Goal: Information Seeking & Learning: Check status

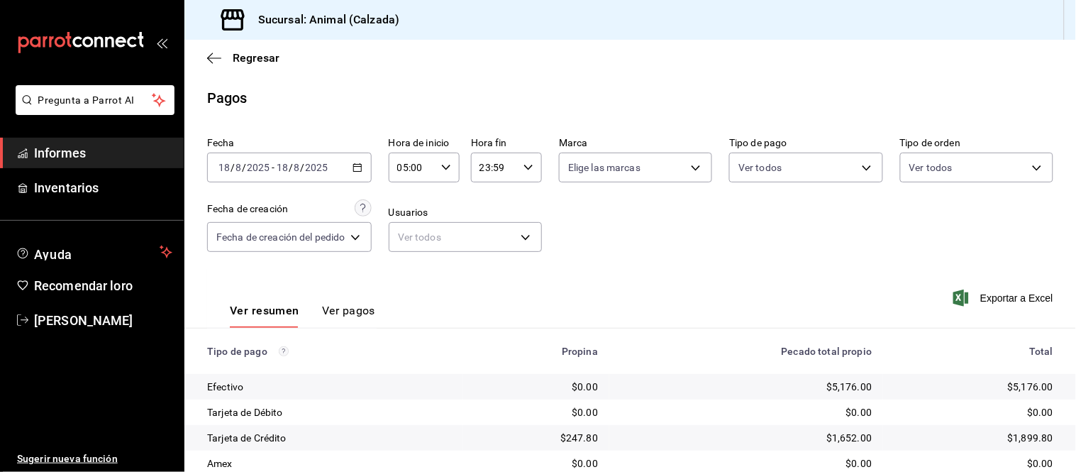
scroll to position [116, 0]
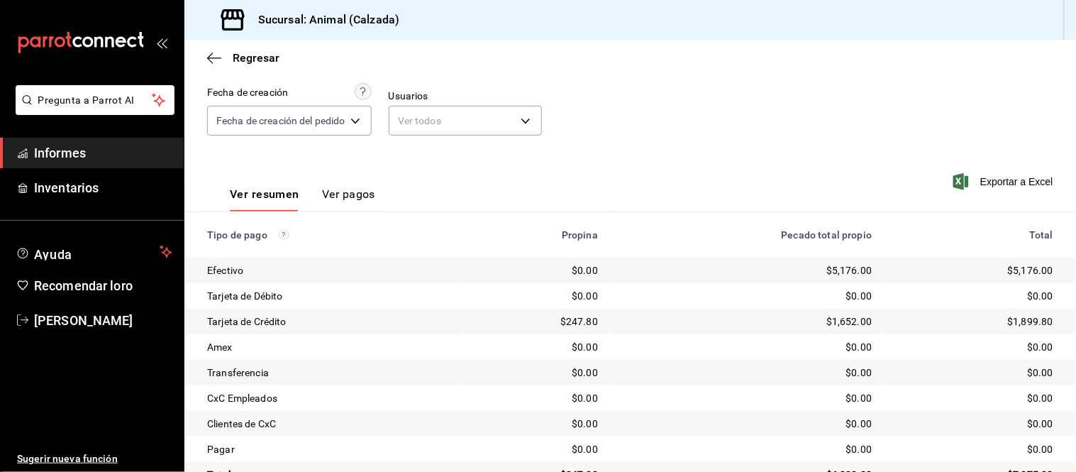
drag, startPoint x: 348, startPoint y: 204, endPoint x: 334, endPoint y: 200, distance: 14.8
click at [348, 206] on button "Ver pagos" at bounding box center [348, 199] width 53 height 25
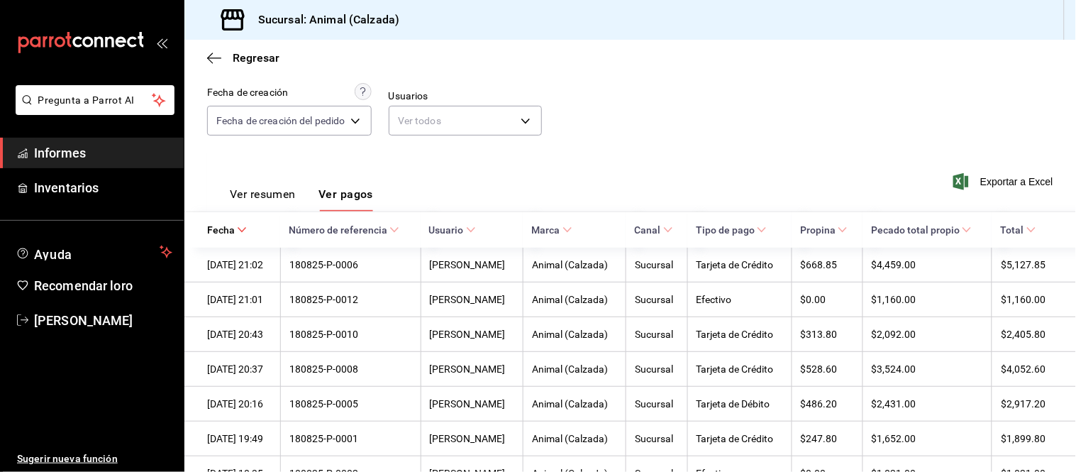
click at [284, 196] on font "Ver resumen" at bounding box center [263, 193] width 66 height 13
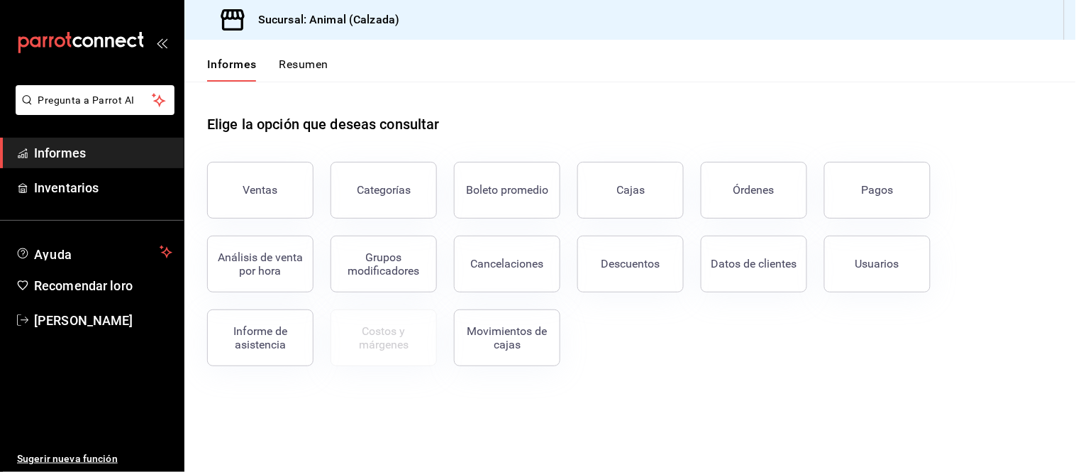
drag, startPoint x: 735, startPoint y: 209, endPoint x: 757, endPoint y: 209, distance: 22.0
click at [735, 209] on button "Órdenes" at bounding box center [754, 190] width 106 height 57
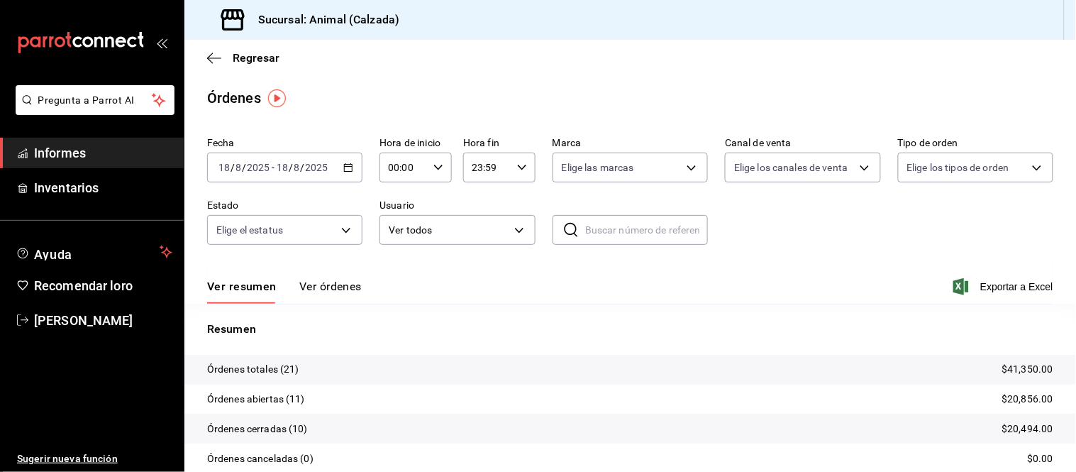
click at [339, 287] on font "Ver órdenes" at bounding box center [330, 286] width 62 height 13
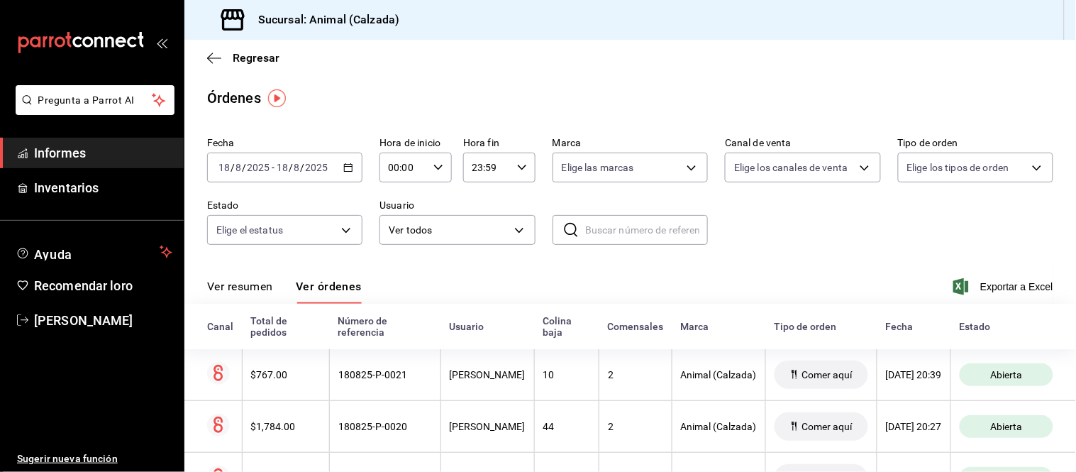
click at [282, 292] on div "Ver resumen Ver órdenes" at bounding box center [284, 291] width 155 height 25
click at [431, 175] on div "00:00 Hora de inicio" at bounding box center [416, 168] width 72 height 30
click at [394, 290] on font "05" at bounding box center [394, 295] width 11 height 11
type input "05:00"
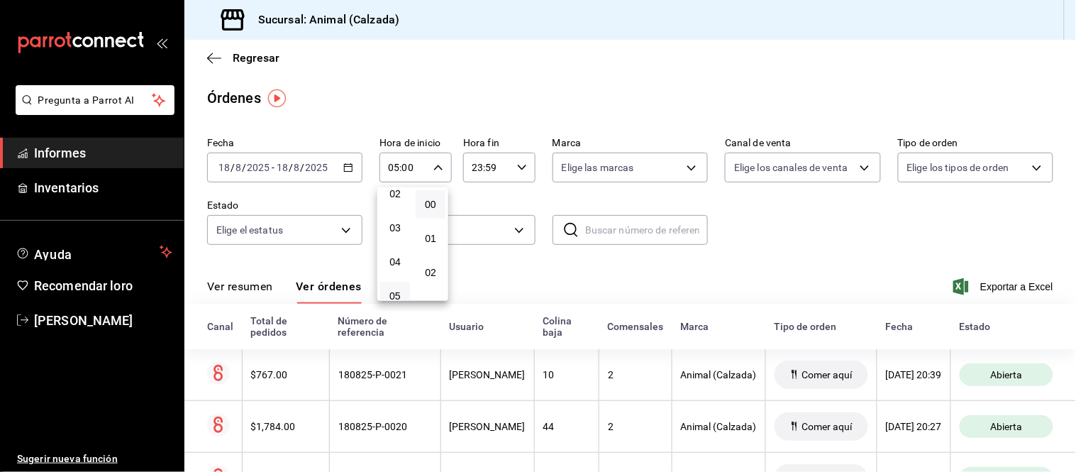
click at [272, 288] on div at bounding box center [538, 236] width 1076 height 472
click at [275, 286] on div "Ver resumen Ver órdenes" at bounding box center [284, 291] width 155 height 25
click at [251, 287] on font "Ver resumen" at bounding box center [240, 286] width 66 height 13
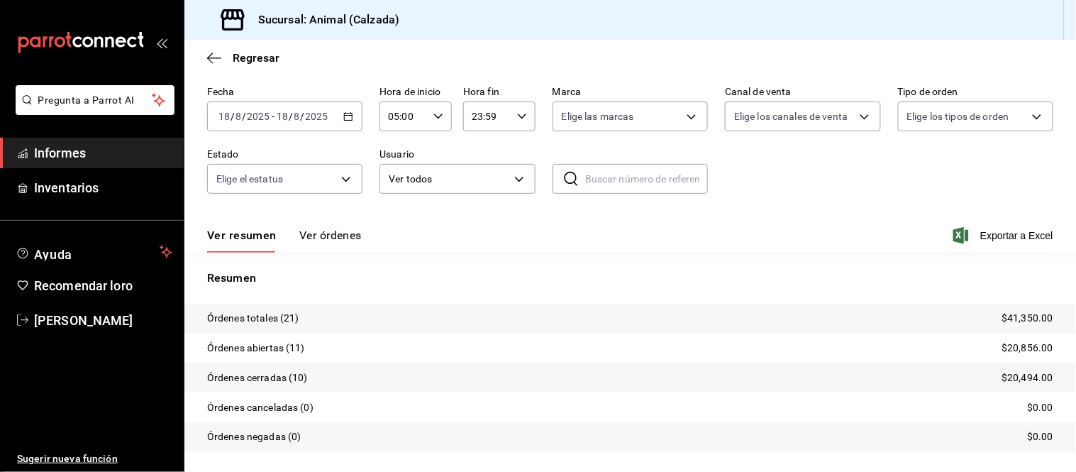
scroll to position [79, 0]
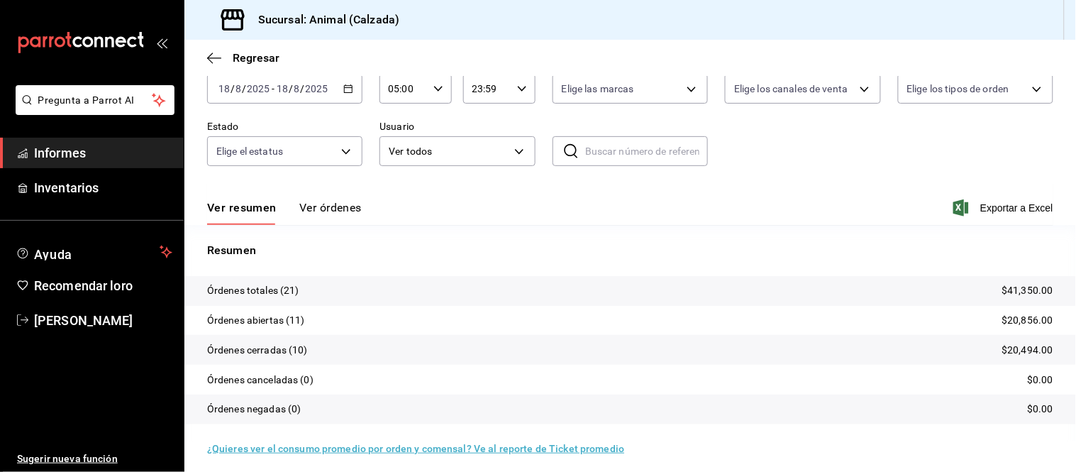
click at [320, 207] on font "Ver órdenes" at bounding box center [330, 207] width 62 height 13
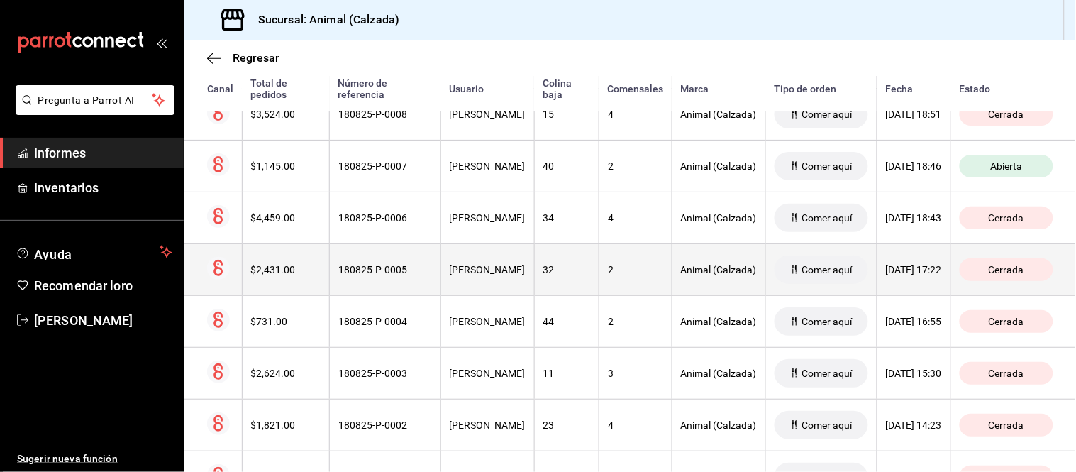
scroll to position [864, 0]
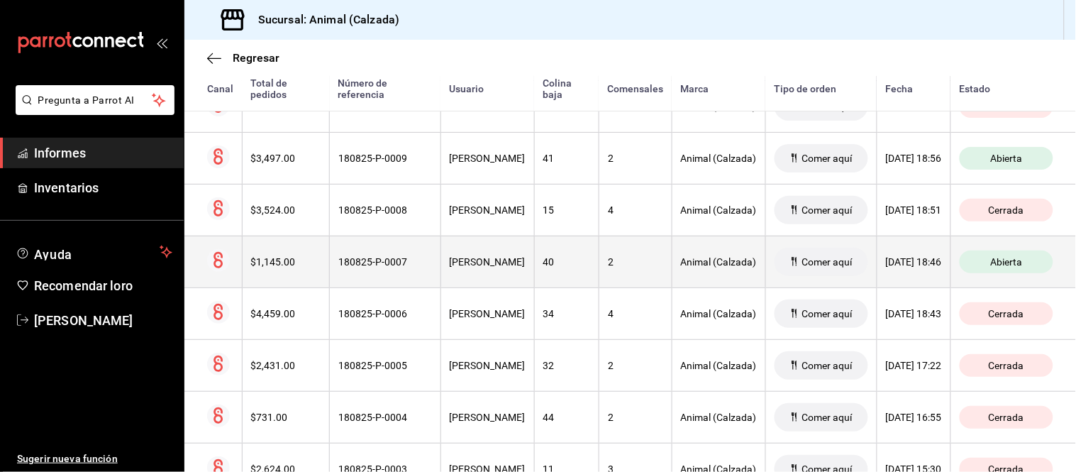
click at [534, 261] on th "40" at bounding box center [566, 262] width 65 height 52
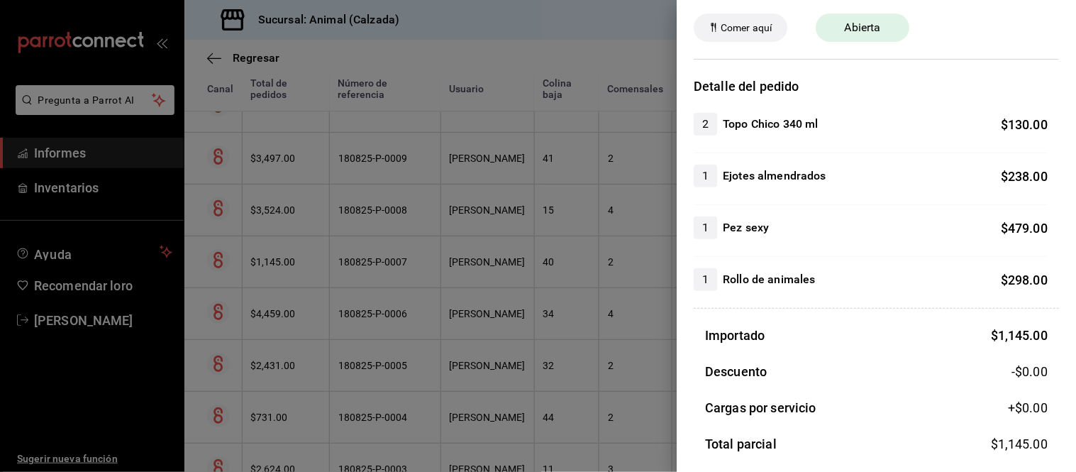
scroll to position [157, 0]
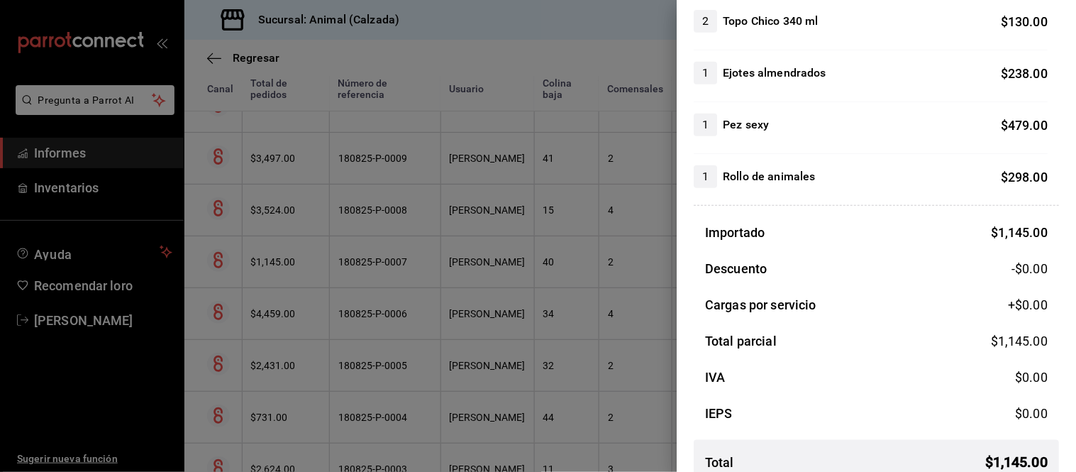
click at [559, 335] on div at bounding box center [538, 236] width 1076 height 472
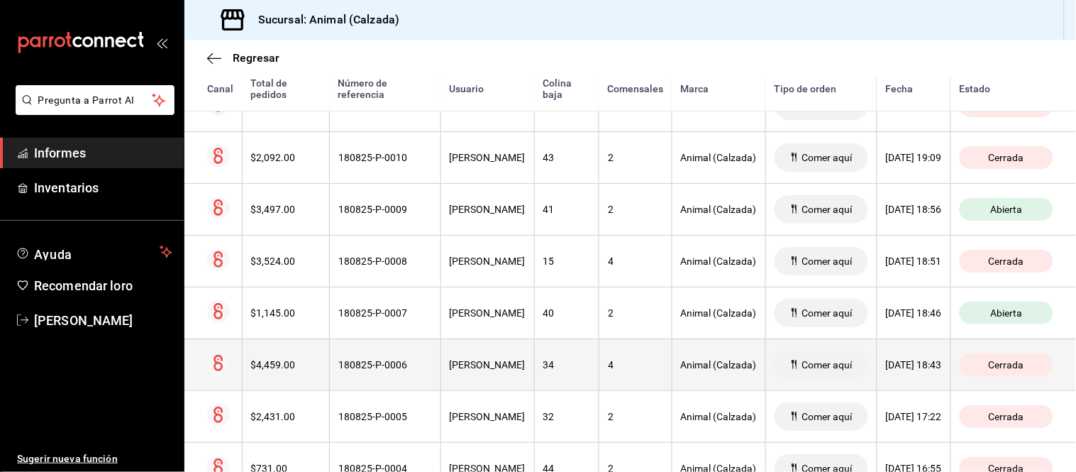
scroll to position [785, 0]
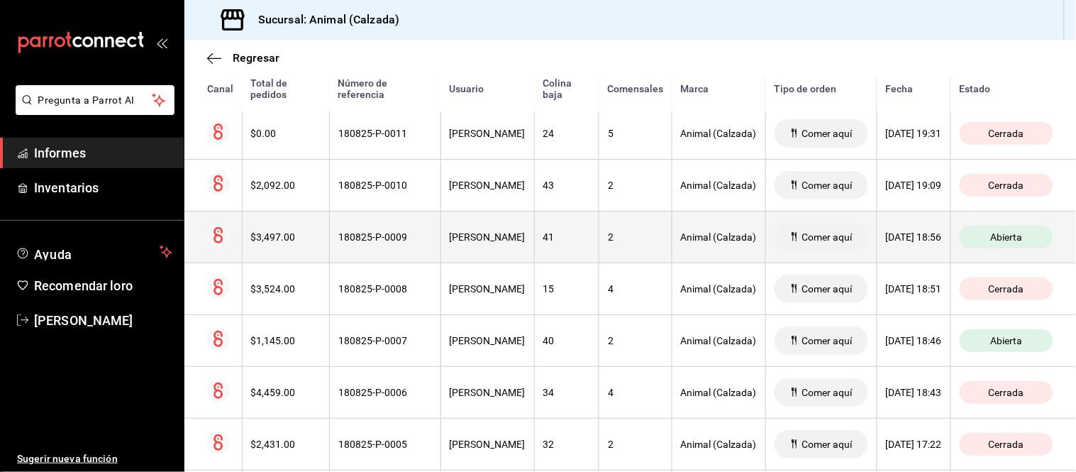
click at [599, 244] on th "2" at bounding box center [635, 237] width 73 height 52
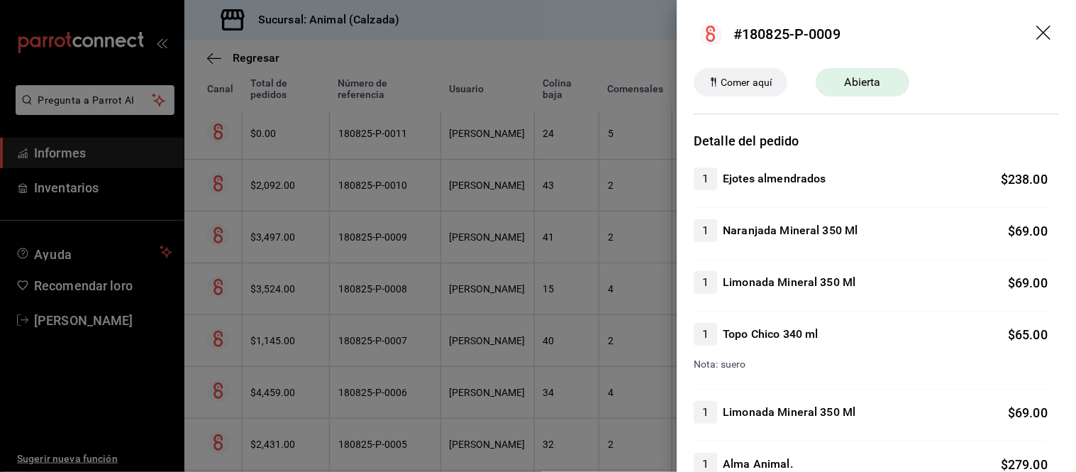
click at [613, 274] on div at bounding box center [538, 236] width 1076 height 472
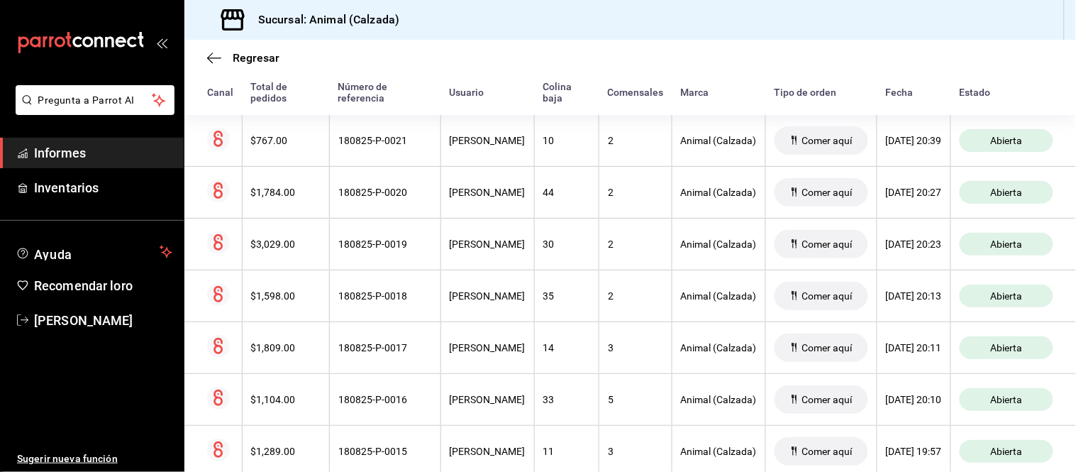
scroll to position [155, 0]
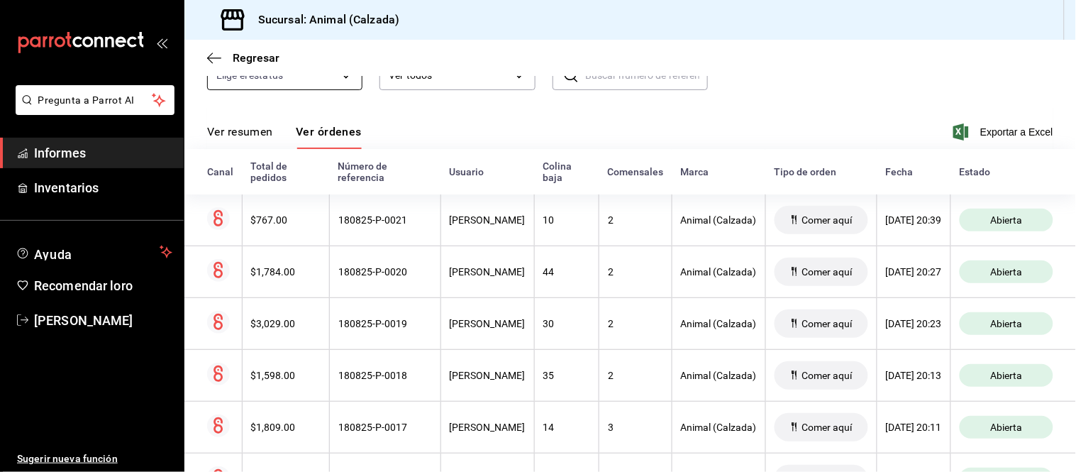
click at [263, 132] on font "Ver resumen" at bounding box center [240, 131] width 66 height 13
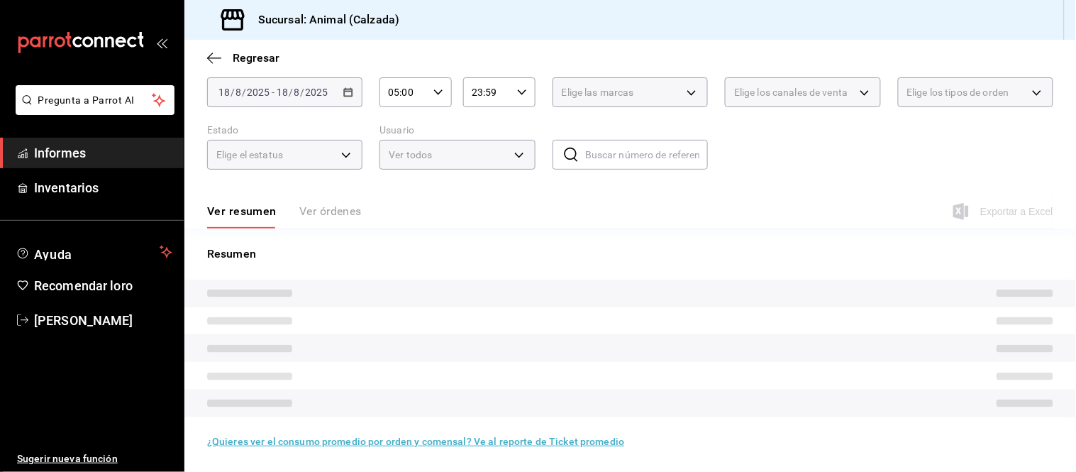
scroll to position [86, 0]
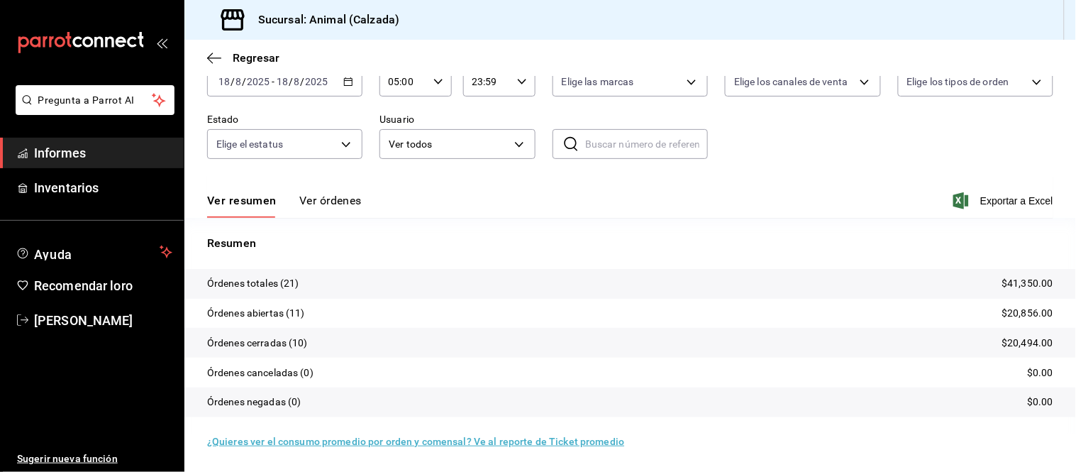
click at [317, 194] on font "Ver órdenes" at bounding box center [330, 200] width 62 height 13
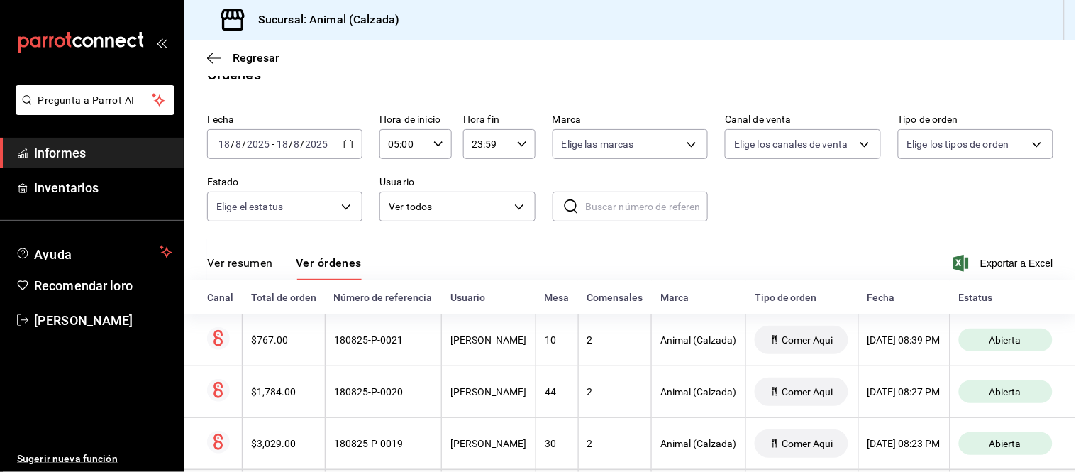
scroll to position [86, 0]
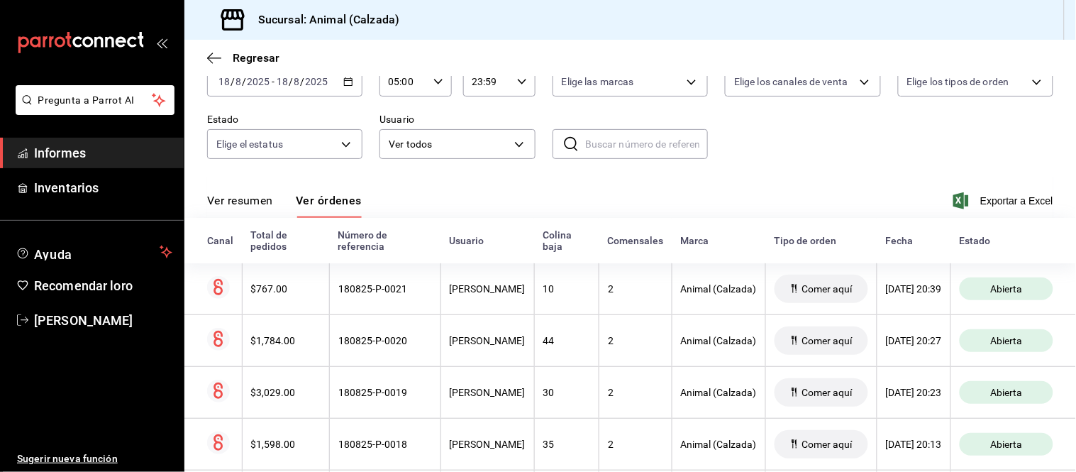
click at [263, 206] on font "Ver resumen" at bounding box center [240, 200] width 66 height 13
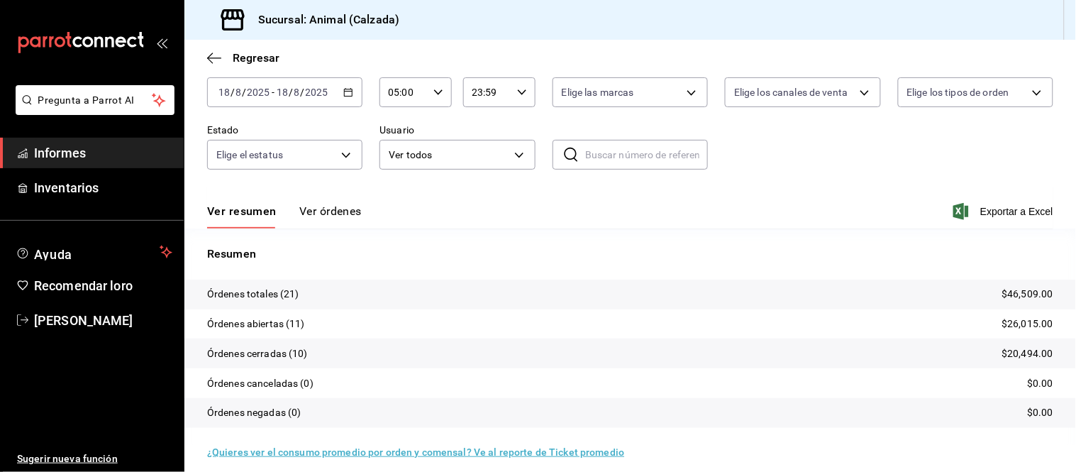
scroll to position [86, 0]
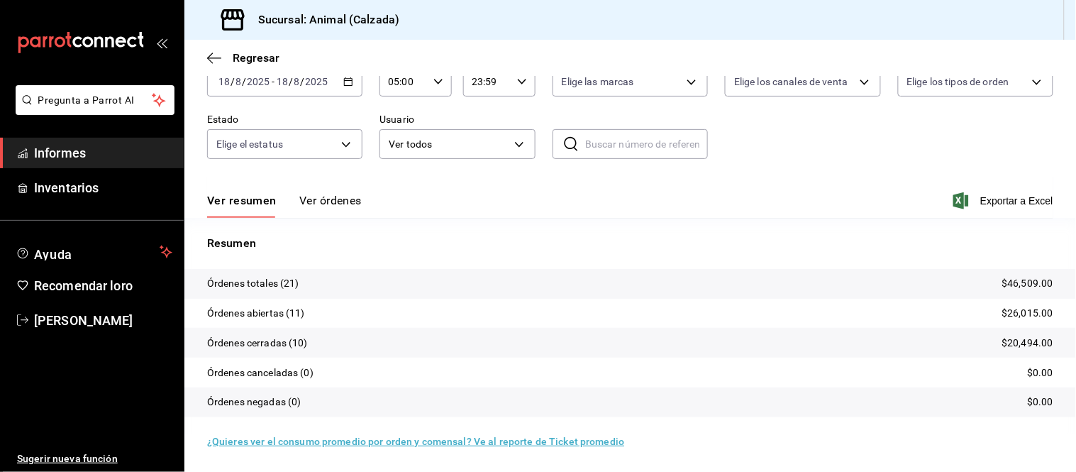
click at [331, 220] on div "Resumen Órdenes totales (21) $46,509.00 Órdenes abiertas (11) $26,015.00 Órdene…" at bounding box center [630, 326] width 892 height 216
click at [334, 207] on font "Ver órdenes" at bounding box center [330, 200] width 62 height 13
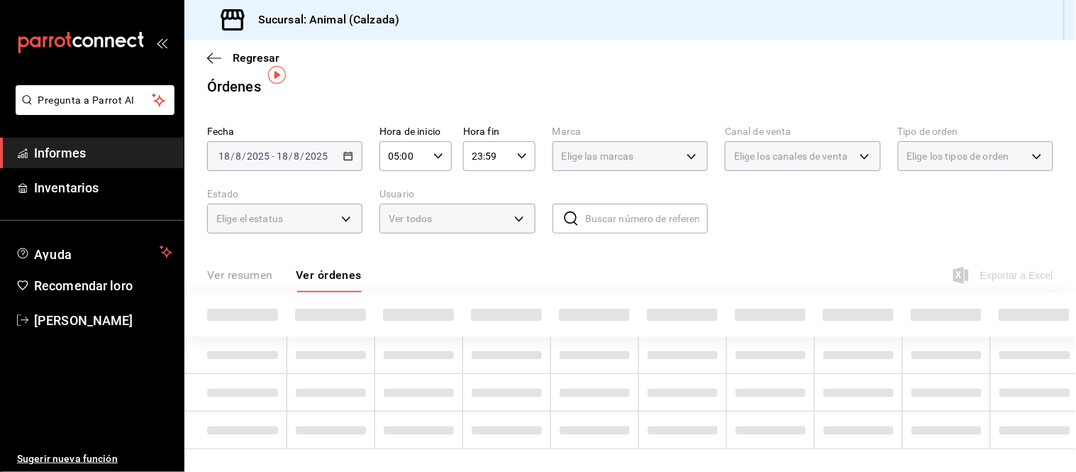
scroll to position [86, 0]
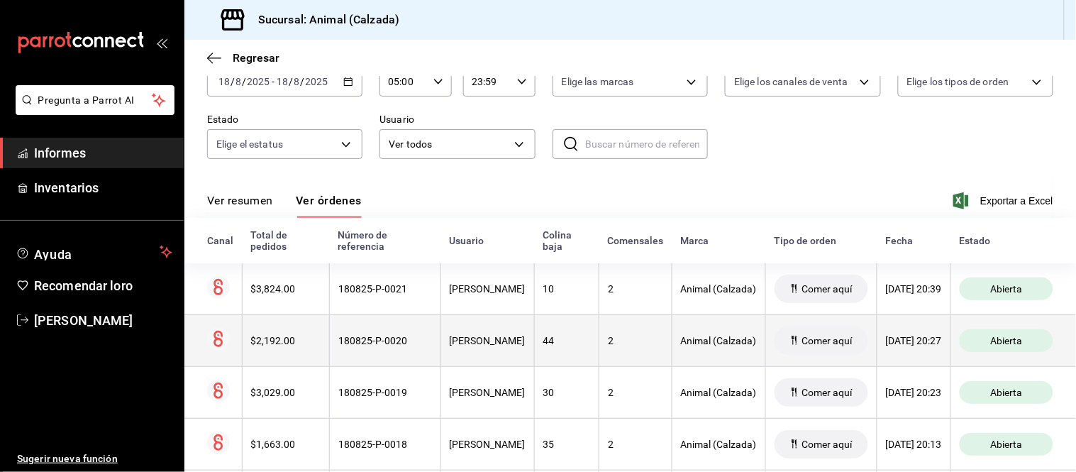
click at [609, 330] on th "2" at bounding box center [635, 340] width 73 height 52
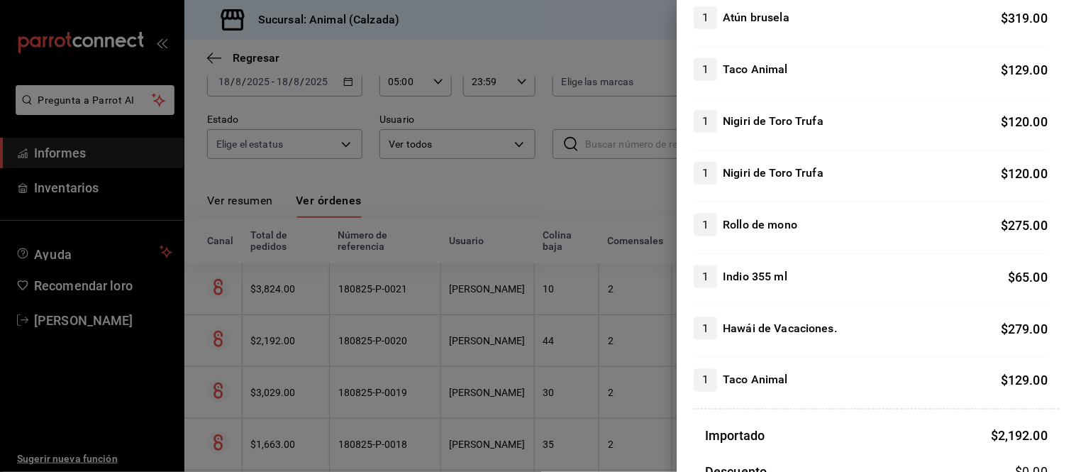
scroll to position [394, 0]
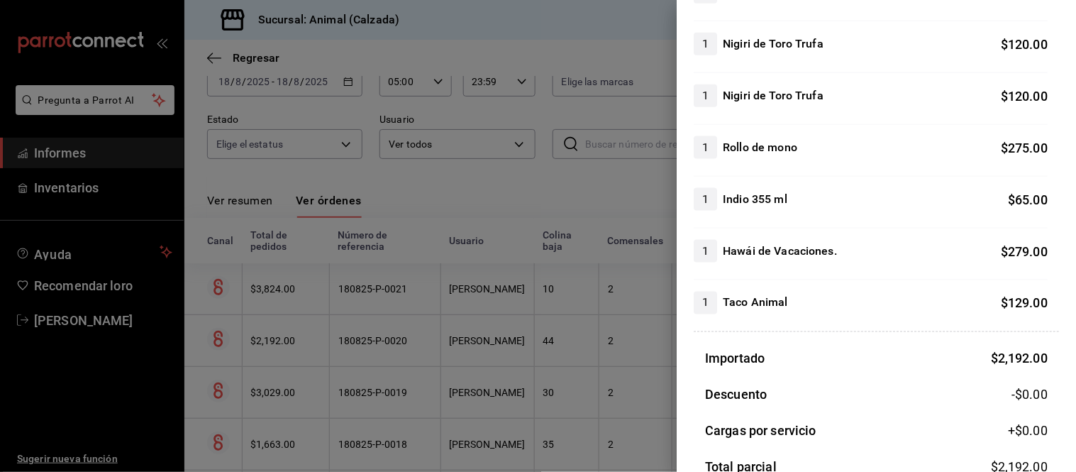
drag, startPoint x: 598, startPoint y: 426, endPoint x: 583, endPoint y: 412, distance: 20.1
click at [597, 426] on div at bounding box center [538, 236] width 1076 height 472
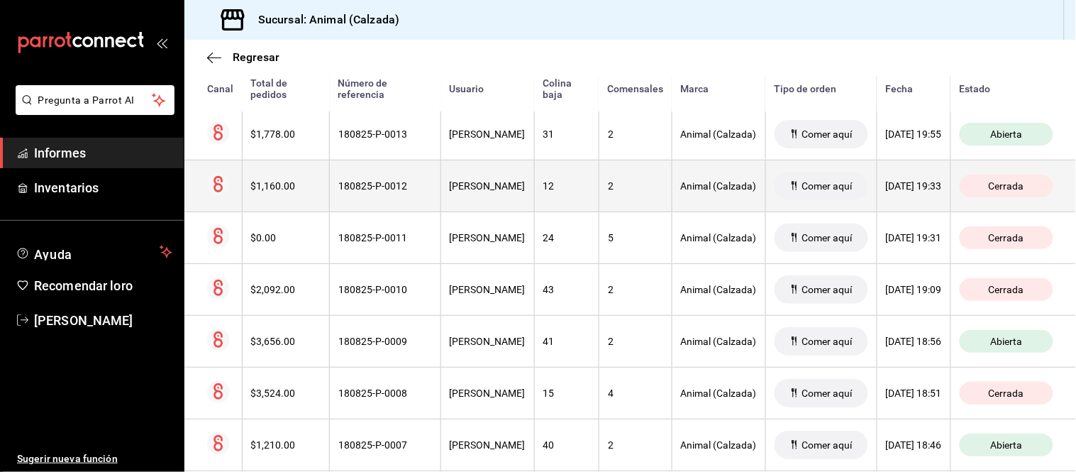
scroll to position [716, 0]
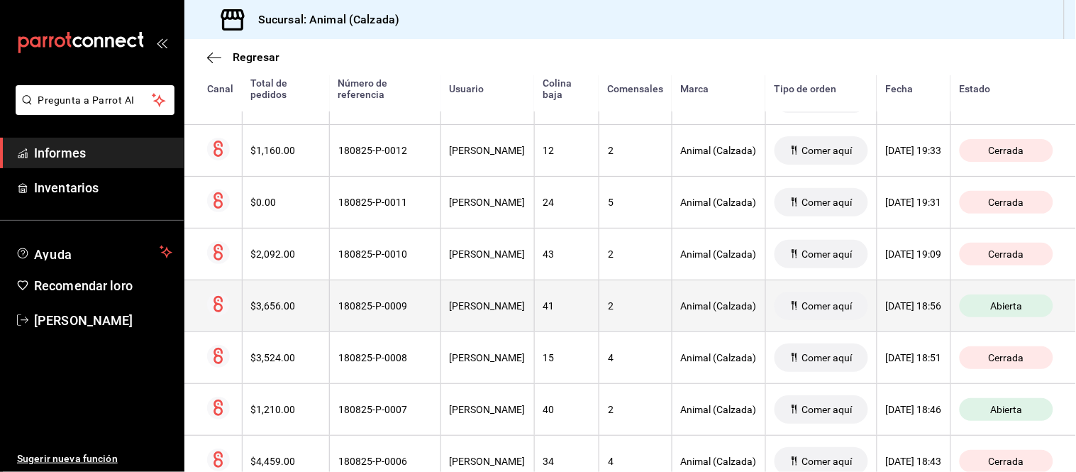
click at [563, 314] on th "41" at bounding box center [566, 306] width 65 height 52
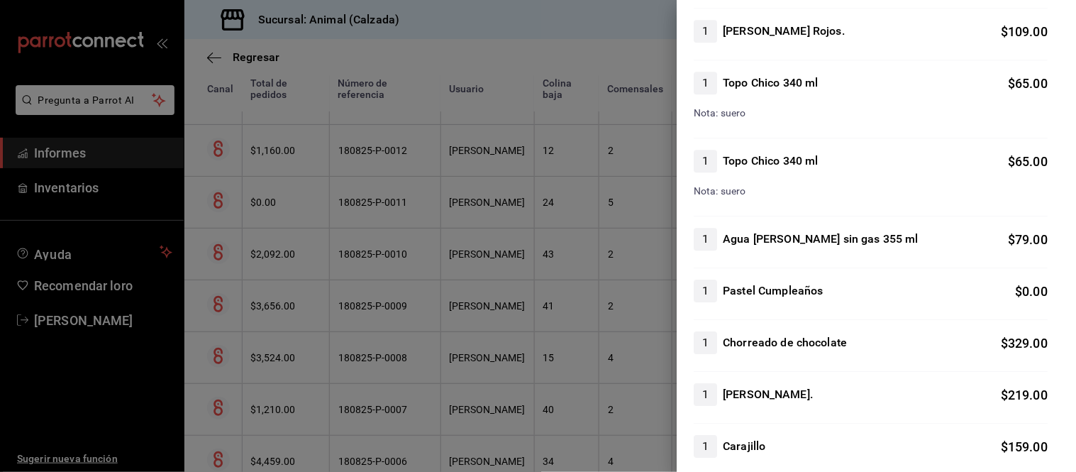
scroll to position [1024, 0]
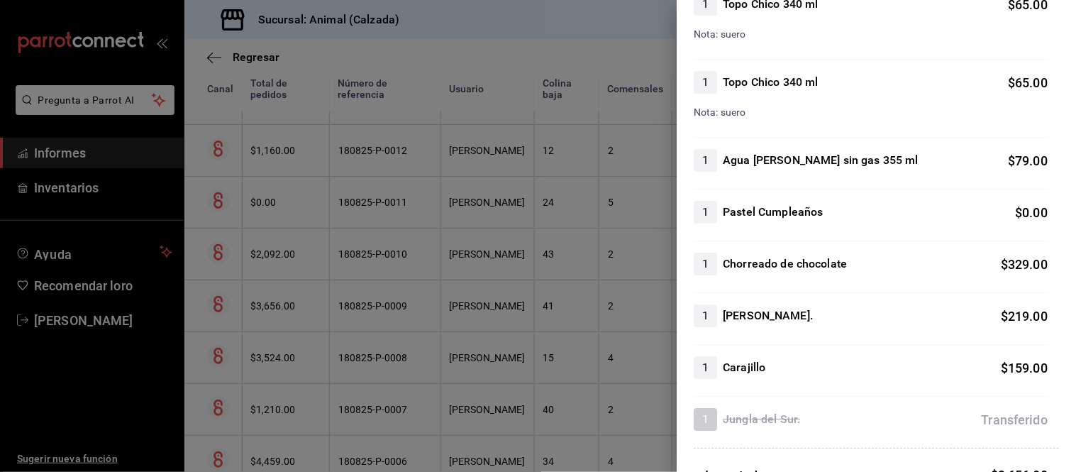
click at [446, 311] on div at bounding box center [538, 236] width 1076 height 472
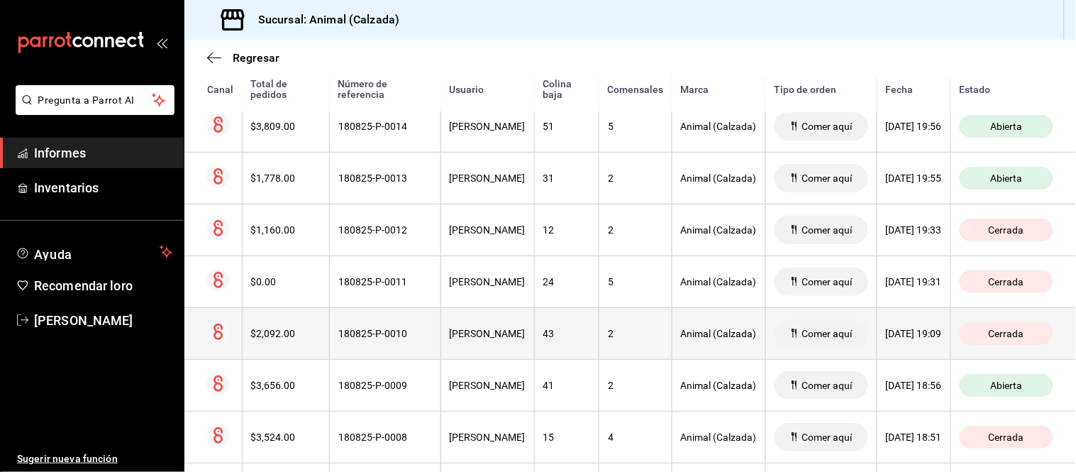
scroll to position [558, 0]
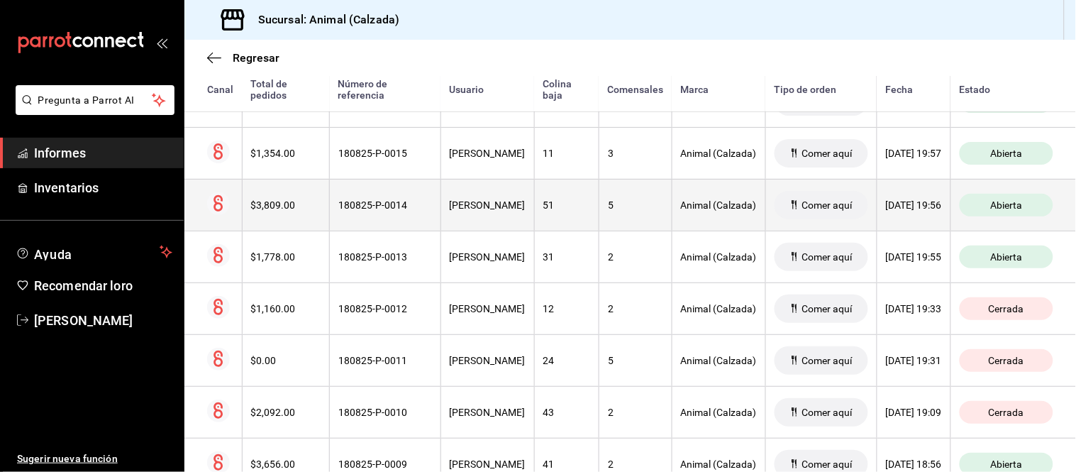
click at [548, 221] on th "51" at bounding box center [566, 205] width 65 height 52
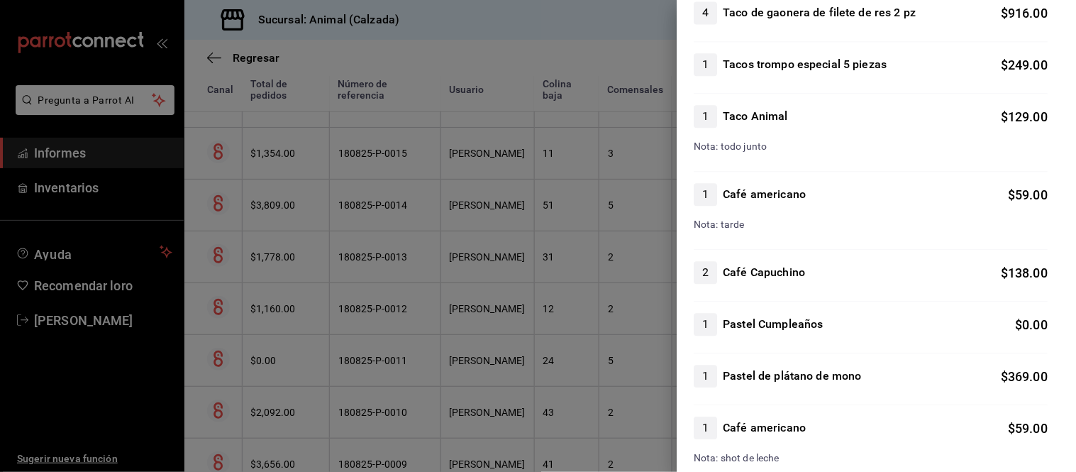
scroll to position [867, 0]
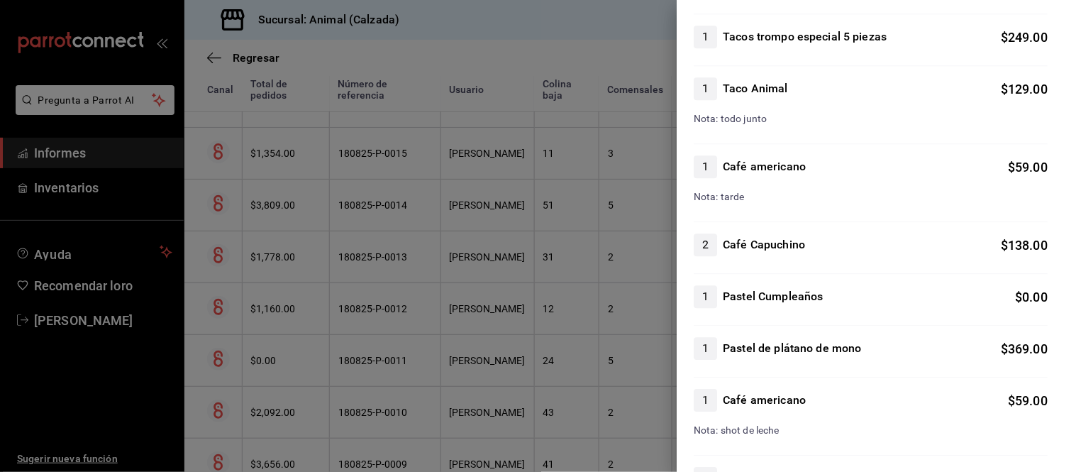
click at [399, 280] on div at bounding box center [538, 236] width 1076 height 472
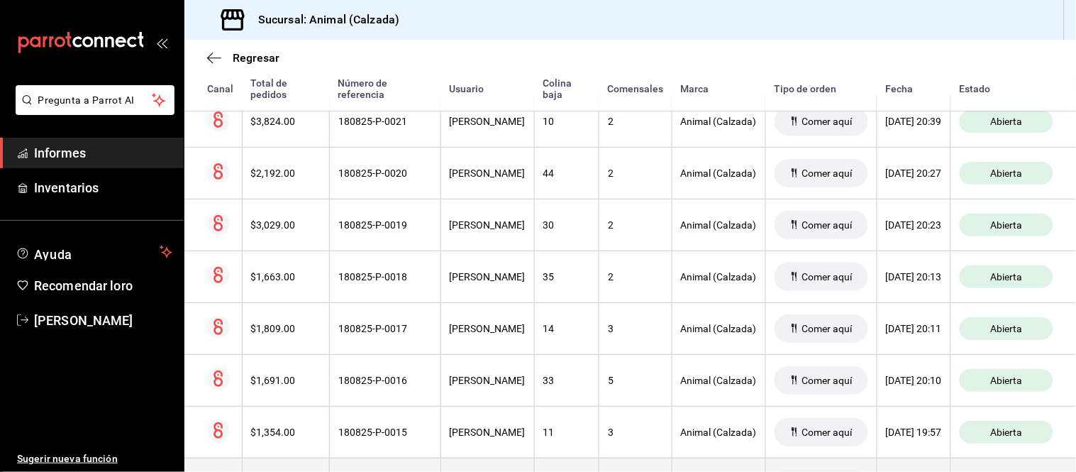
scroll to position [243, 0]
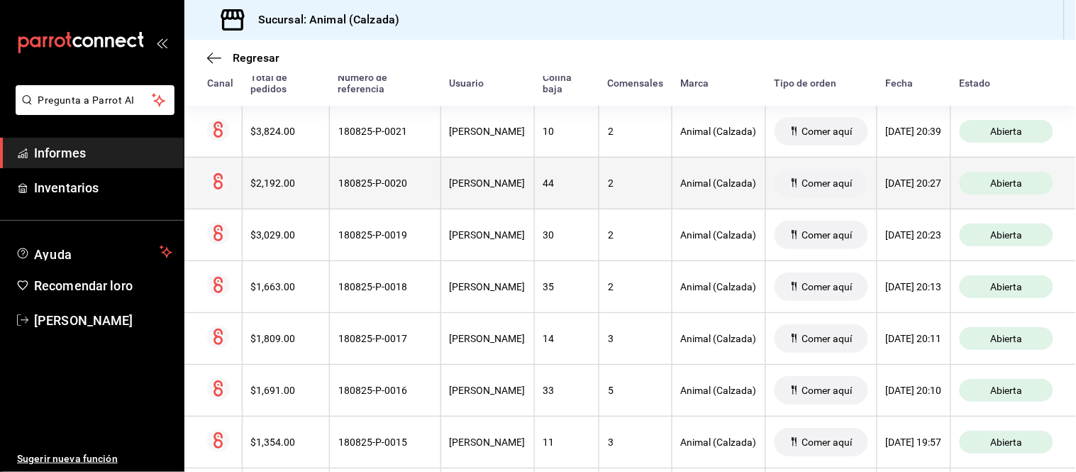
click at [443, 201] on th "[PERSON_NAME]" at bounding box center [488, 183] width 94 height 52
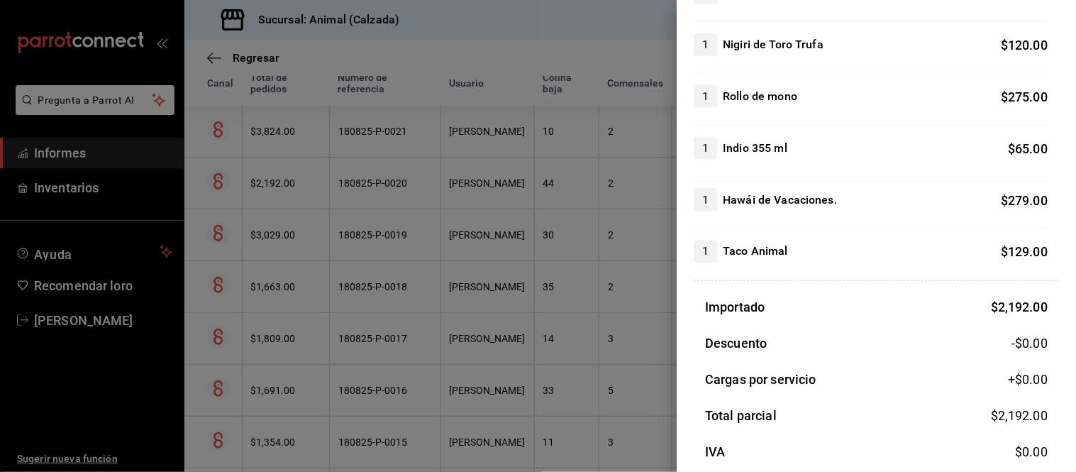
scroll to position [472, 0]
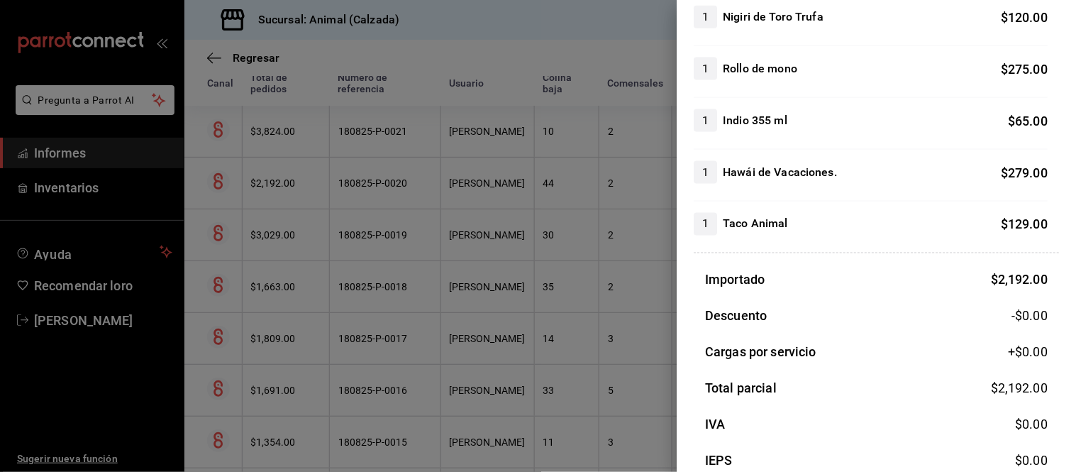
click at [426, 265] on div at bounding box center [538, 236] width 1076 height 472
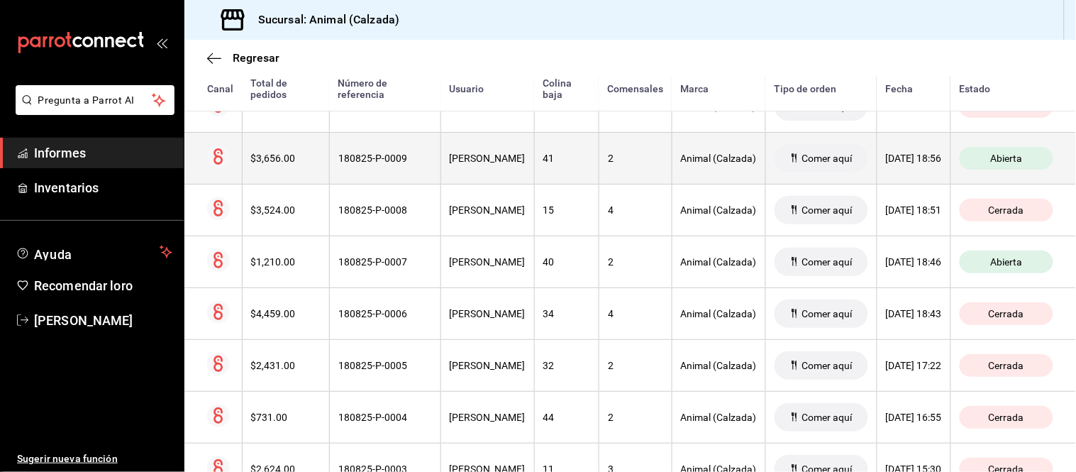
scroll to position [785, 0]
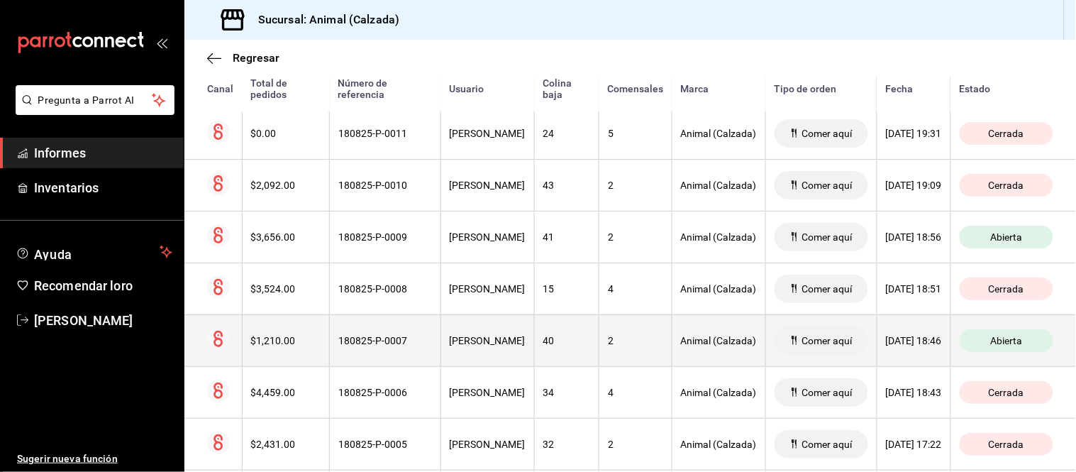
click at [472, 319] on th "[PERSON_NAME]" at bounding box center [488, 340] width 94 height 52
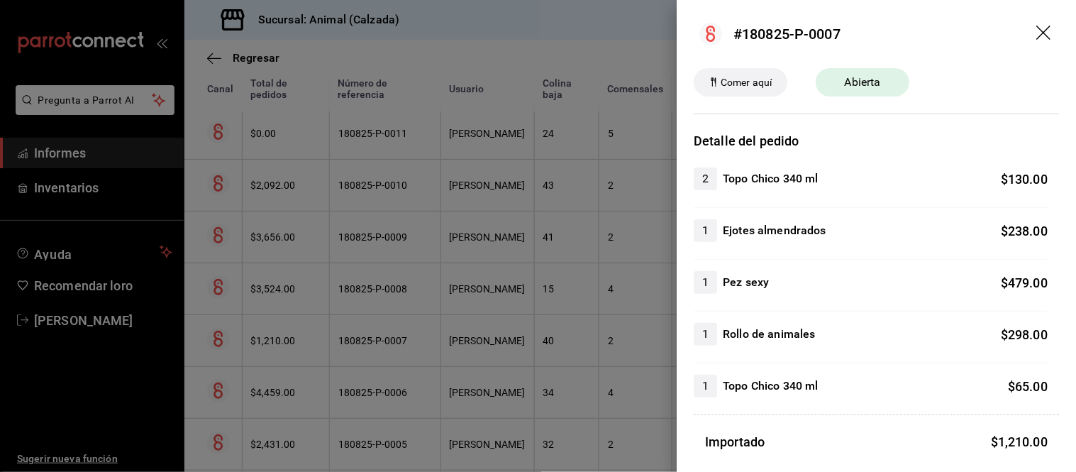
click at [360, 287] on div at bounding box center [538, 236] width 1076 height 472
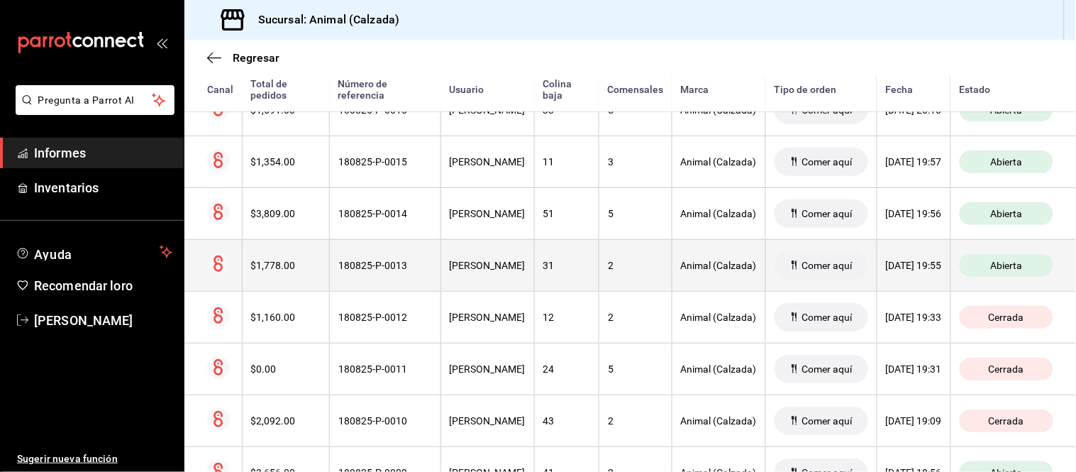
scroll to position [549, 0]
click at [479, 286] on th "[PERSON_NAME]" at bounding box center [488, 266] width 94 height 52
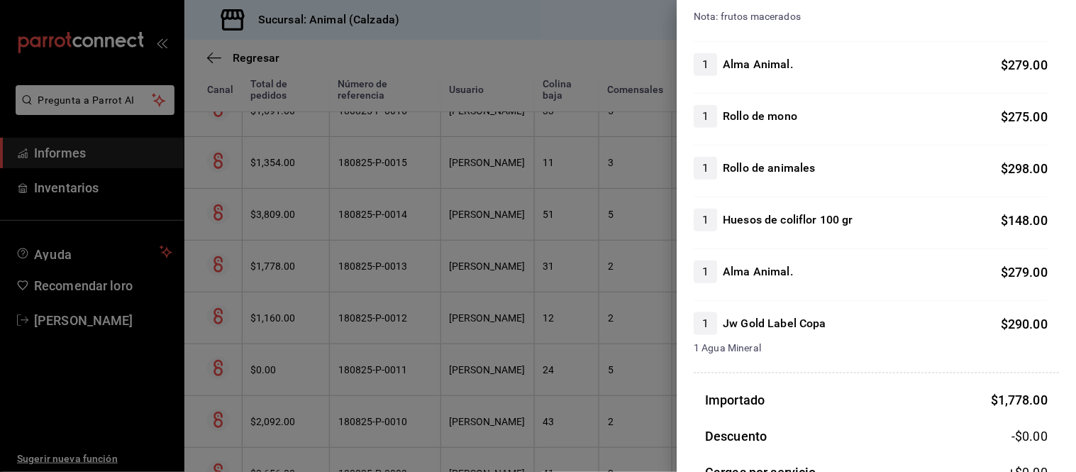
scroll to position [236, 0]
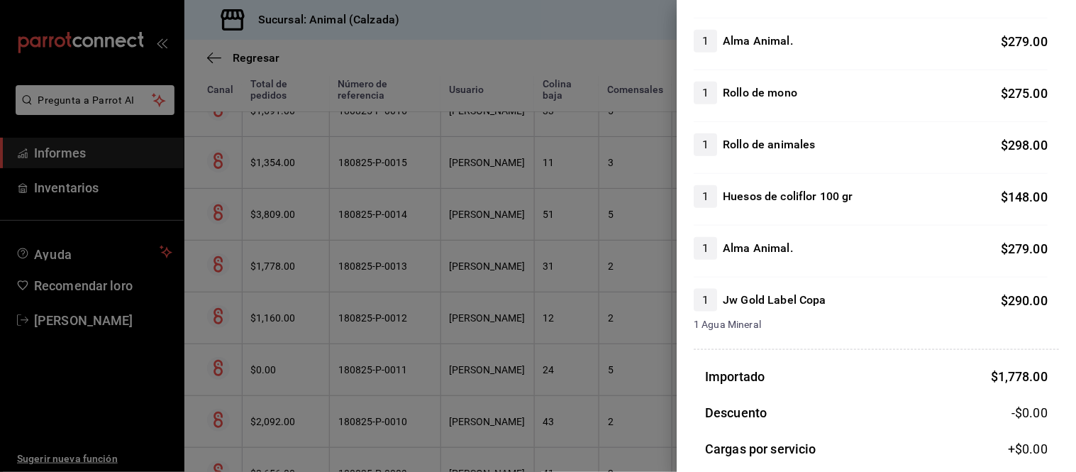
click at [480, 296] on div at bounding box center [538, 236] width 1076 height 472
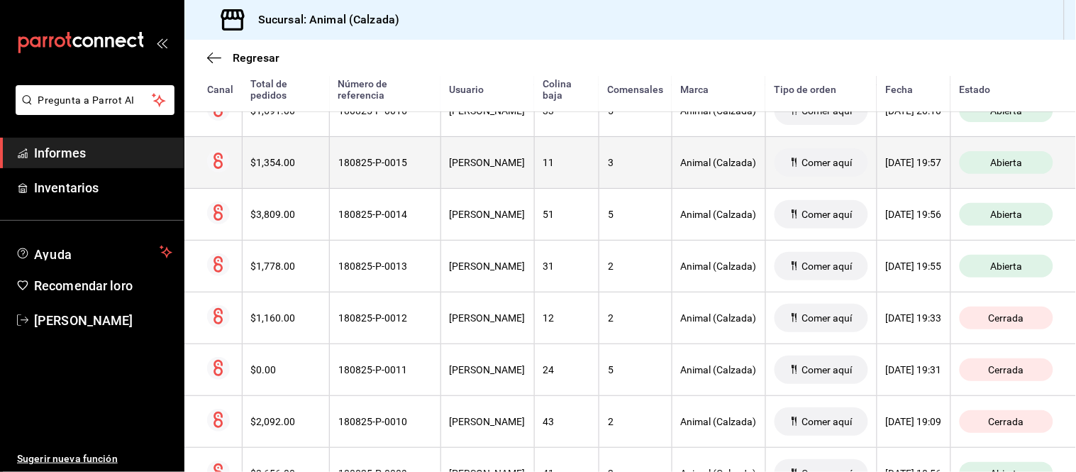
click at [484, 178] on th "[PERSON_NAME]" at bounding box center [488, 162] width 94 height 52
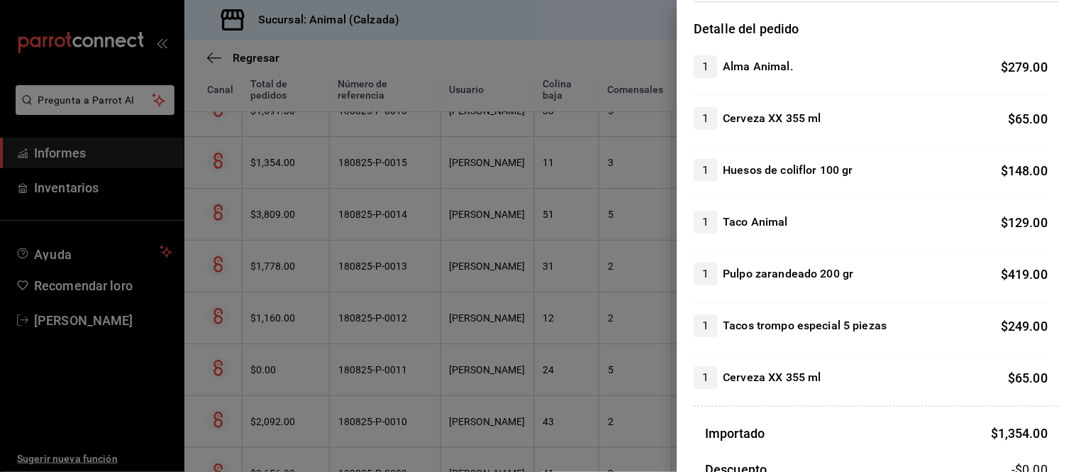
scroll to position [157, 0]
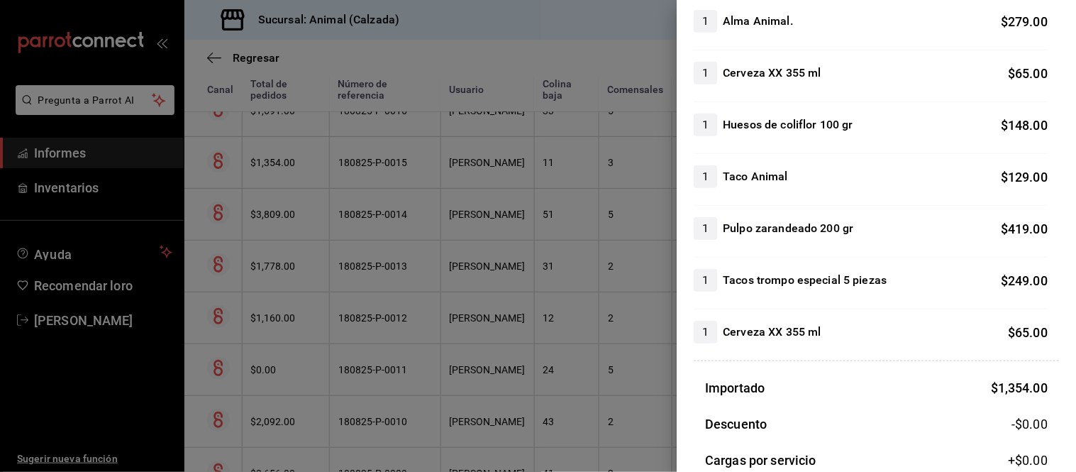
click at [397, 262] on div at bounding box center [538, 236] width 1076 height 472
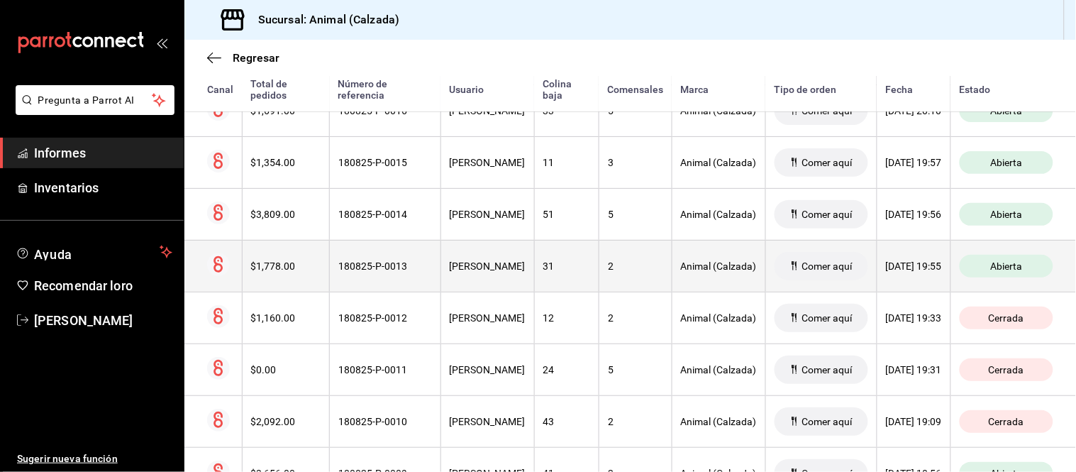
scroll to position [470, 0]
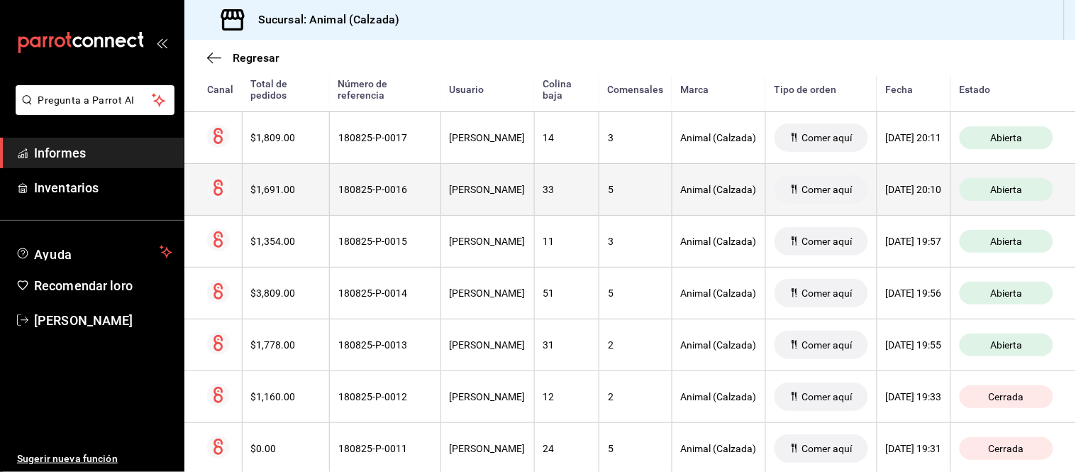
click at [453, 189] on font "[PERSON_NAME]" at bounding box center [488, 189] width 76 height 11
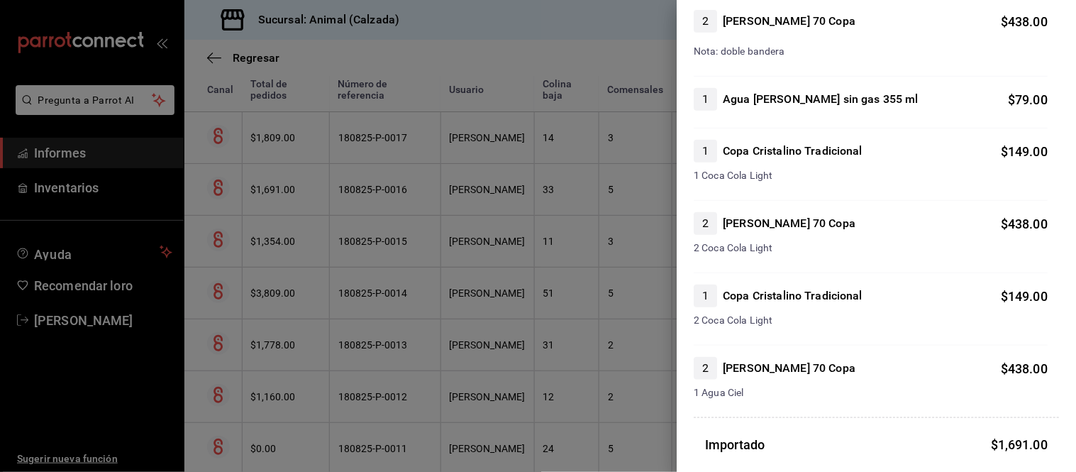
scroll to position [236, 0]
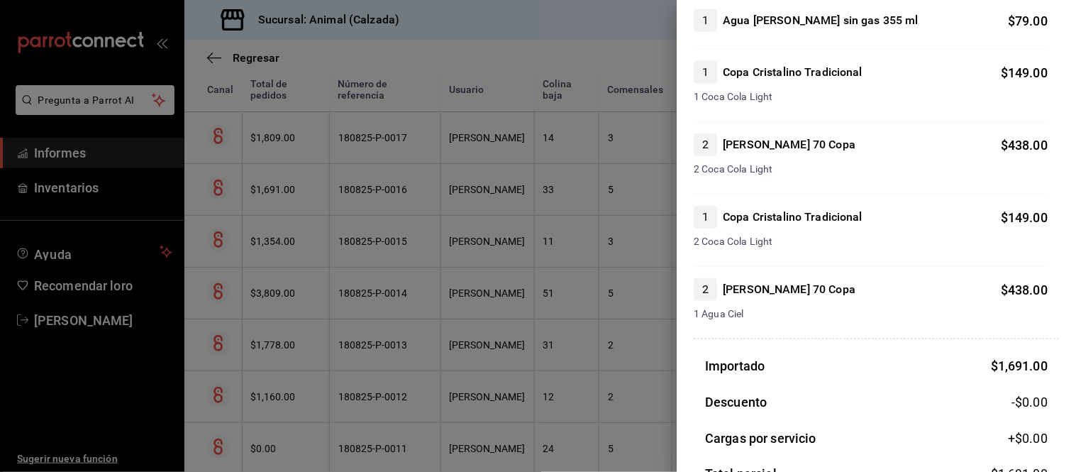
drag, startPoint x: 578, startPoint y: 304, endPoint x: 573, endPoint y: 287, distance: 17.1
click at [577, 304] on div at bounding box center [538, 236] width 1076 height 472
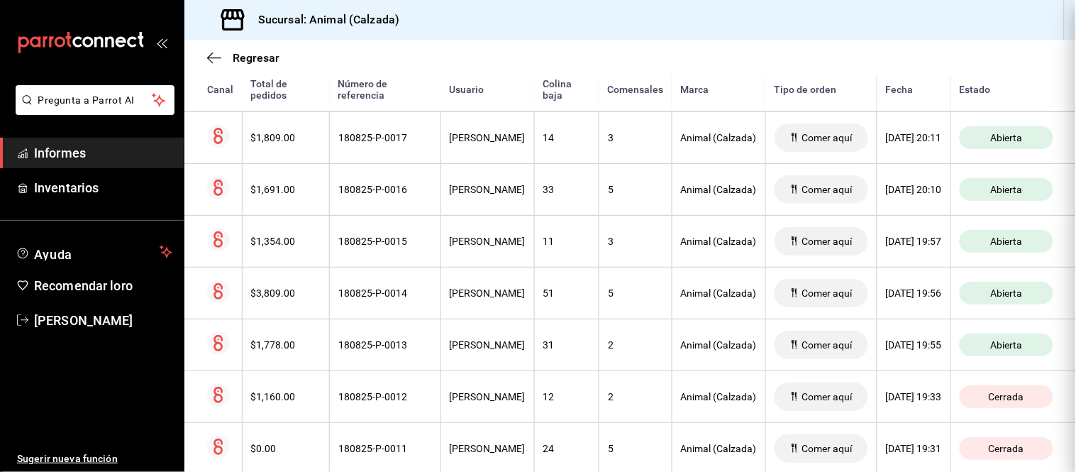
scroll to position [0, 0]
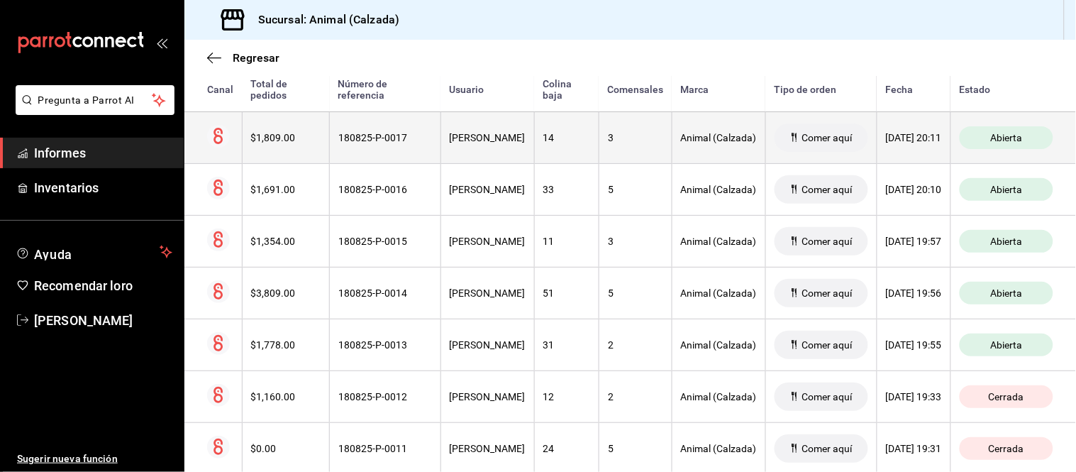
click at [441, 157] on th "[PERSON_NAME]" at bounding box center [488, 137] width 94 height 52
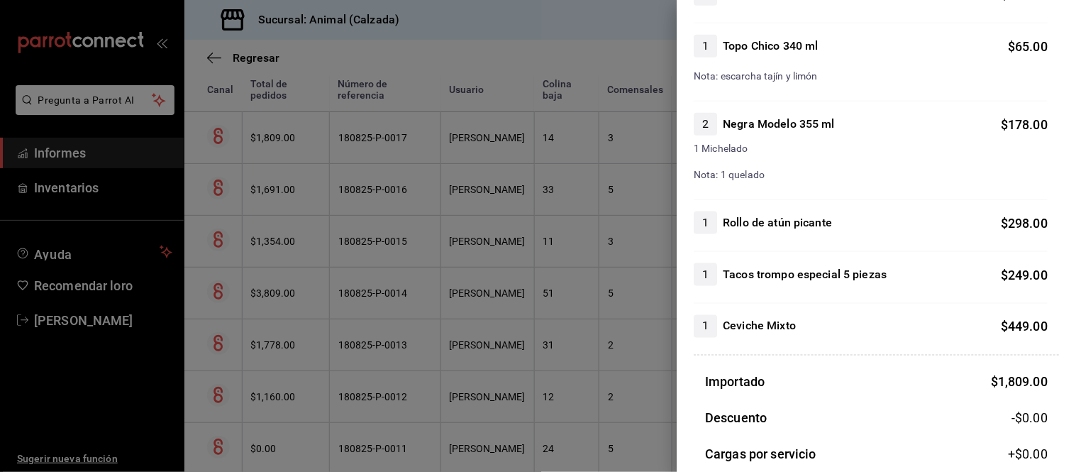
scroll to position [394, 0]
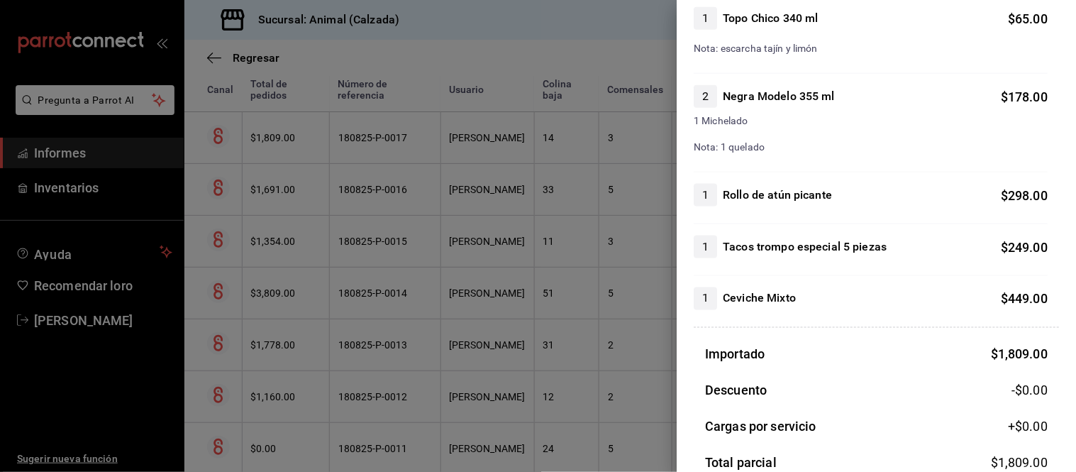
click at [576, 315] on div at bounding box center [538, 236] width 1076 height 472
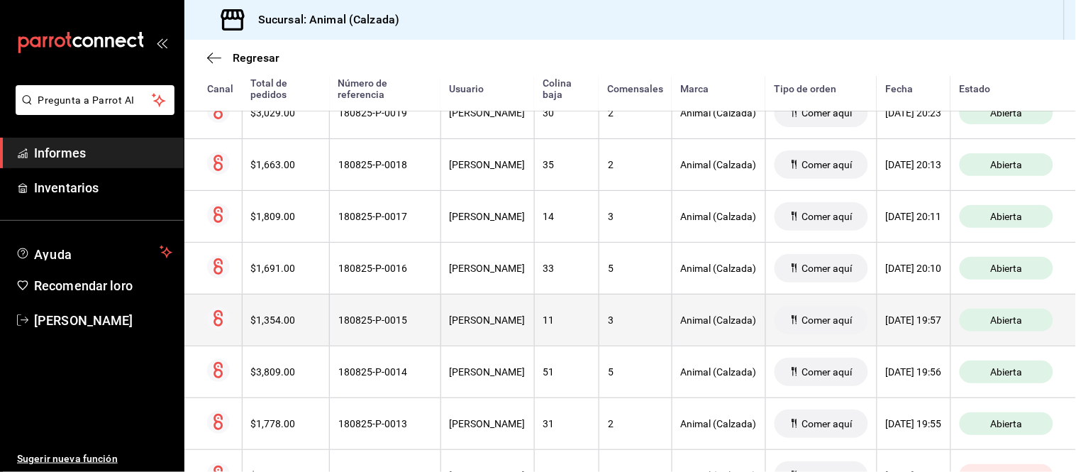
scroll to position [313, 0]
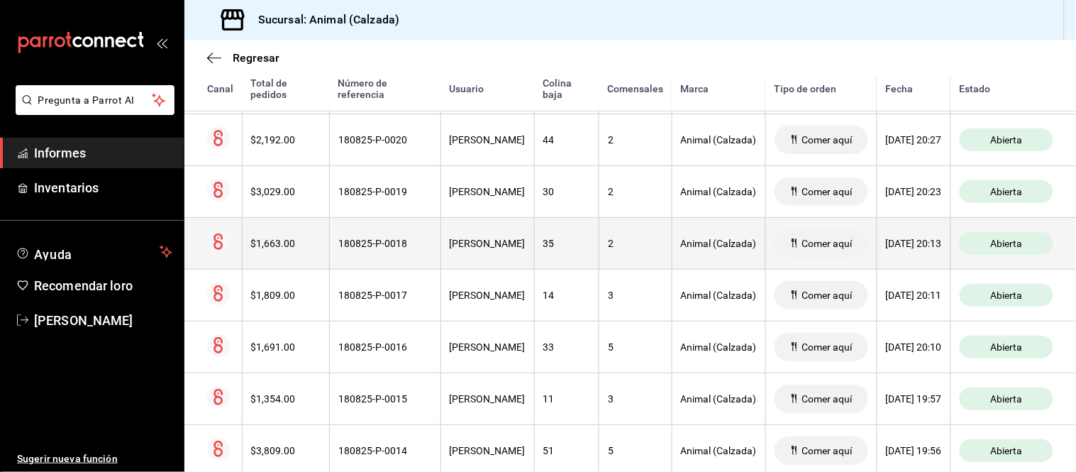
click at [455, 231] on th "[PERSON_NAME]" at bounding box center [488, 243] width 94 height 52
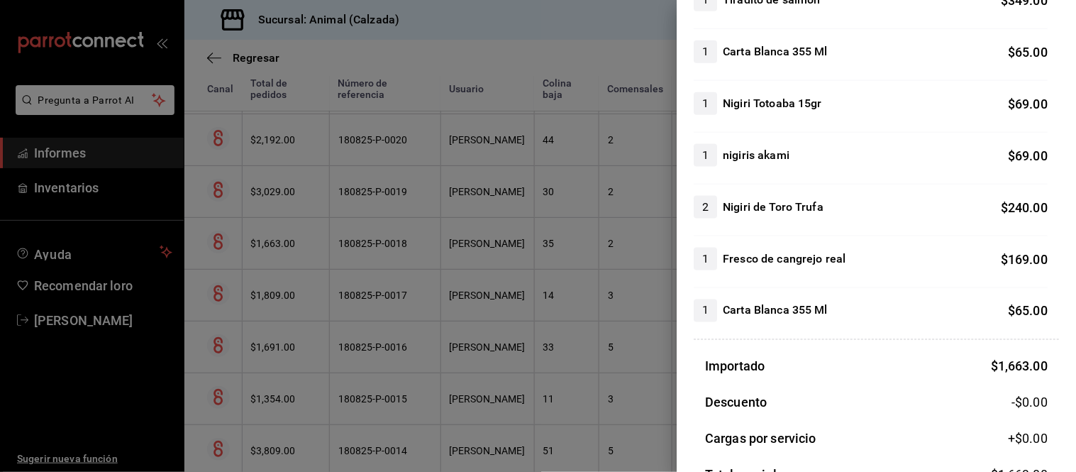
scroll to position [394, 0]
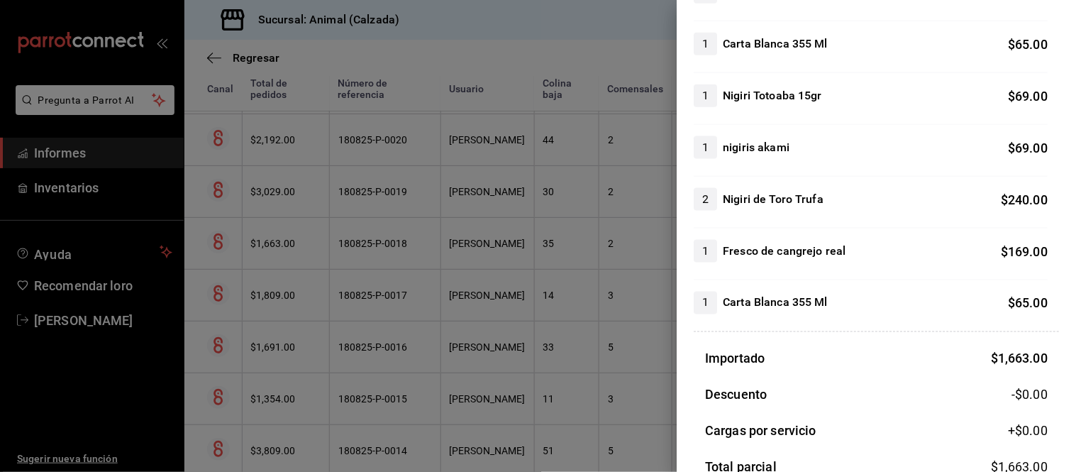
click at [370, 243] on div at bounding box center [538, 236] width 1076 height 472
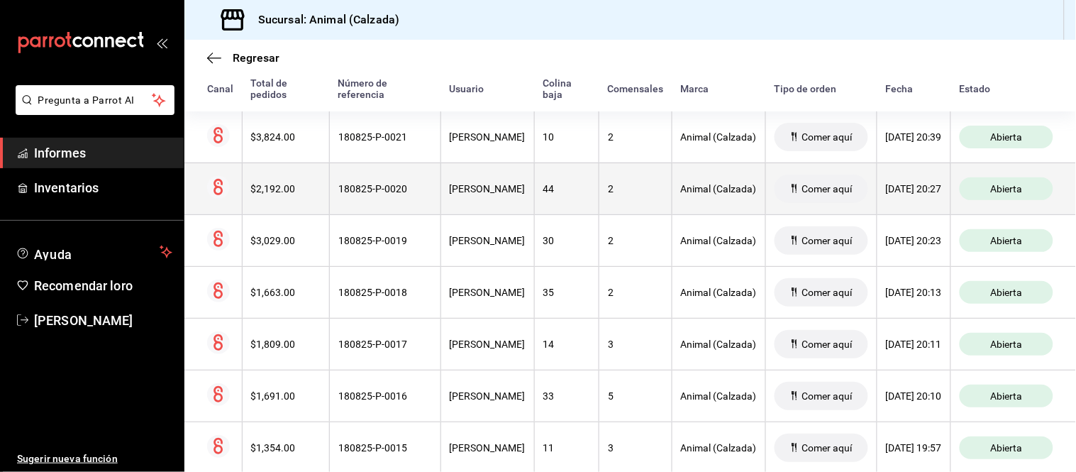
scroll to position [234, 0]
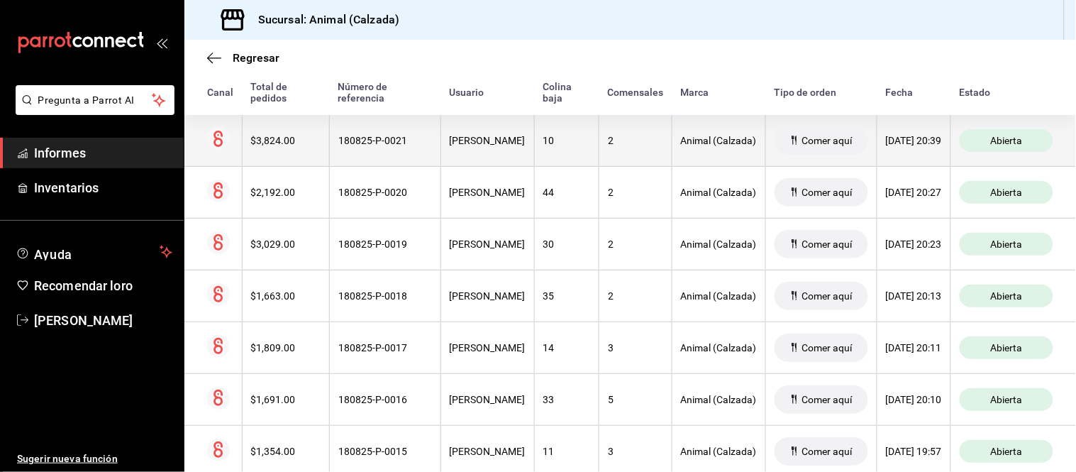
click at [460, 157] on th "[PERSON_NAME]" at bounding box center [488, 141] width 94 height 52
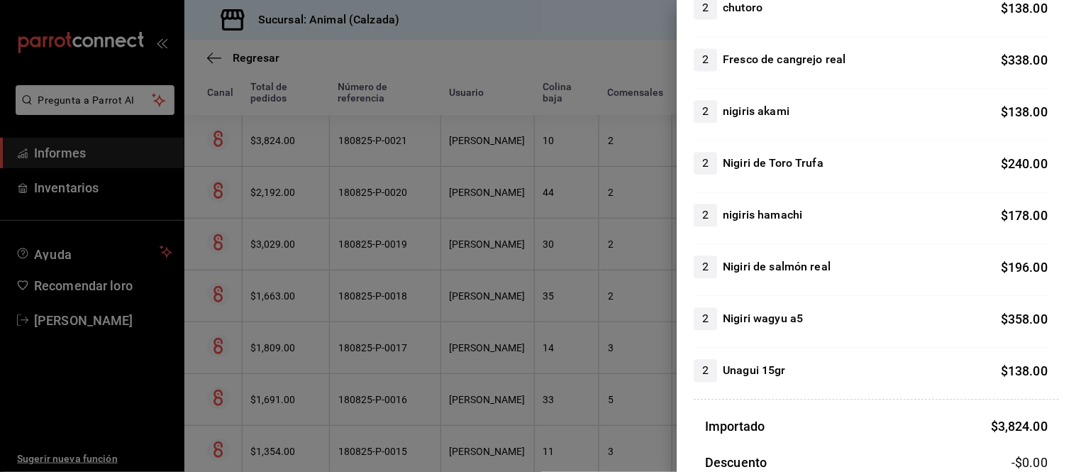
scroll to position [867, 0]
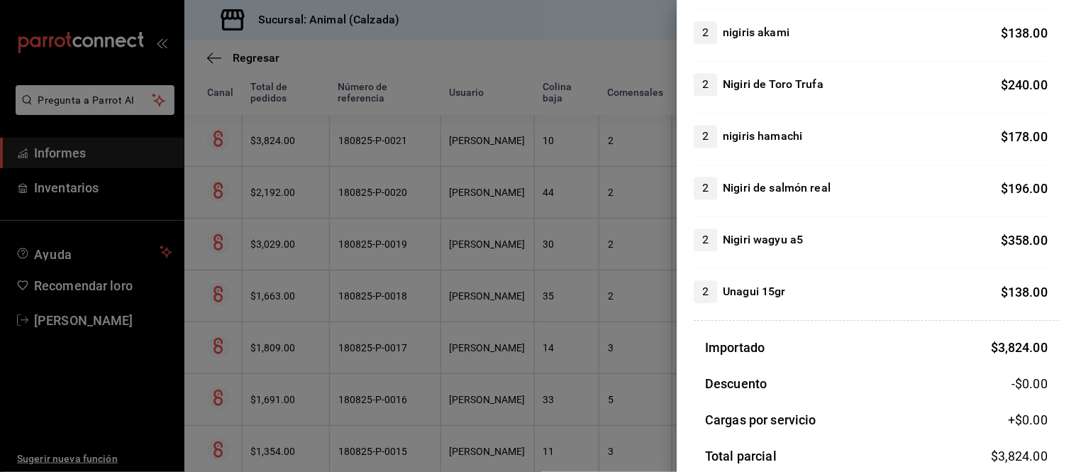
drag, startPoint x: 526, startPoint y: 221, endPoint x: 521, endPoint y: 199, distance: 23.2
click at [526, 221] on div at bounding box center [538, 236] width 1076 height 472
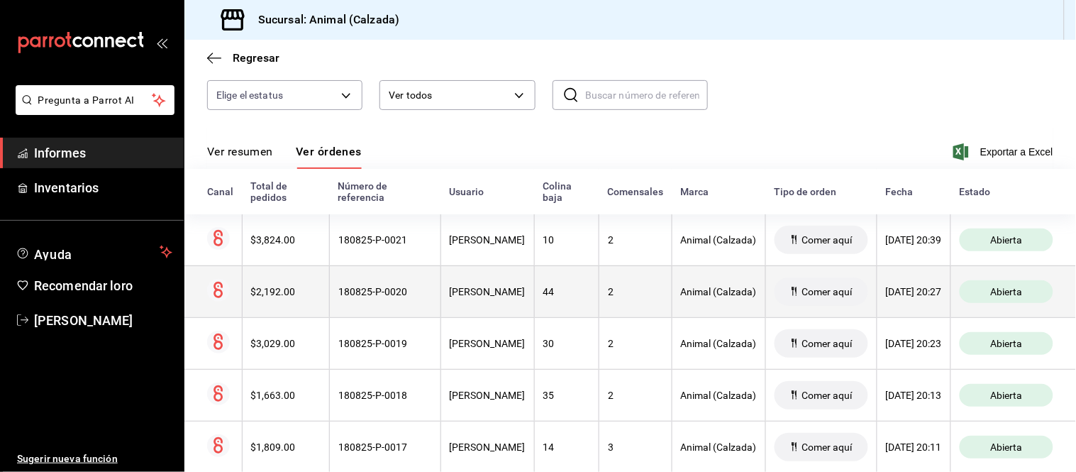
scroll to position [0, 0]
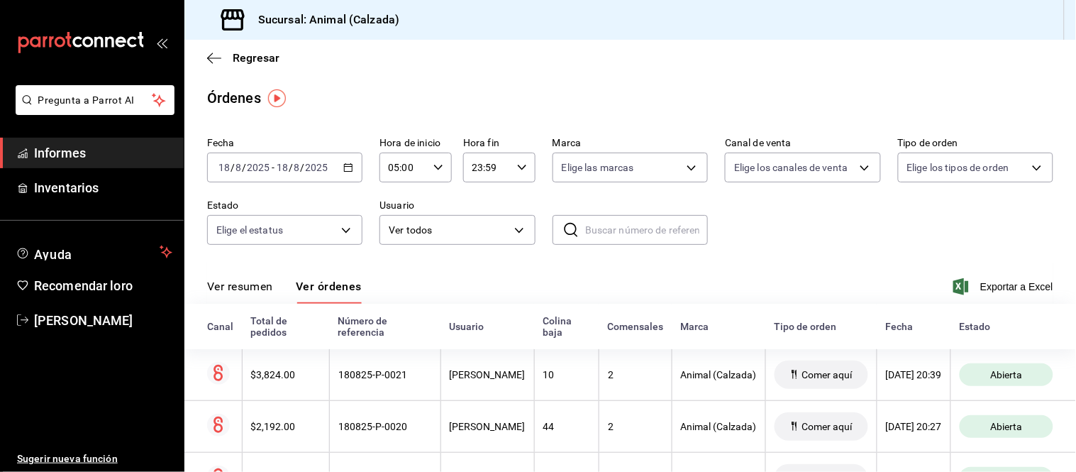
drag, startPoint x: 274, startPoint y: 287, endPoint x: 264, endPoint y: 275, distance: 16.2
click at [273, 287] on font "Ver resumen" at bounding box center [240, 286] width 66 height 13
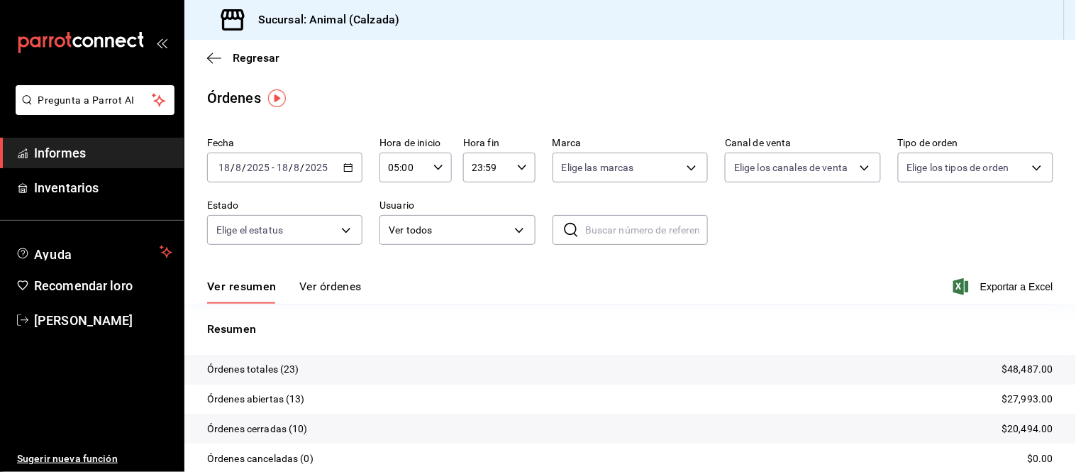
click at [318, 282] on font "Ver órdenes" at bounding box center [330, 286] width 62 height 13
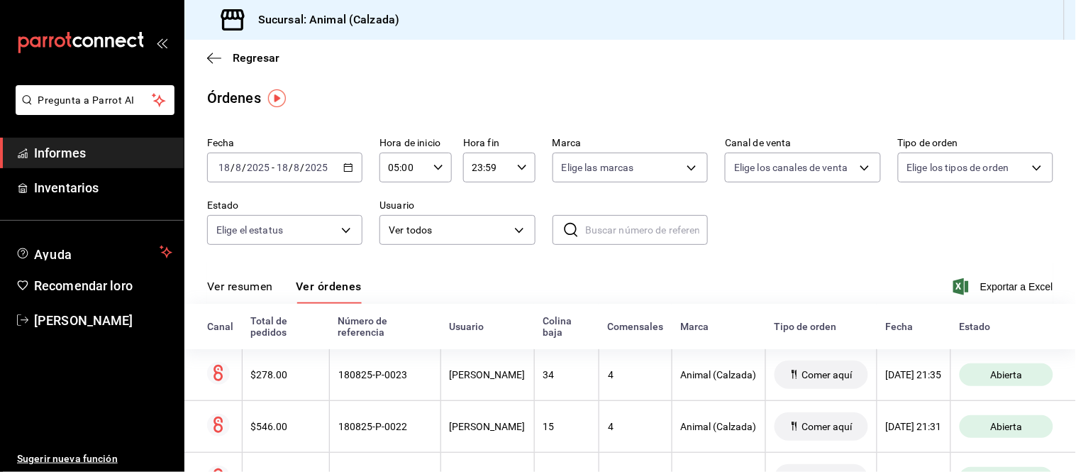
drag, startPoint x: 258, startPoint y: 287, endPoint x: 267, endPoint y: 295, distance: 12.1
click at [257, 287] on font "Ver resumen" at bounding box center [240, 286] width 66 height 13
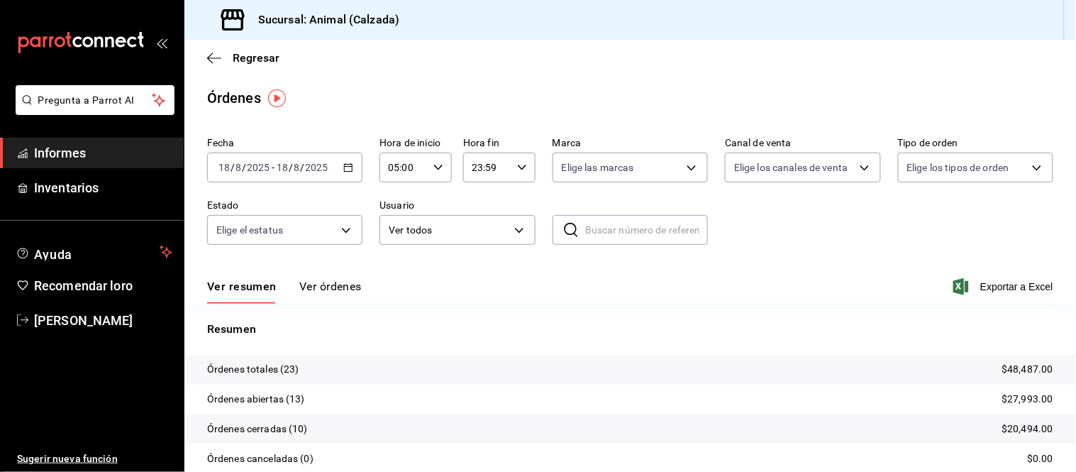
click at [350, 289] on font "Ver órdenes" at bounding box center [330, 286] width 62 height 13
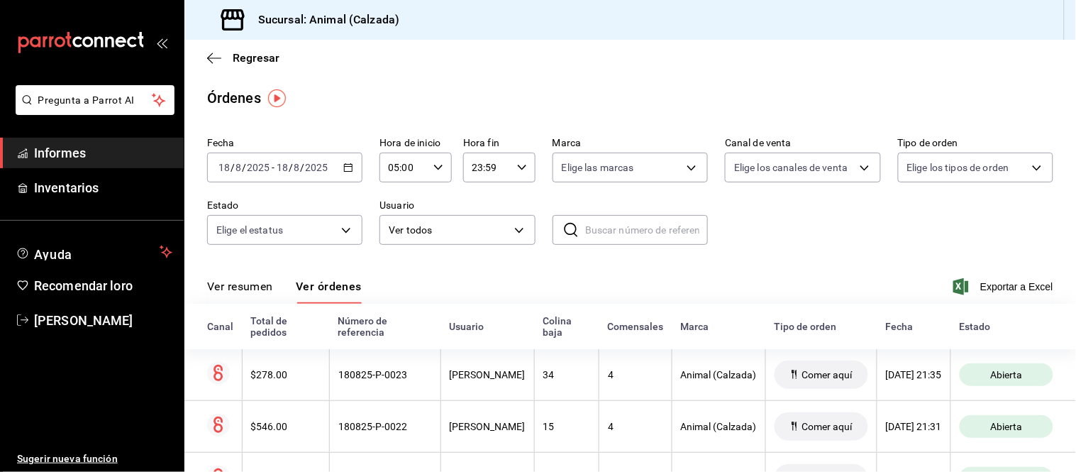
click at [267, 280] on font "Ver resumen" at bounding box center [240, 286] width 66 height 13
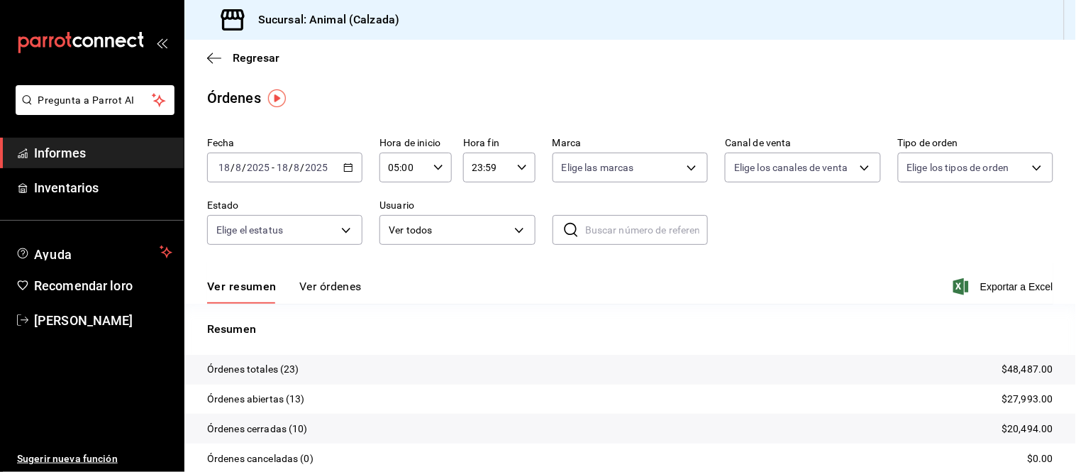
click at [315, 284] on font "Ver órdenes" at bounding box center [330, 286] width 62 height 13
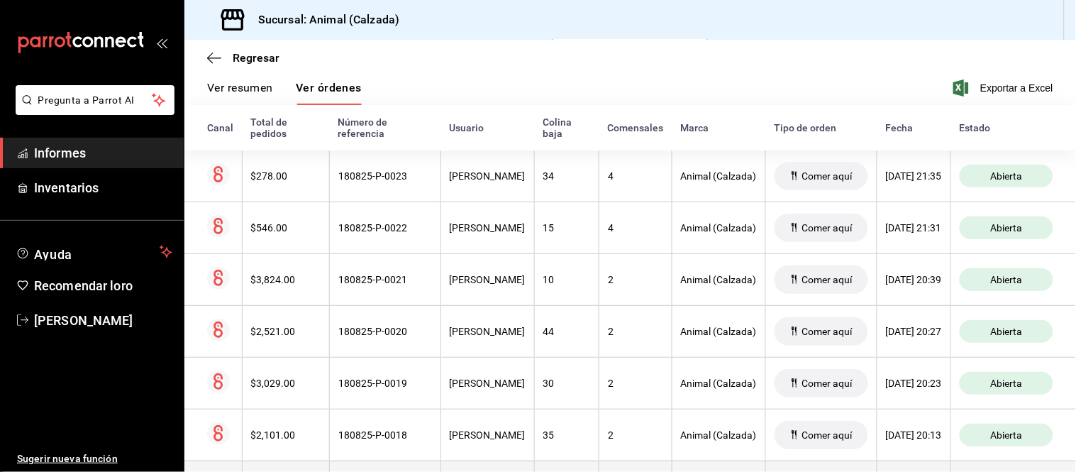
scroll to position [236, 0]
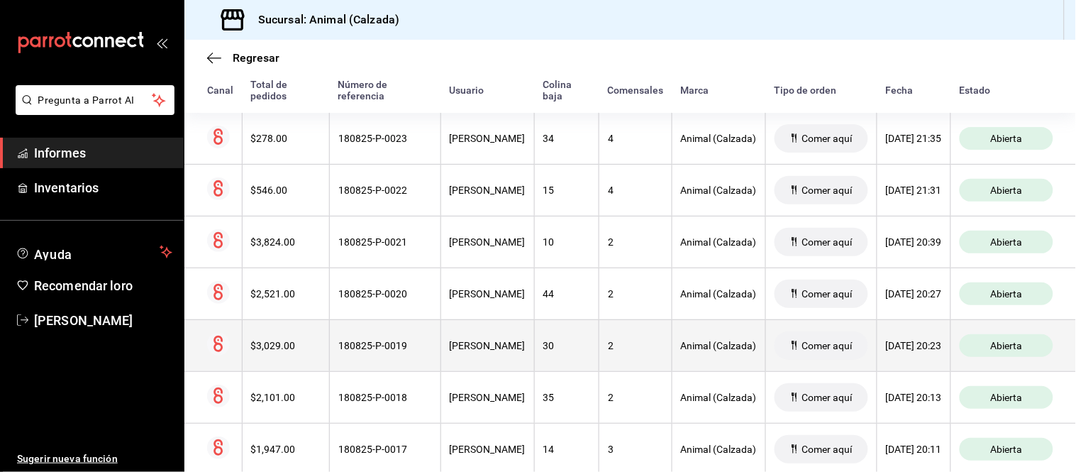
click at [803, 351] on font "Comer aquí" at bounding box center [827, 345] width 50 height 11
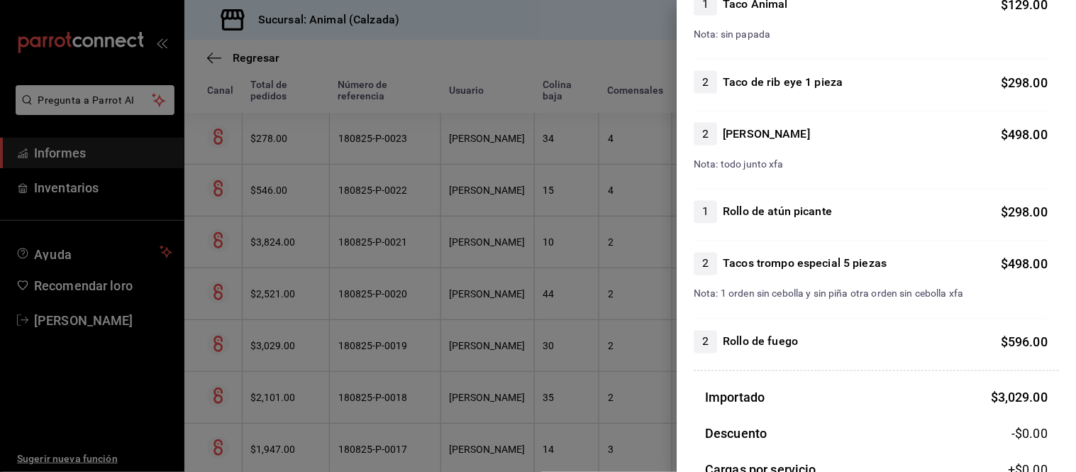
scroll to position [394, 0]
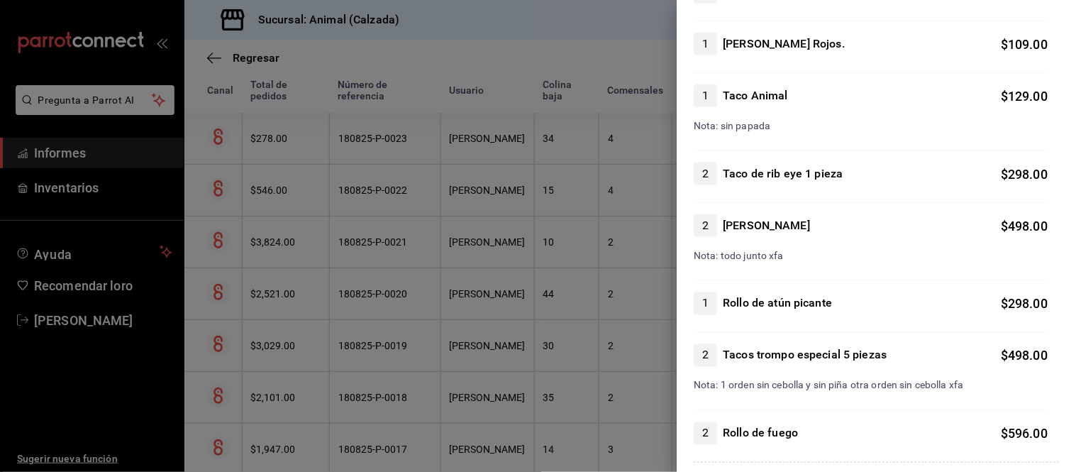
click at [475, 355] on div at bounding box center [538, 236] width 1076 height 472
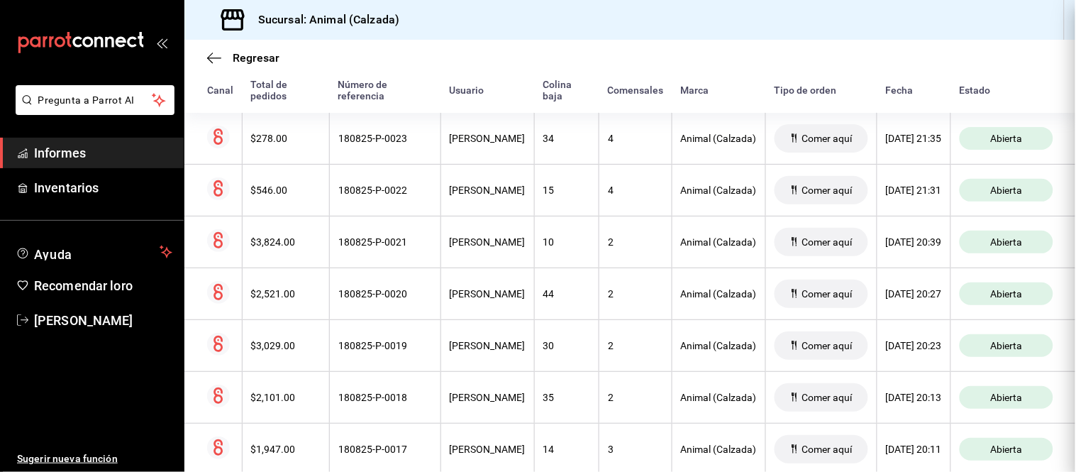
scroll to position [0, 0]
click at [474, 301] on th "[PERSON_NAME]" at bounding box center [488, 293] width 94 height 52
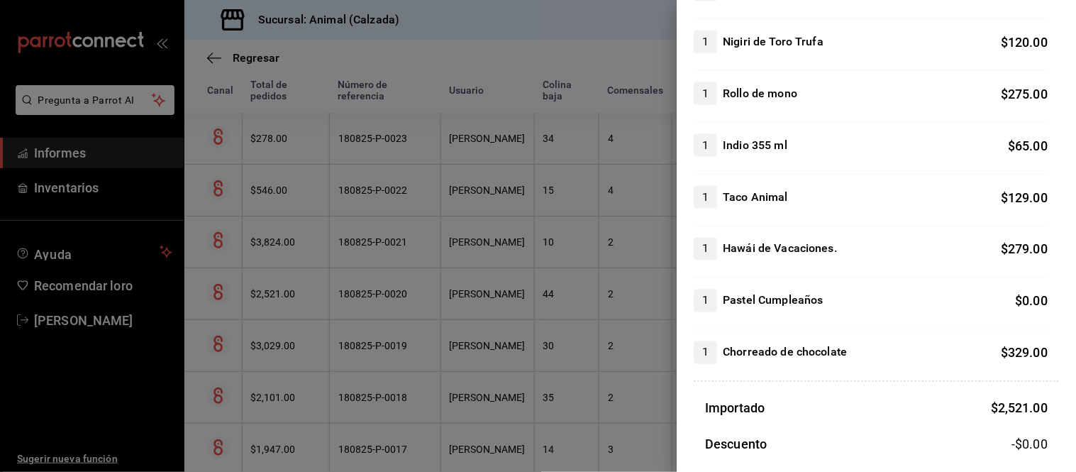
scroll to position [472, 0]
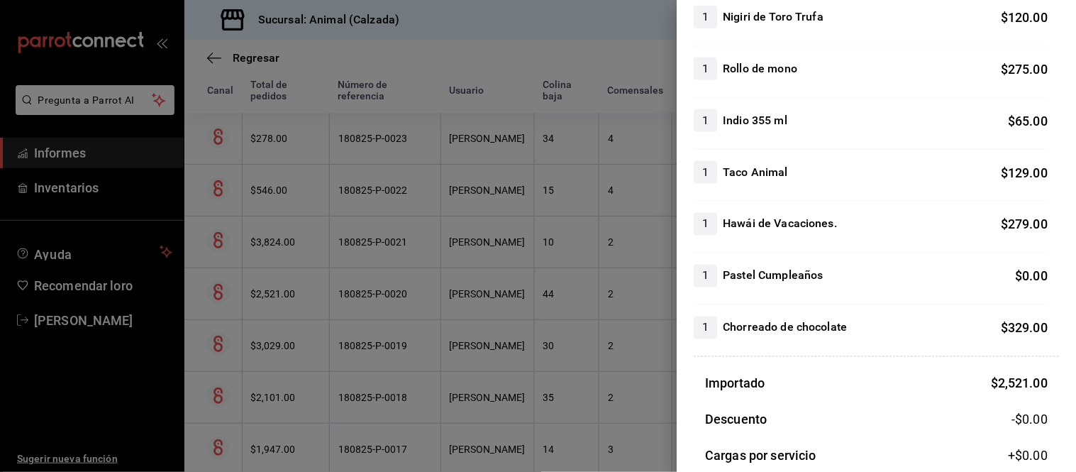
click at [495, 331] on div at bounding box center [538, 236] width 1076 height 472
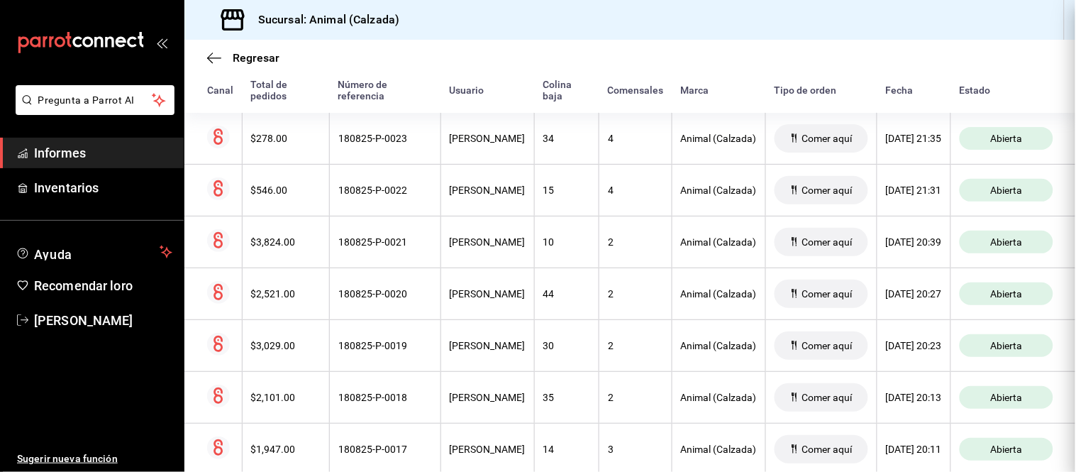
scroll to position [0, 0]
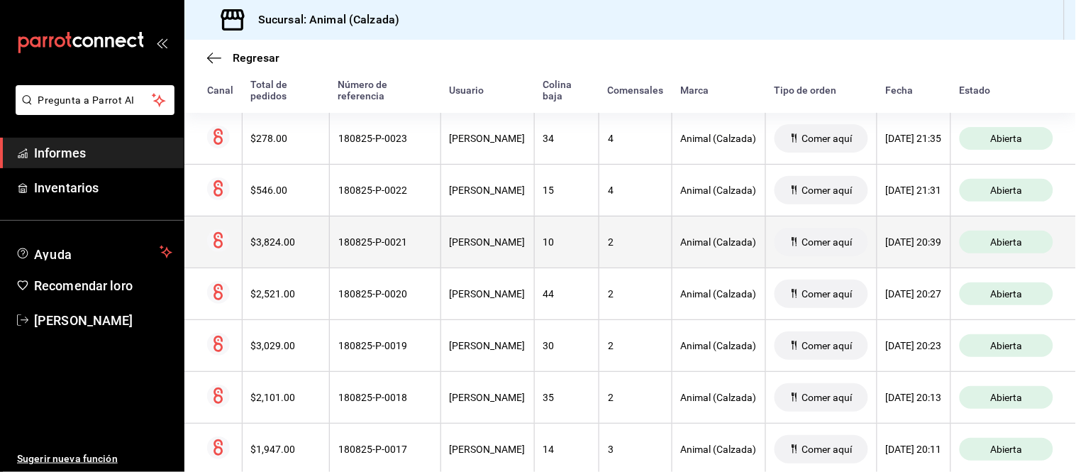
click at [543, 242] on font "10" at bounding box center [548, 241] width 11 height 11
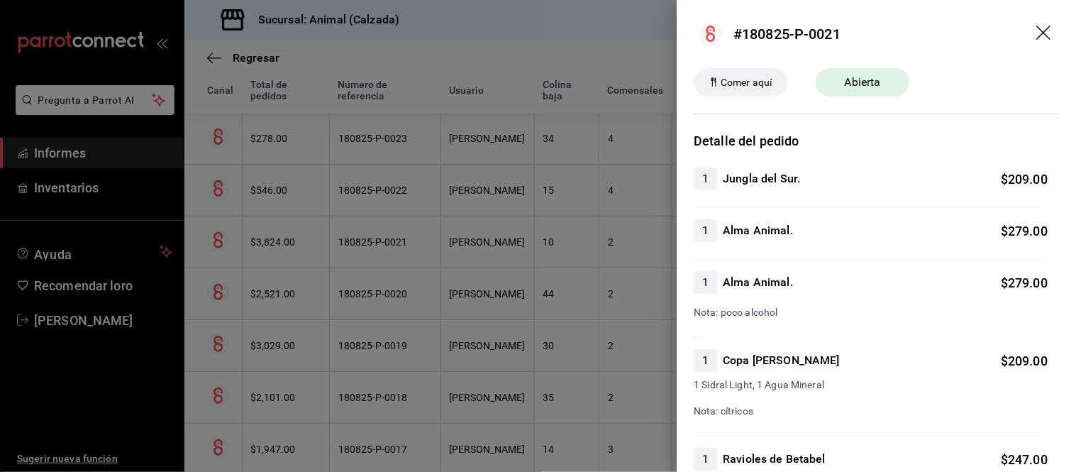
click at [528, 242] on div at bounding box center [538, 236] width 1076 height 472
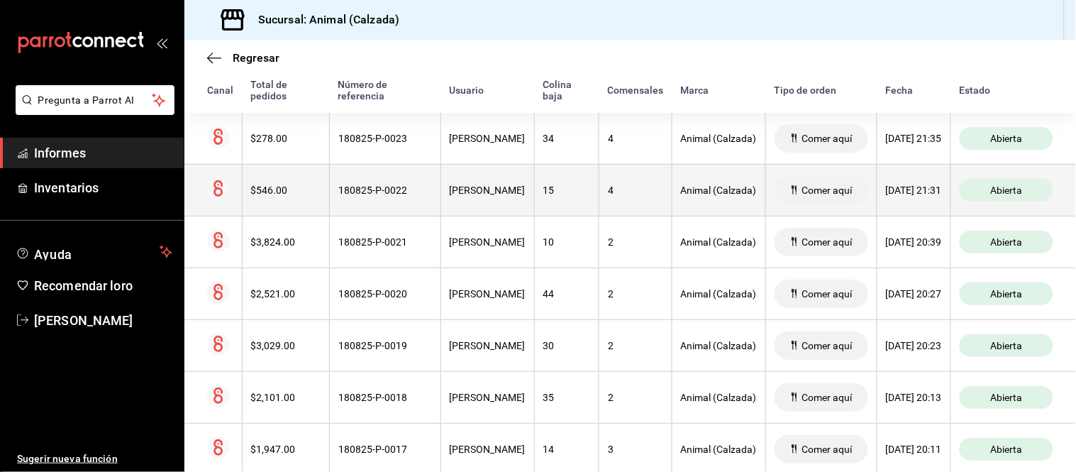
click at [534, 206] on th "15" at bounding box center [566, 190] width 65 height 52
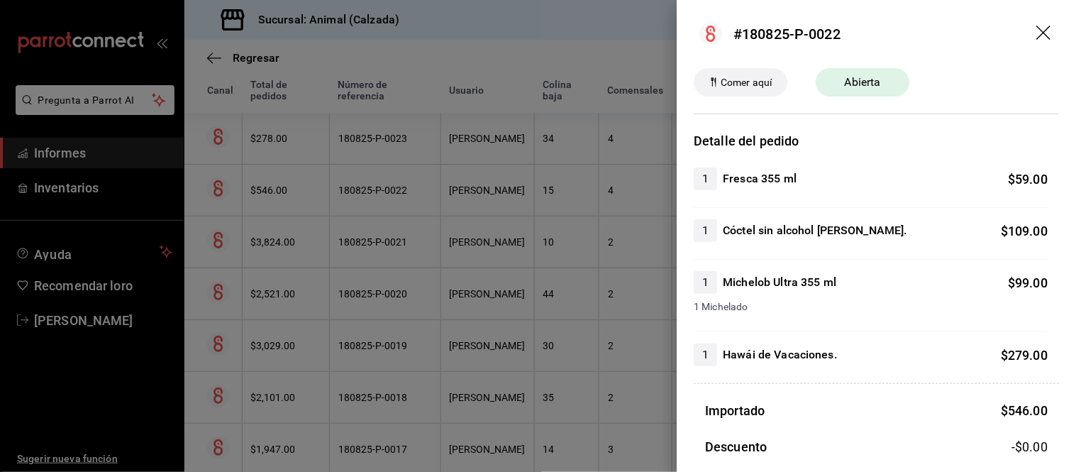
click at [529, 154] on div at bounding box center [538, 236] width 1076 height 472
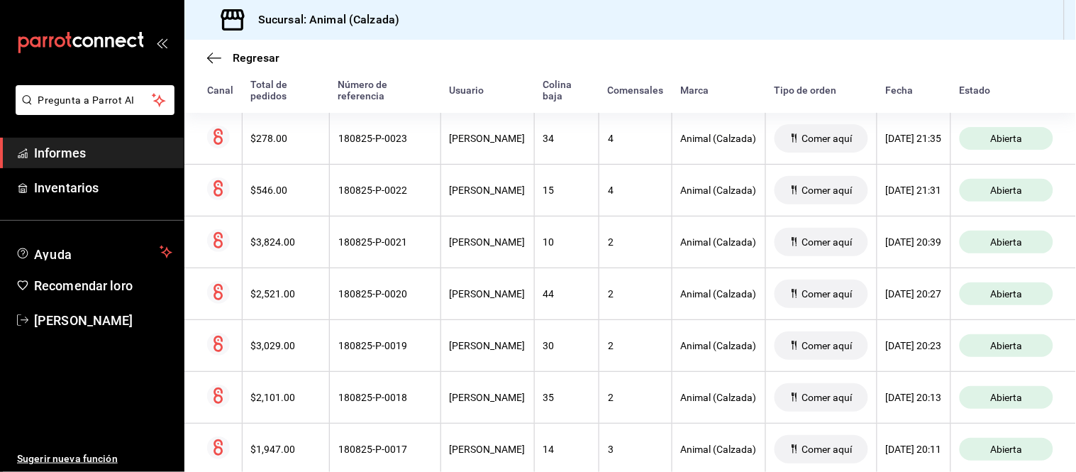
click at [534, 154] on th "34" at bounding box center [566, 139] width 65 height 52
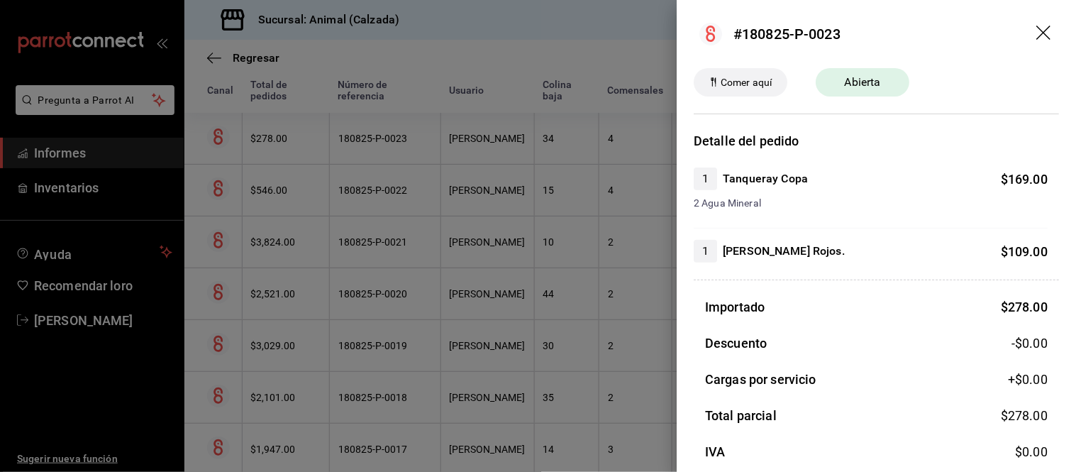
click at [544, 240] on div at bounding box center [538, 236] width 1076 height 472
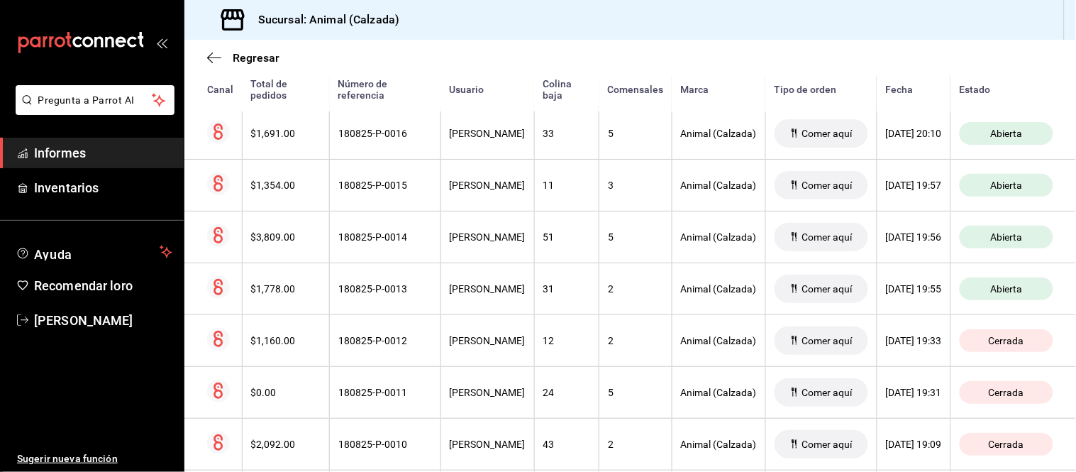
scroll to position [709, 0]
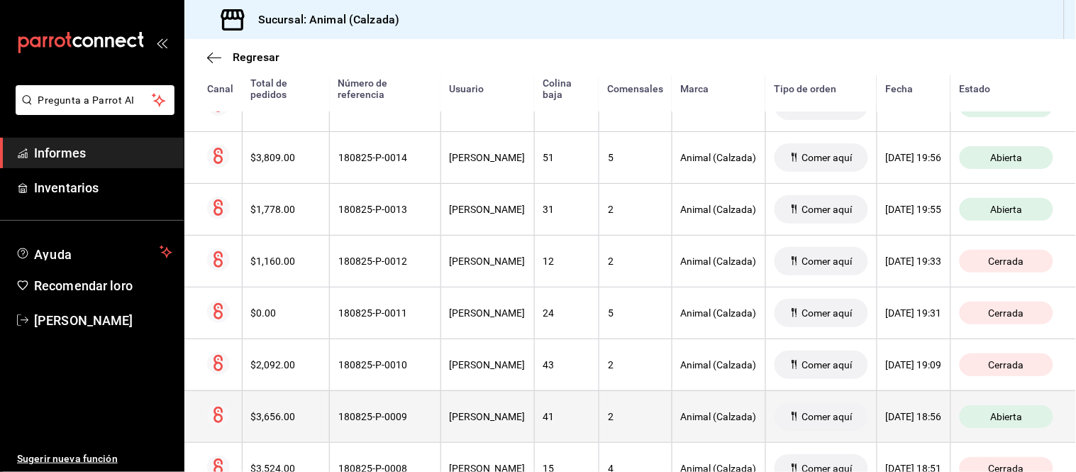
click at [627, 415] on div "2" at bounding box center [635, 416] width 55 height 11
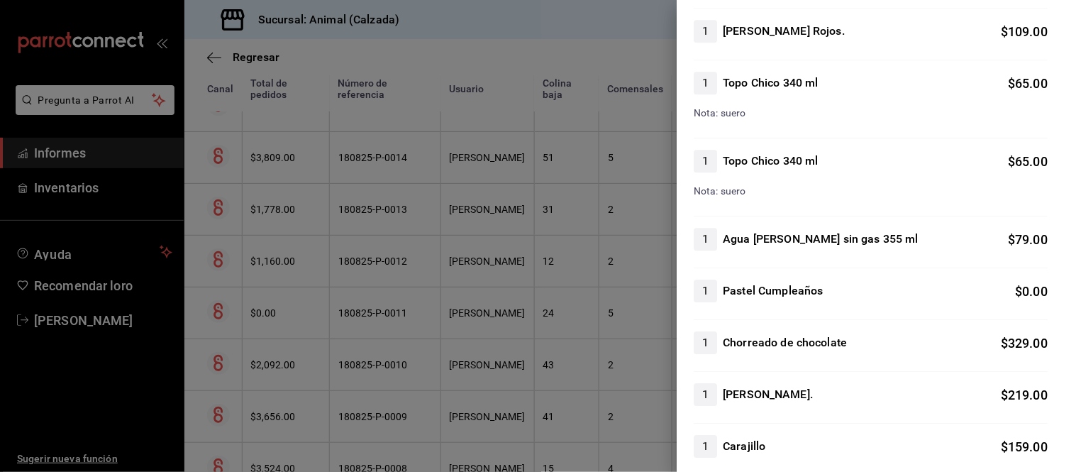
scroll to position [1024, 0]
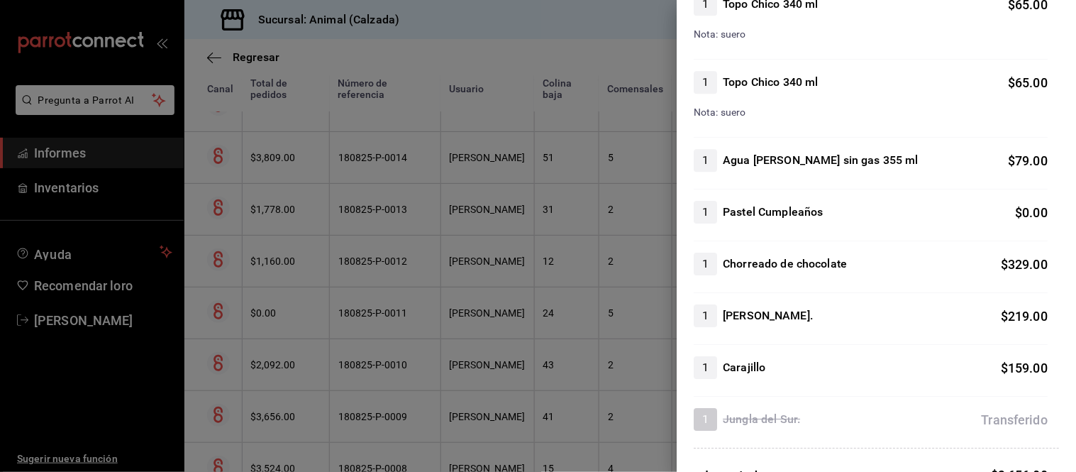
click at [537, 403] on div at bounding box center [538, 236] width 1076 height 472
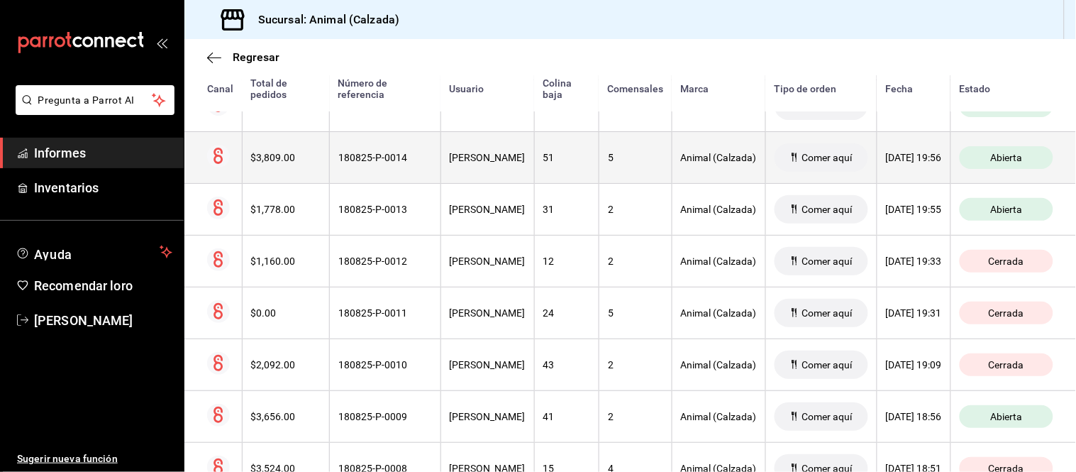
click at [599, 152] on th "5" at bounding box center [635, 157] width 73 height 52
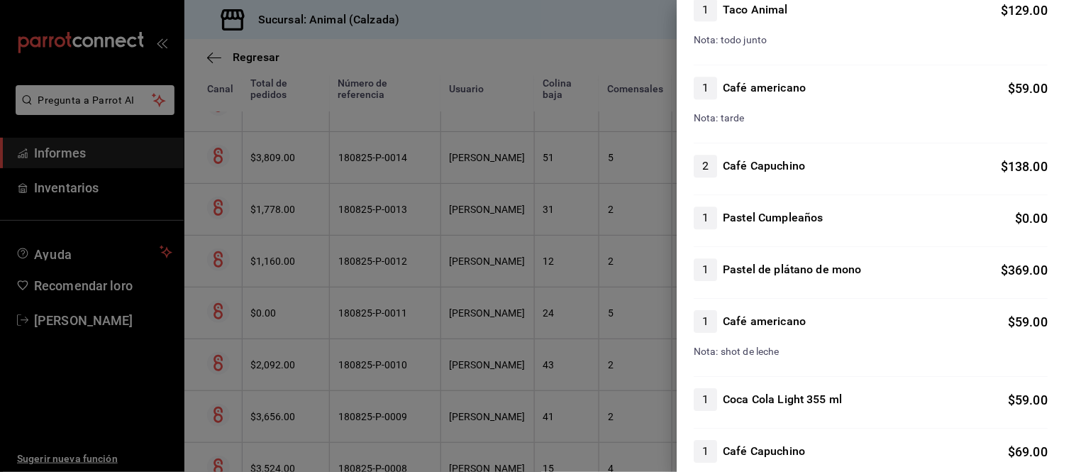
scroll to position [1024, 0]
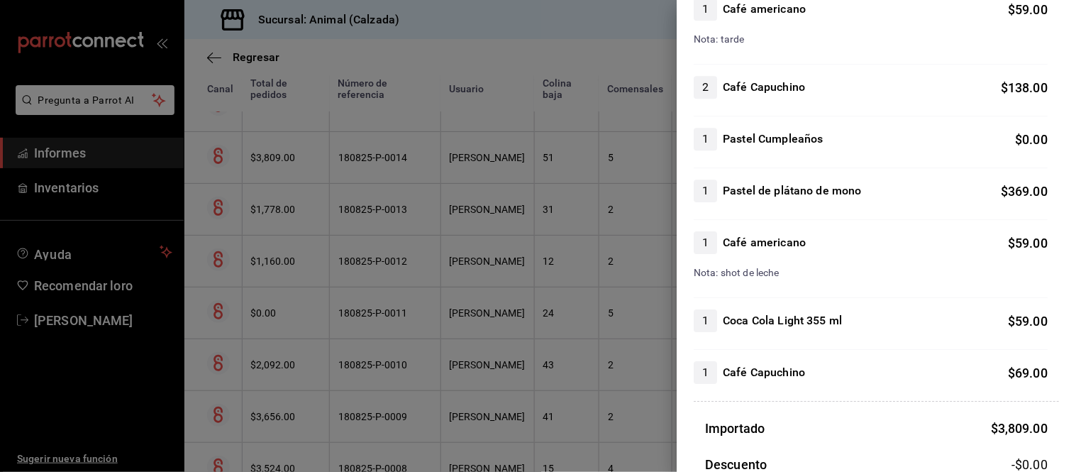
click at [537, 408] on div at bounding box center [538, 236] width 1076 height 472
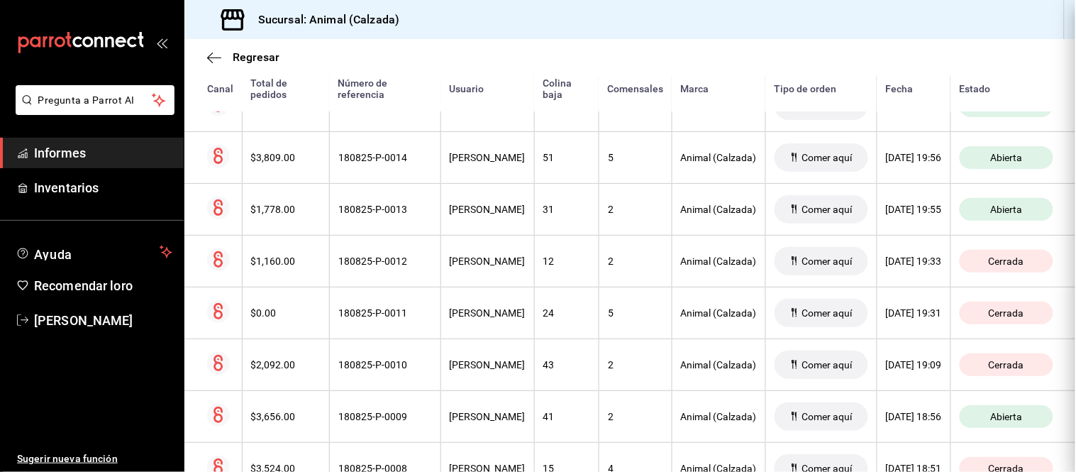
scroll to position [0, 0]
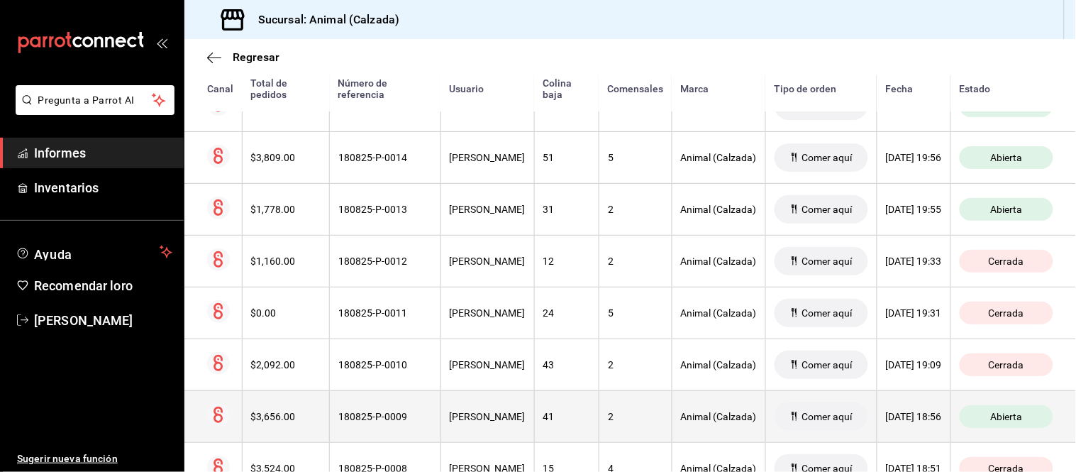
click at [608, 420] on div "2" at bounding box center [635, 416] width 55 height 11
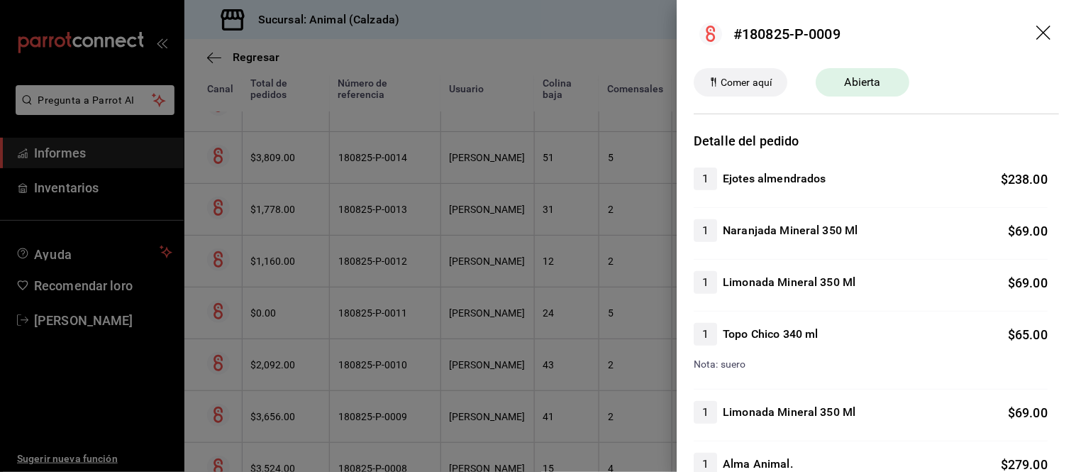
click at [580, 420] on div at bounding box center [538, 236] width 1076 height 472
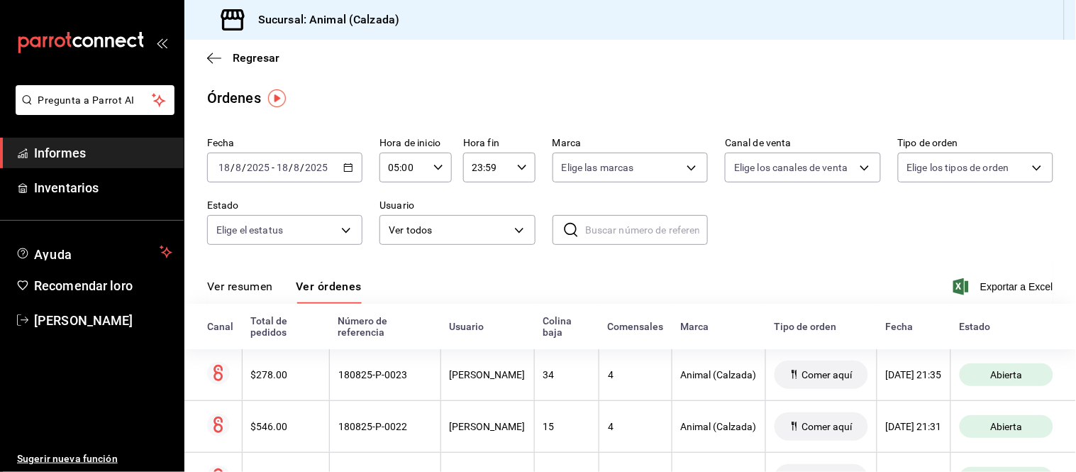
click at [240, 286] on font "Ver resumen" at bounding box center [240, 286] width 66 height 13
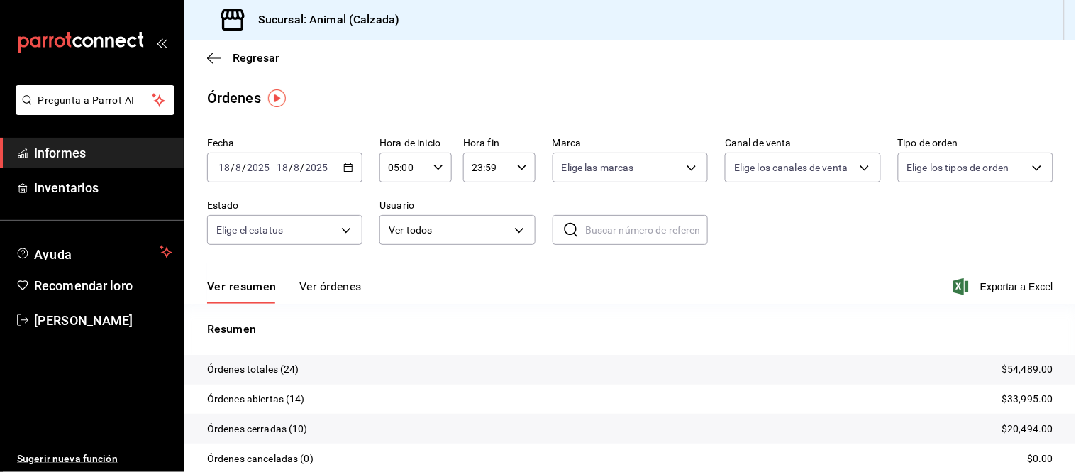
click at [316, 286] on font "Ver órdenes" at bounding box center [330, 286] width 62 height 13
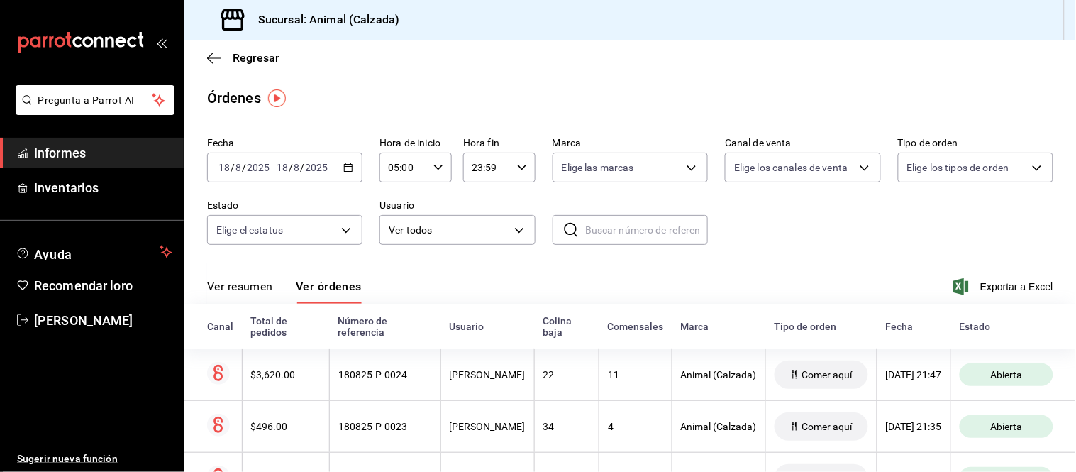
click at [258, 289] on font "Ver resumen" at bounding box center [240, 286] width 66 height 13
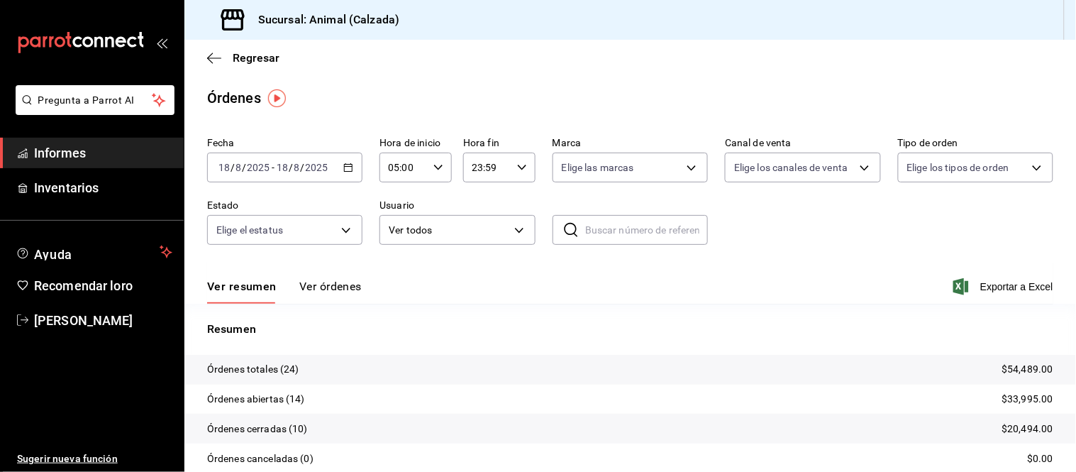
click at [341, 288] on font "Ver órdenes" at bounding box center [330, 286] width 62 height 13
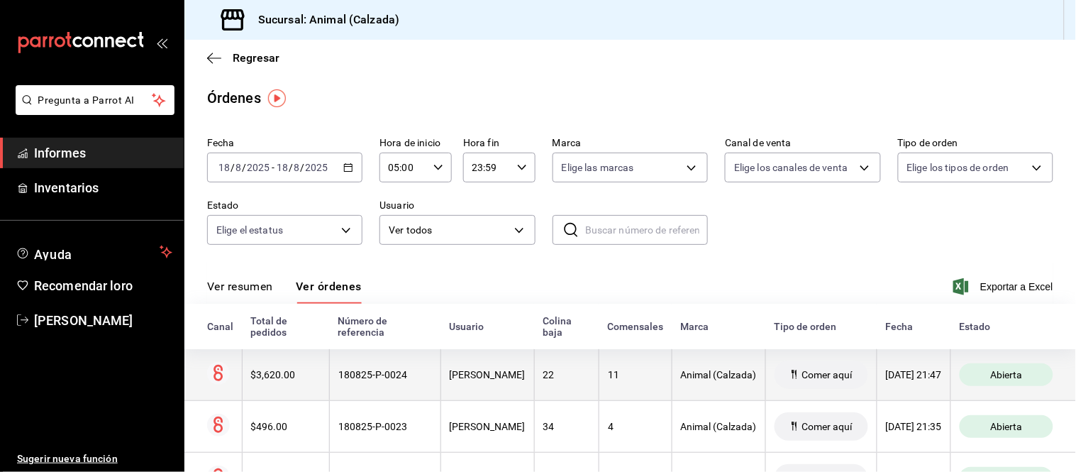
click at [483, 369] on th "[PERSON_NAME]" at bounding box center [488, 375] width 94 height 52
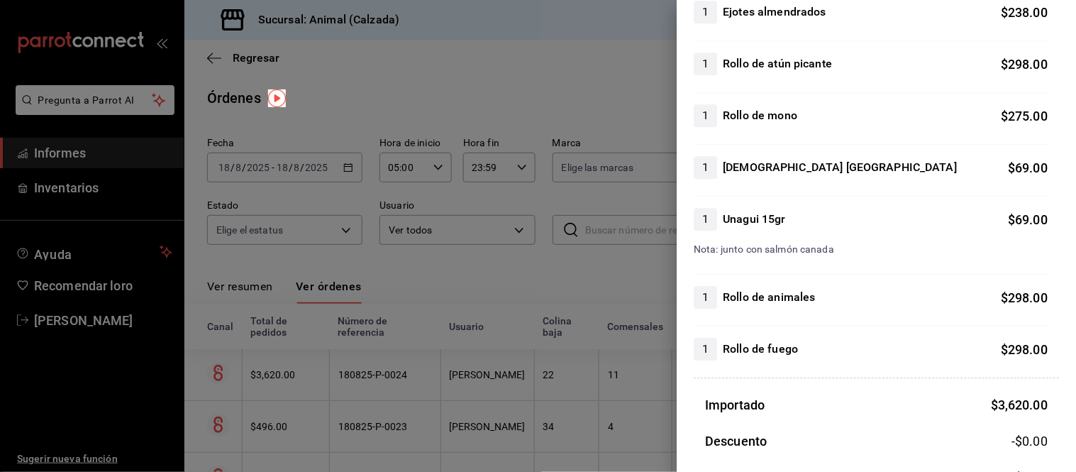
scroll to position [1024, 0]
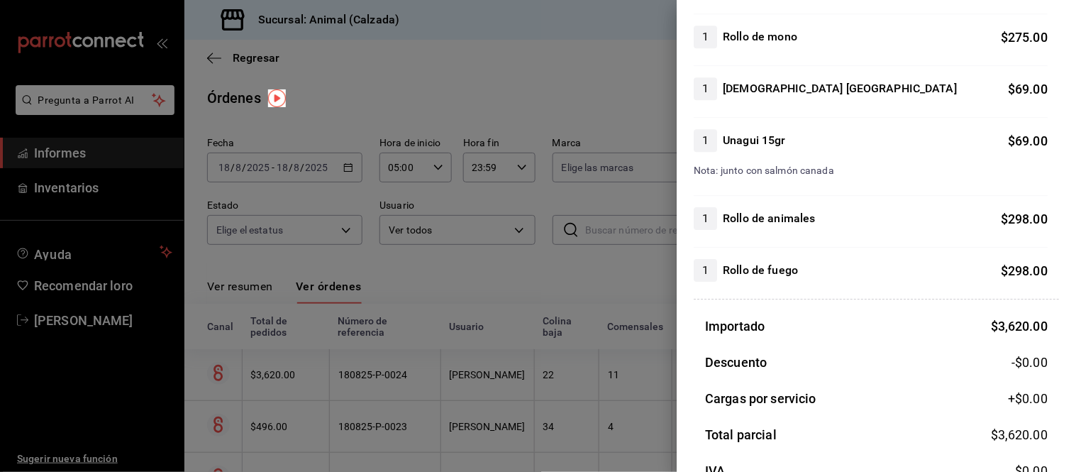
drag, startPoint x: 516, startPoint y: 350, endPoint x: 514, endPoint y: 324, distance: 26.3
click at [514, 353] on div at bounding box center [538, 236] width 1076 height 472
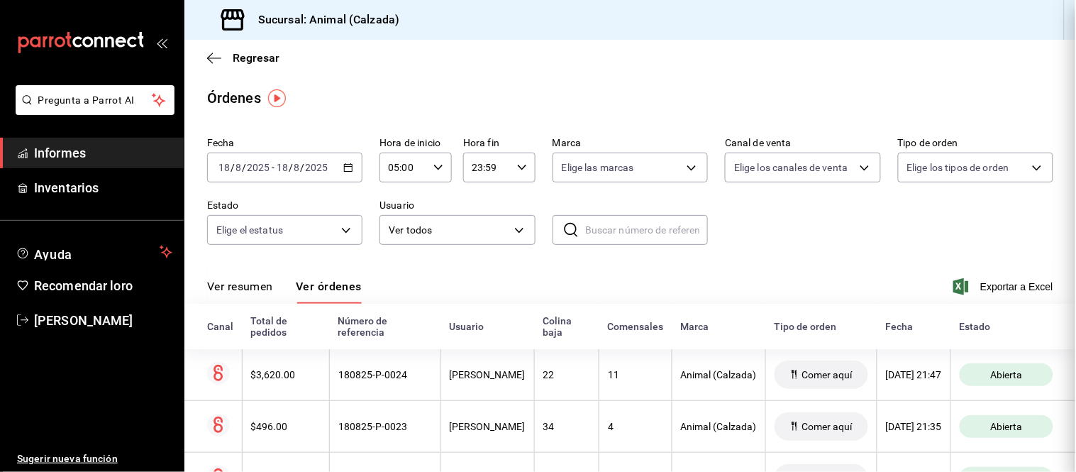
scroll to position [0, 0]
click at [267, 297] on button "Ver resumen" at bounding box center [240, 291] width 66 height 25
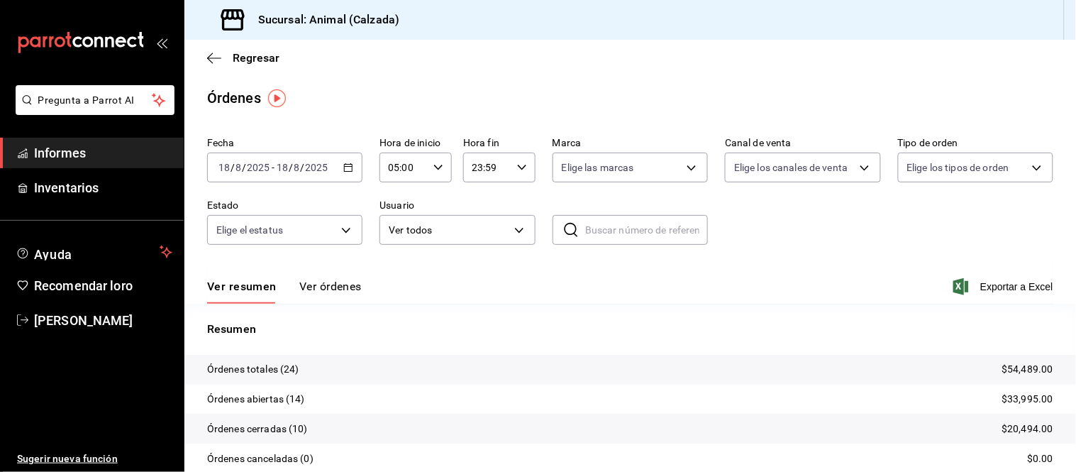
click at [327, 281] on font "Ver órdenes" at bounding box center [330, 286] width 62 height 13
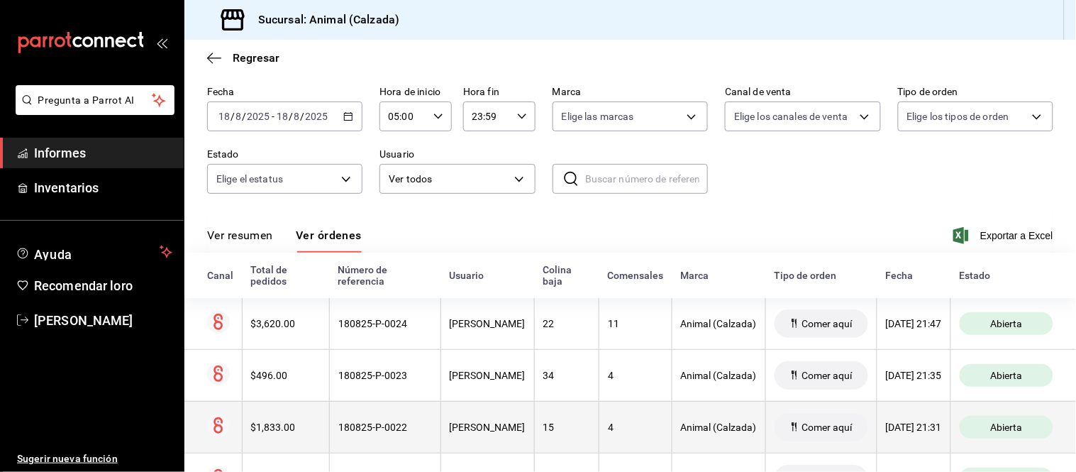
scroll to position [79, 0]
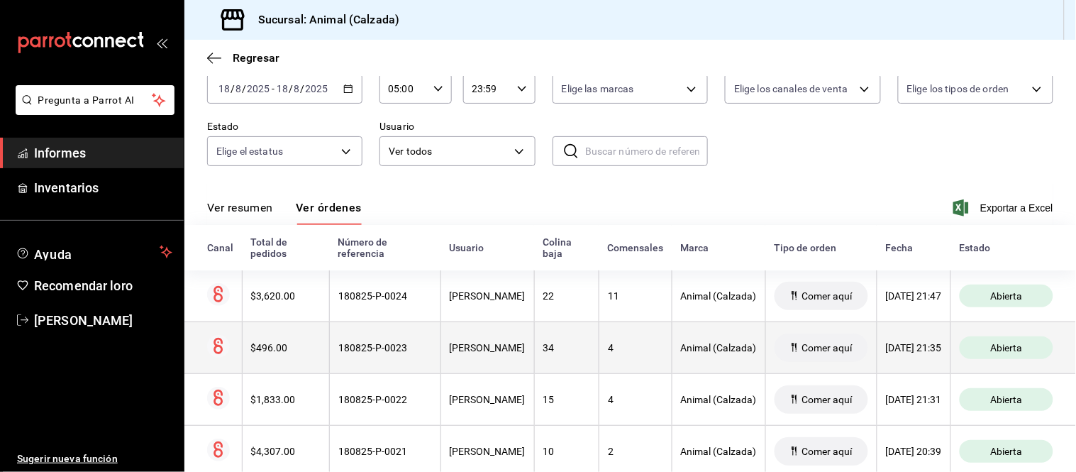
click at [617, 336] on th "4" at bounding box center [635, 347] width 73 height 52
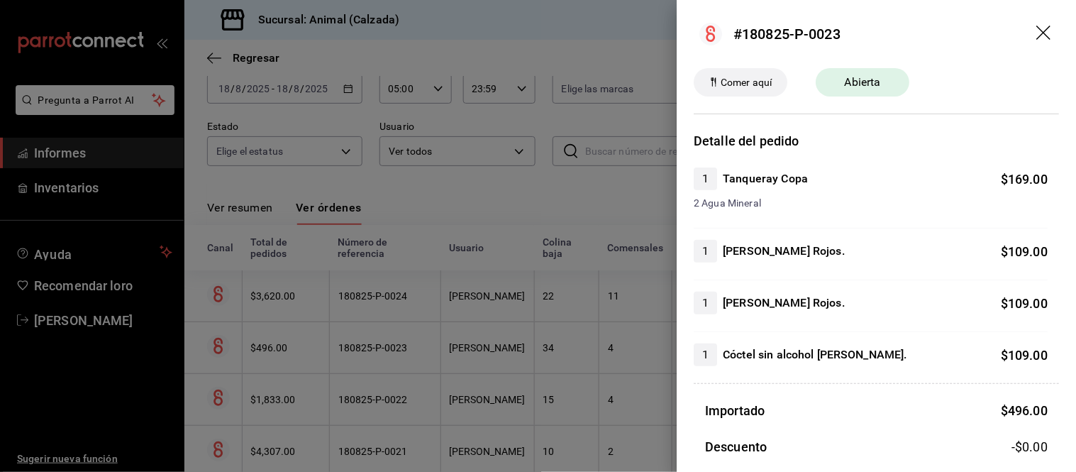
click at [617, 336] on div at bounding box center [538, 236] width 1076 height 472
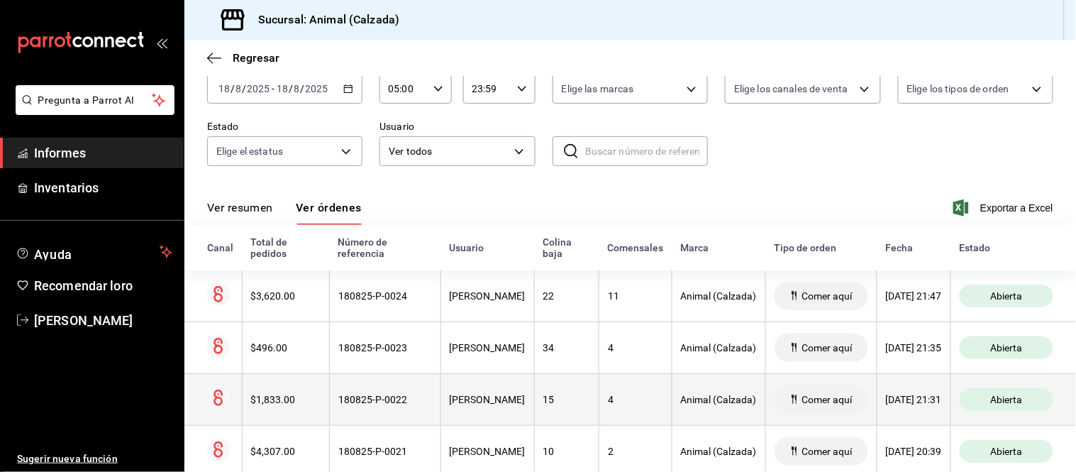
click at [612, 392] on th "4" at bounding box center [635, 399] width 73 height 52
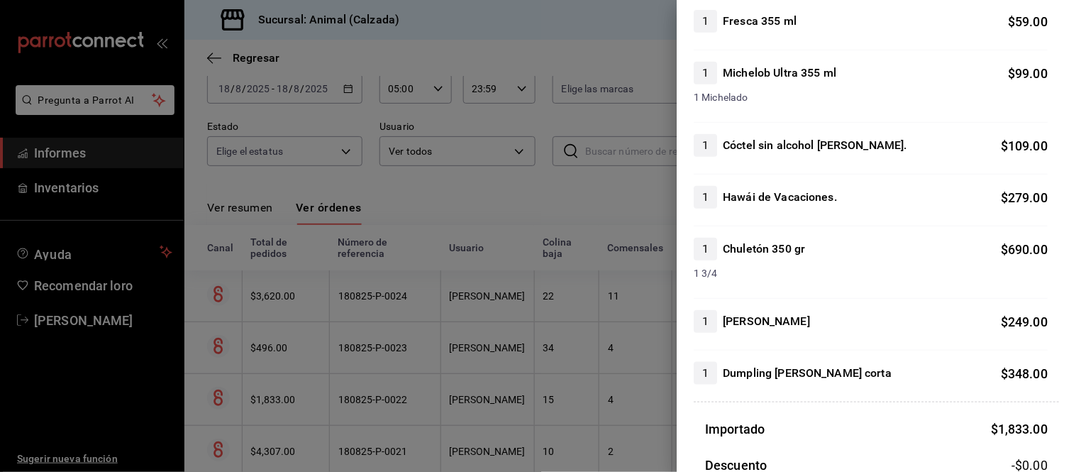
scroll to position [236, 0]
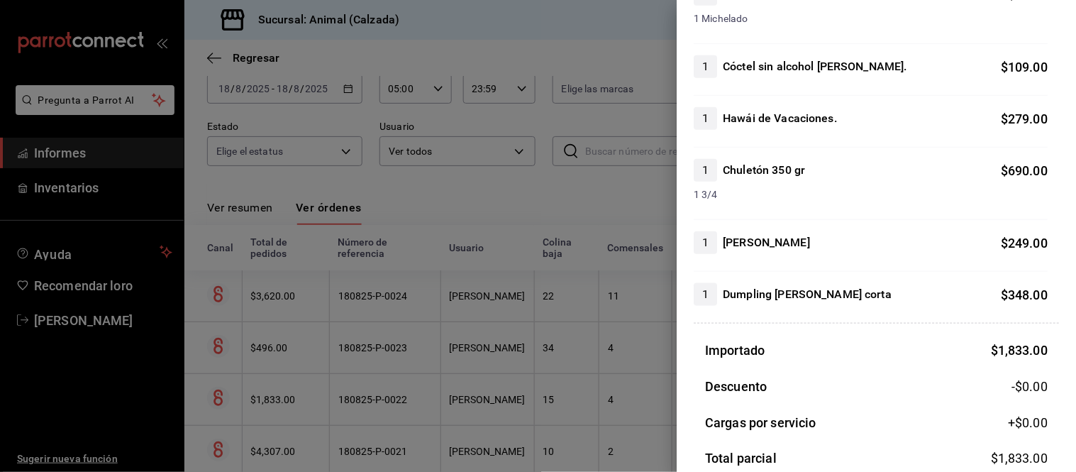
click at [585, 363] on div at bounding box center [538, 236] width 1076 height 472
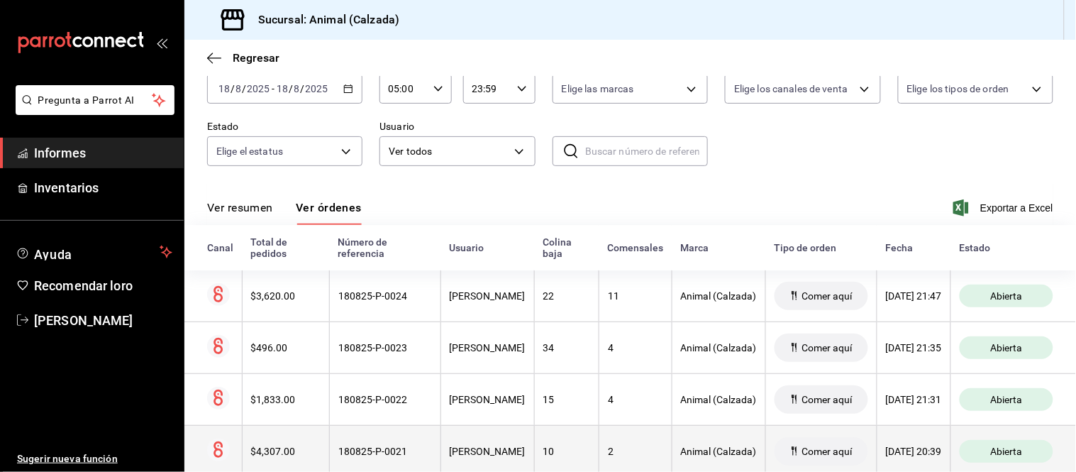
click at [504, 437] on th "[PERSON_NAME]" at bounding box center [488, 451] width 94 height 52
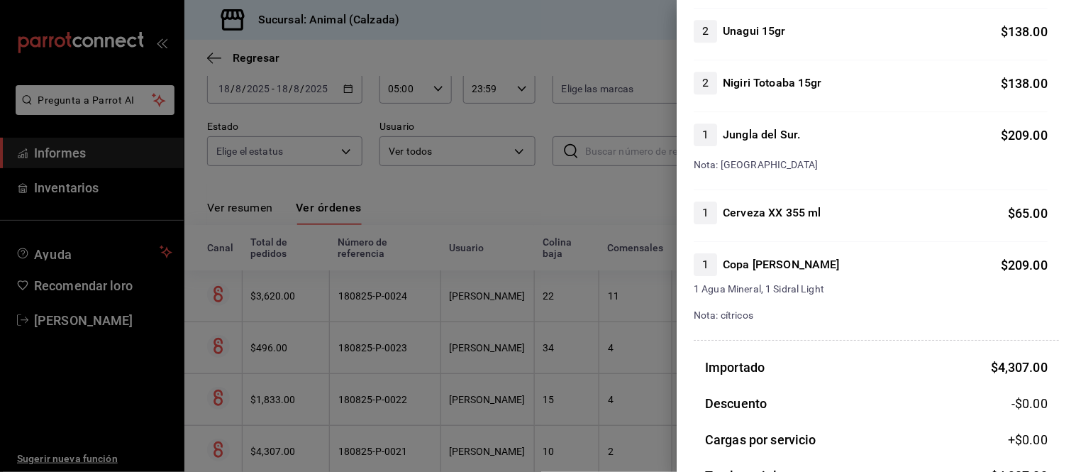
scroll to position [1103, 0]
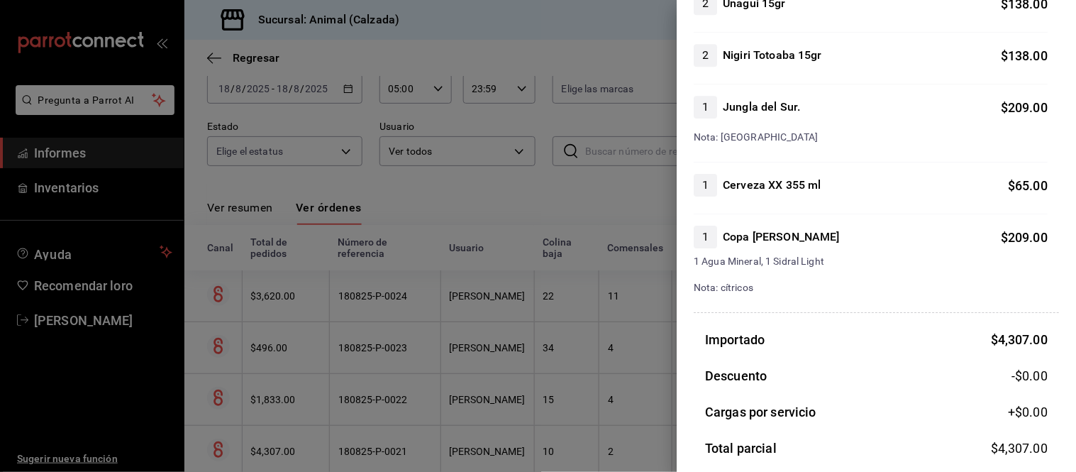
drag, startPoint x: 440, startPoint y: 278, endPoint x: 428, endPoint y: 247, distance: 33.2
click at [438, 278] on div at bounding box center [538, 236] width 1076 height 472
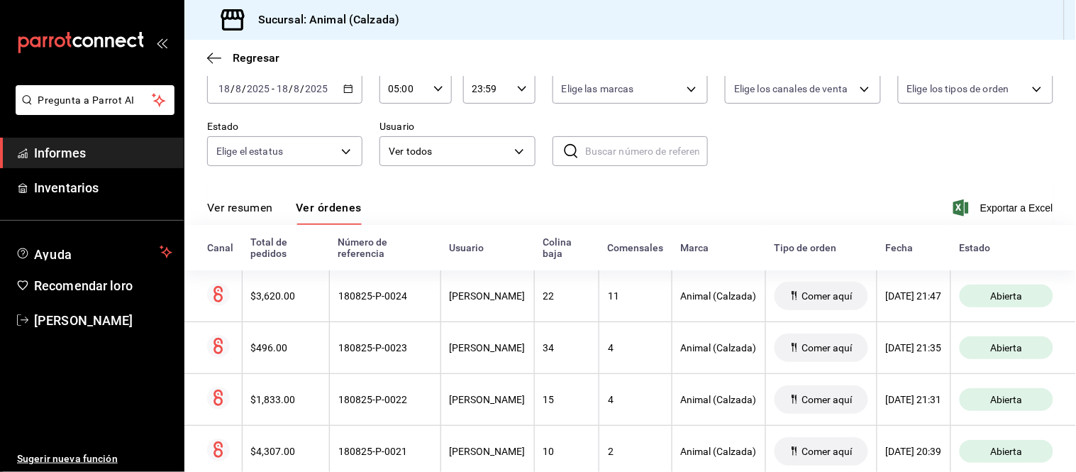
click at [484, 196] on div "Ver resumen Ver órdenes Exportar a Excel" at bounding box center [630, 204] width 846 height 42
click at [246, 213] on font "Ver resumen" at bounding box center [240, 207] width 66 height 13
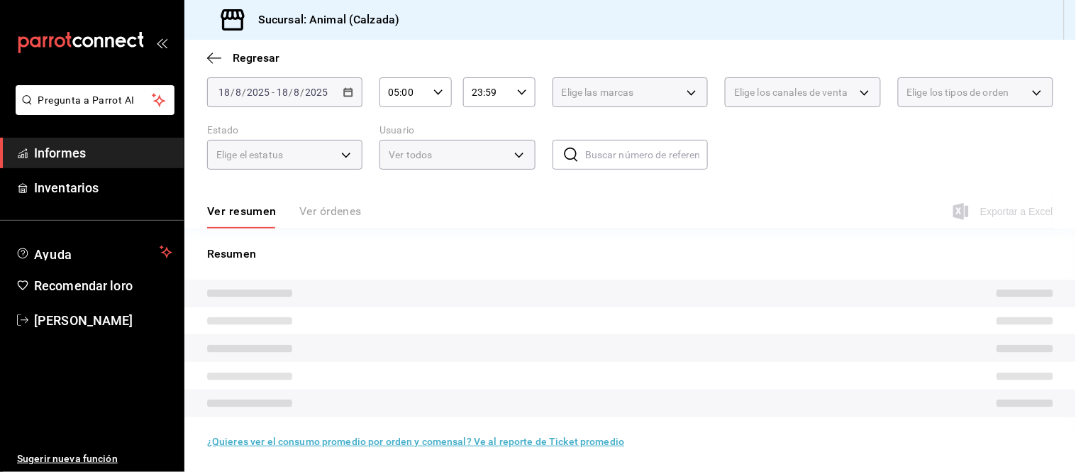
scroll to position [79, 0]
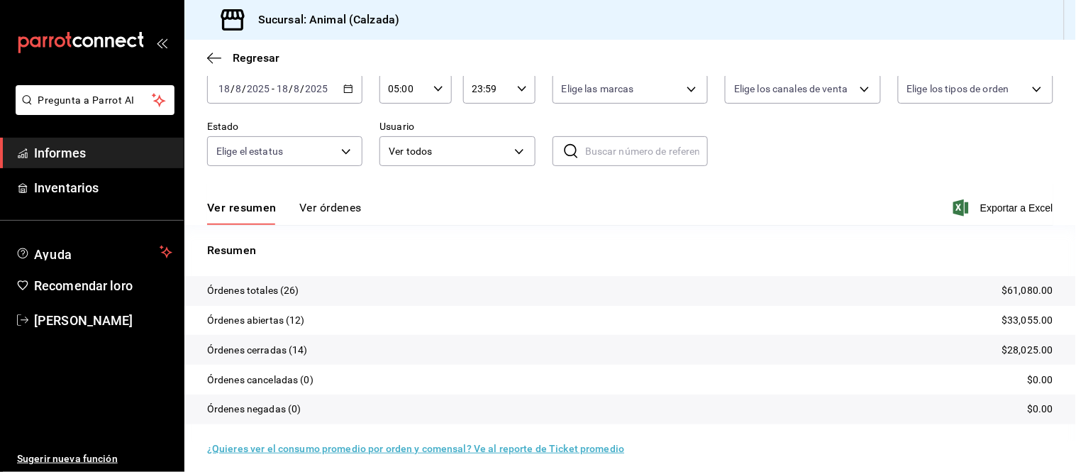
click at [246, 211] on font "Ver resumen" at bounding box center [242, 207] width 70 height 13
click at [311, 202] on font "Ver órdenes" at bounding box center [330, 207] width 62 height 13
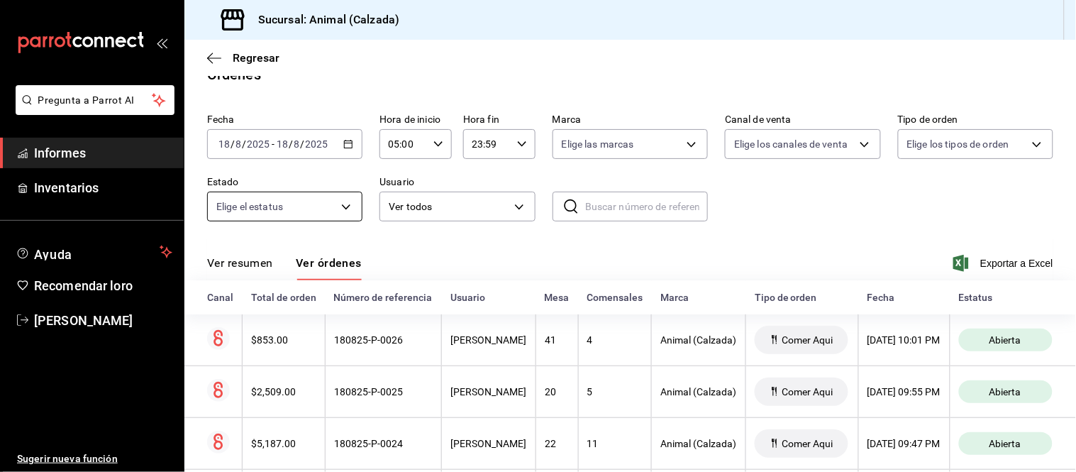
scroll to position [79, 0]
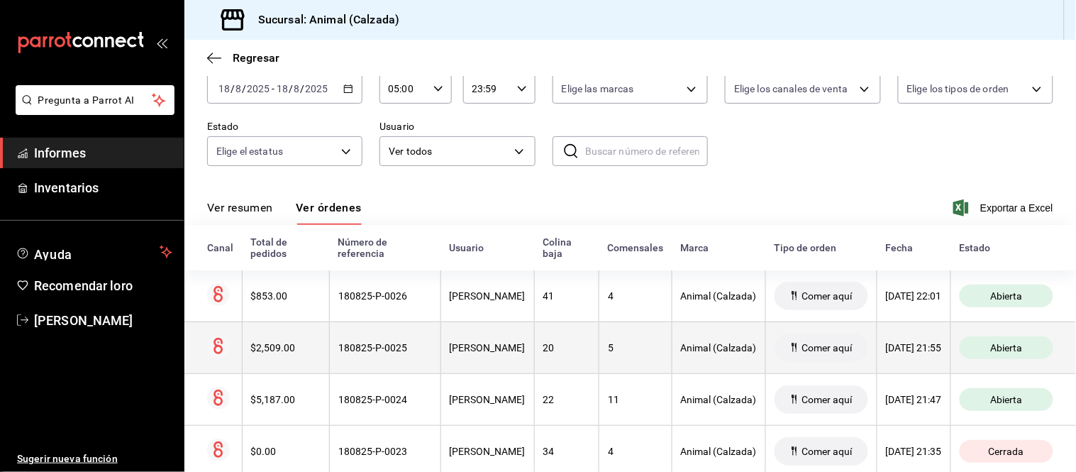
click at [502, 348] on font "[PERSON_NAME]" at bounding box center [488, 347] width 76 height 11
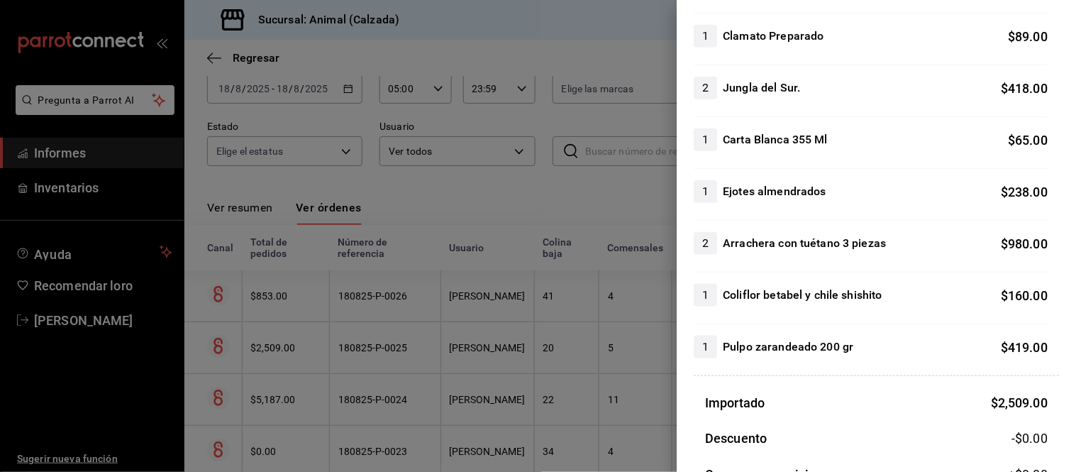
scroll to position [315, 0]
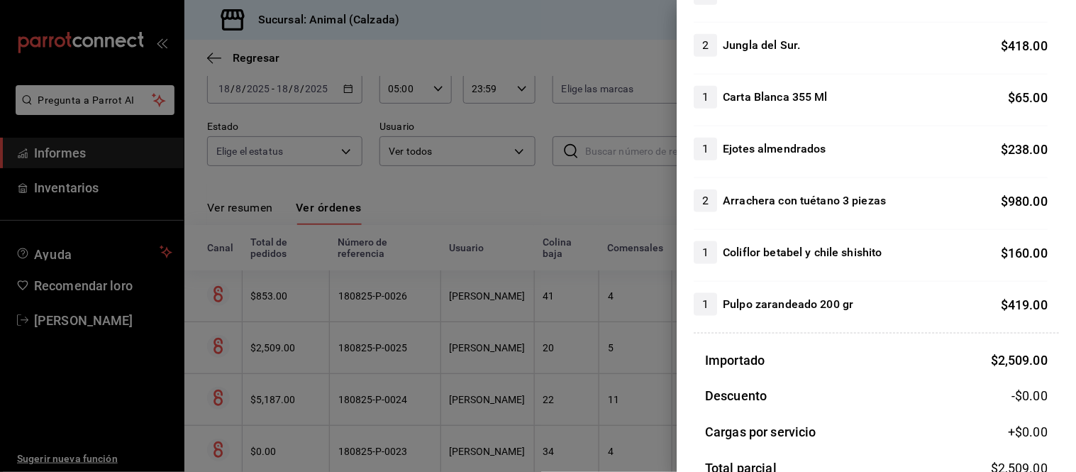
drag, startPoint x: 563, startPoint y: 289, endPoint x: 554, endPoint y: 299, distance: 13.6
click at [559, 291] on div at bounding box center [538, 236] width 1076 height 472
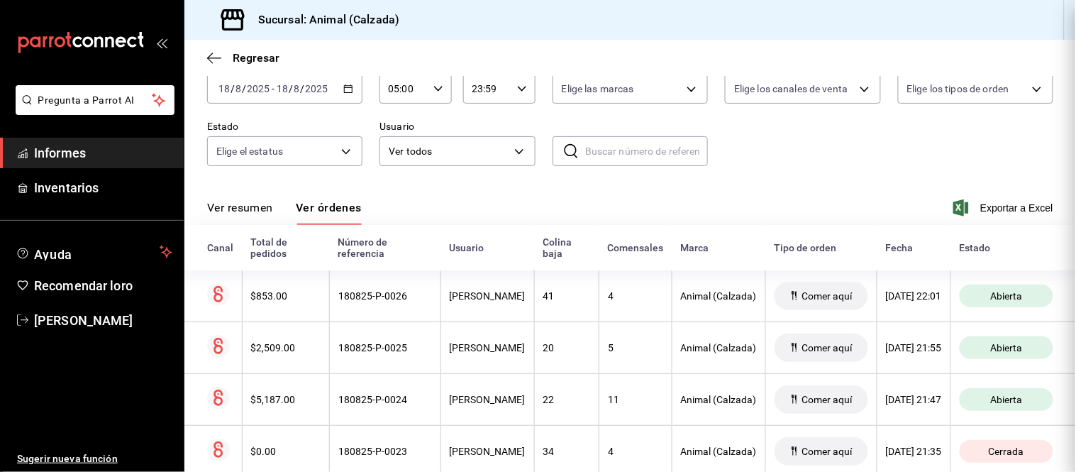
scroll to position [0, 0]
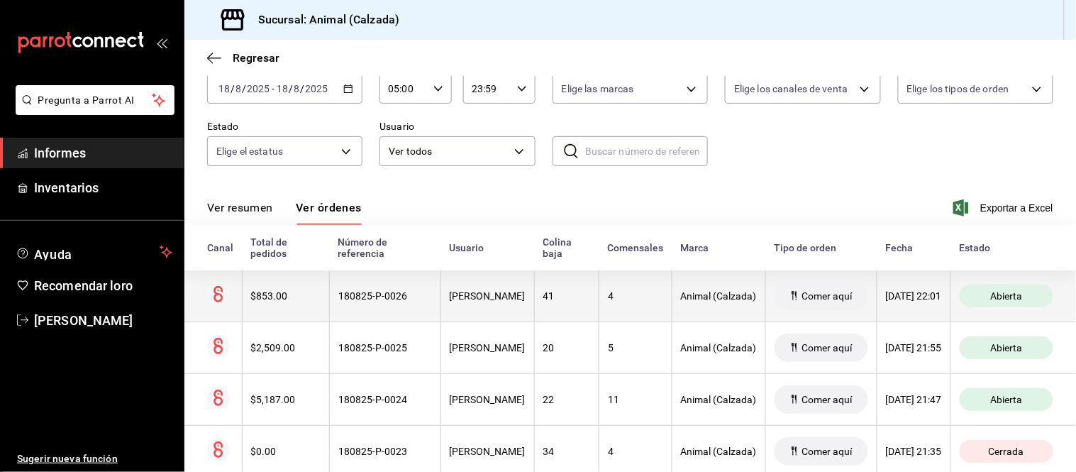
click at [553, 299] on div "41" at bounding box center [566, 295] width 47 height 11
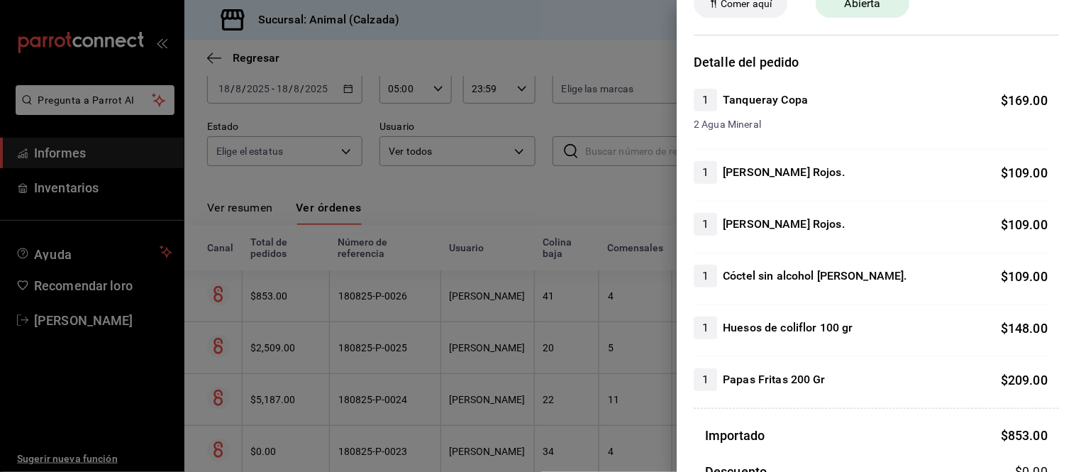
scroll to position [157, 0]
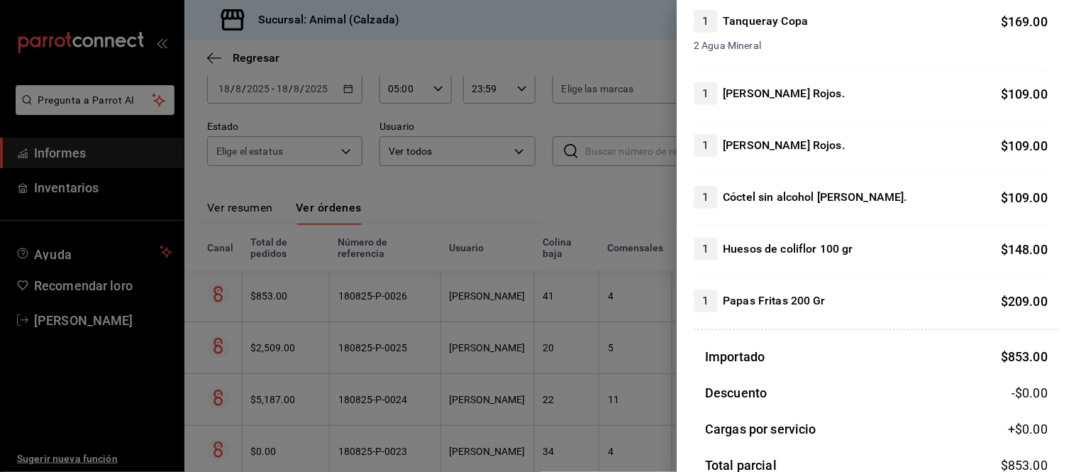
click at [477, 335] on div at bounding box center [538, 236] width 1076 height 472
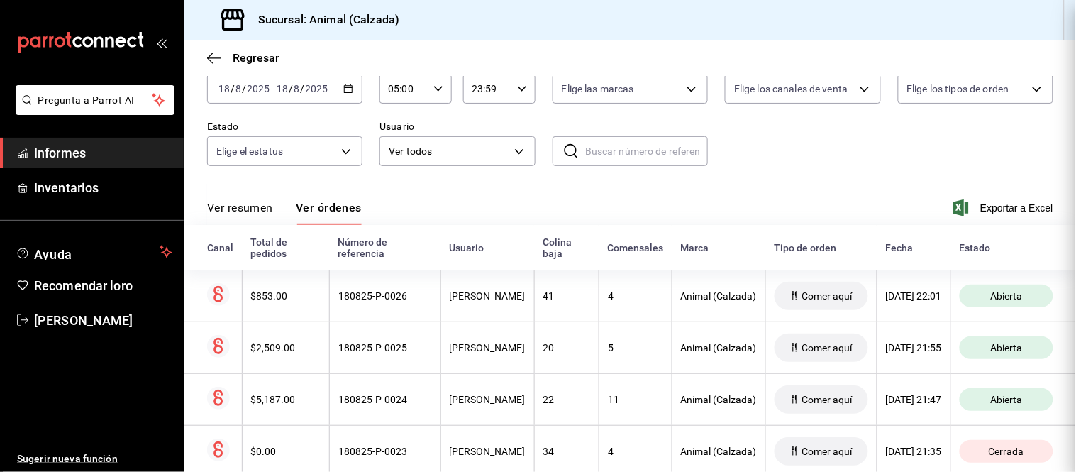
scroll to position [0, 0]
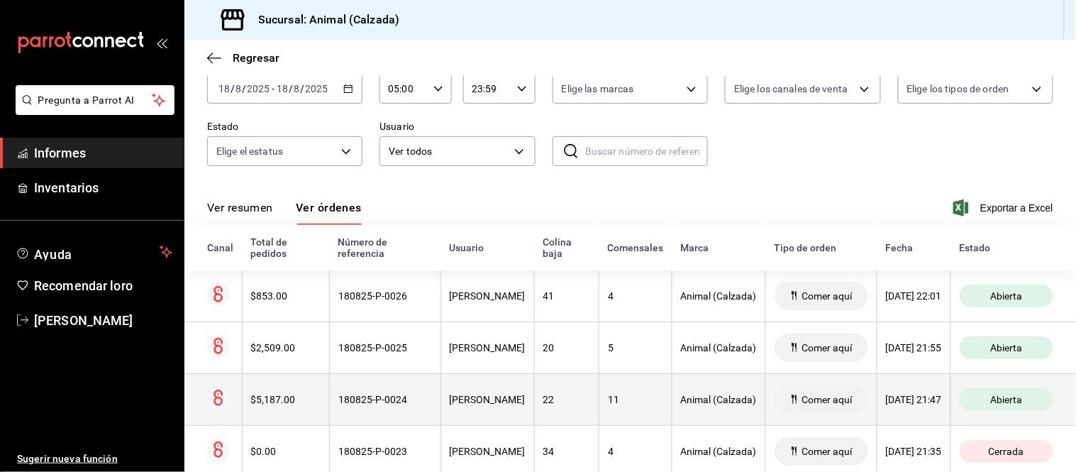
click at [450, 396] on font "[PERSON_NAME]" at bounding box center [488, 399] width 76 height 11
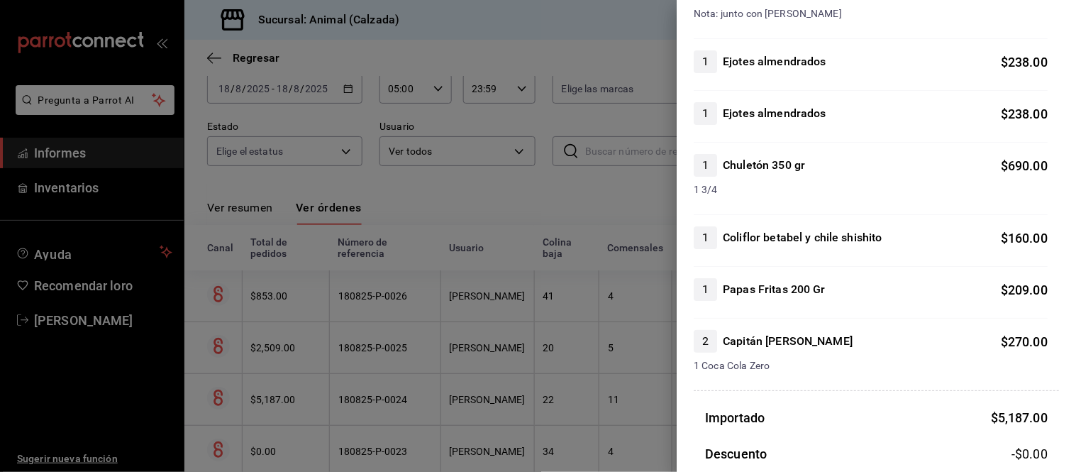
scroll to position [1261, 0]
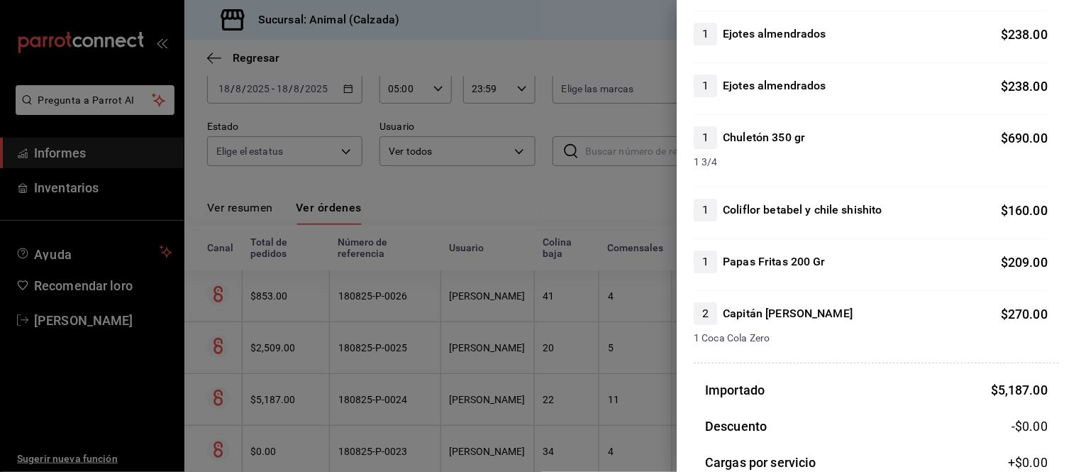
click at [482, 381] on div at bounding box center [538, 236] width 1076 height 472
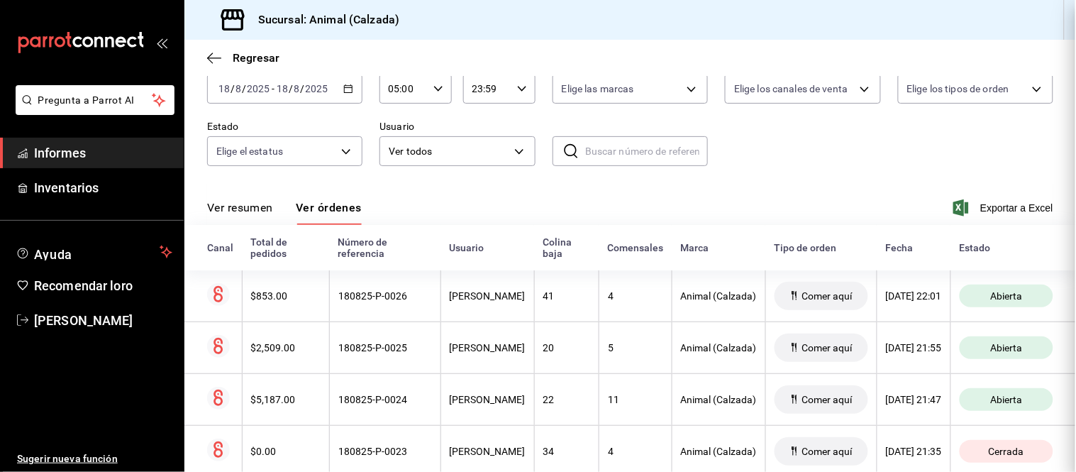
scroll to position [0, 0]
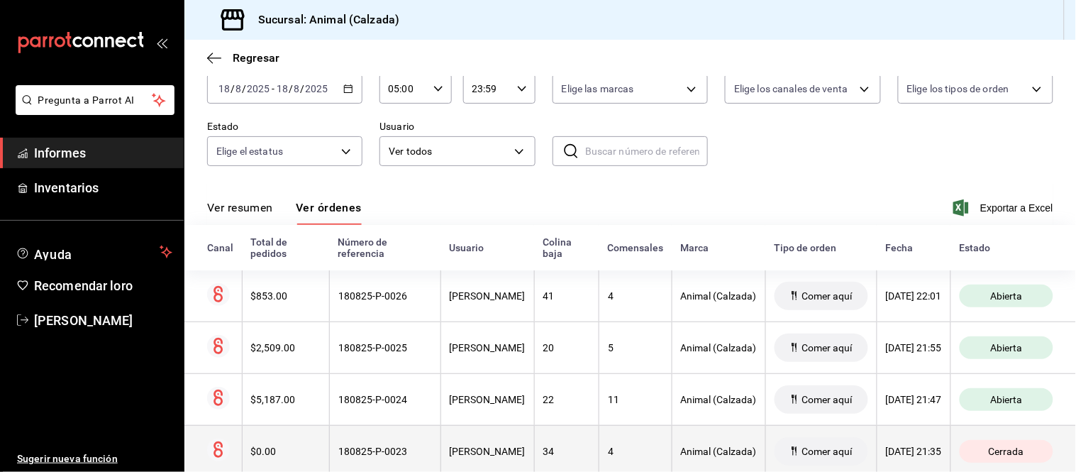
click at [513, 445] on th "[PERSON_NAME]" at bounding box center [488, 451] width 94 height 52
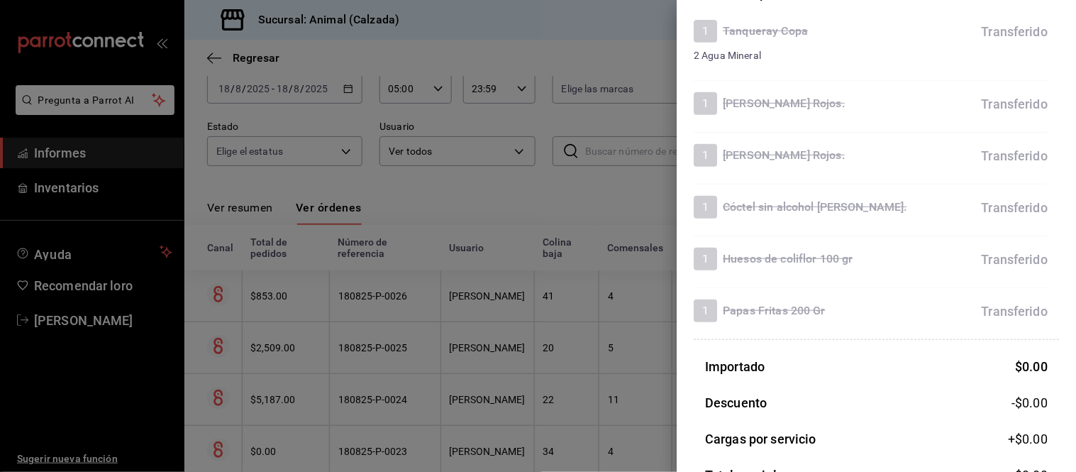
scroll to position [157, 0]
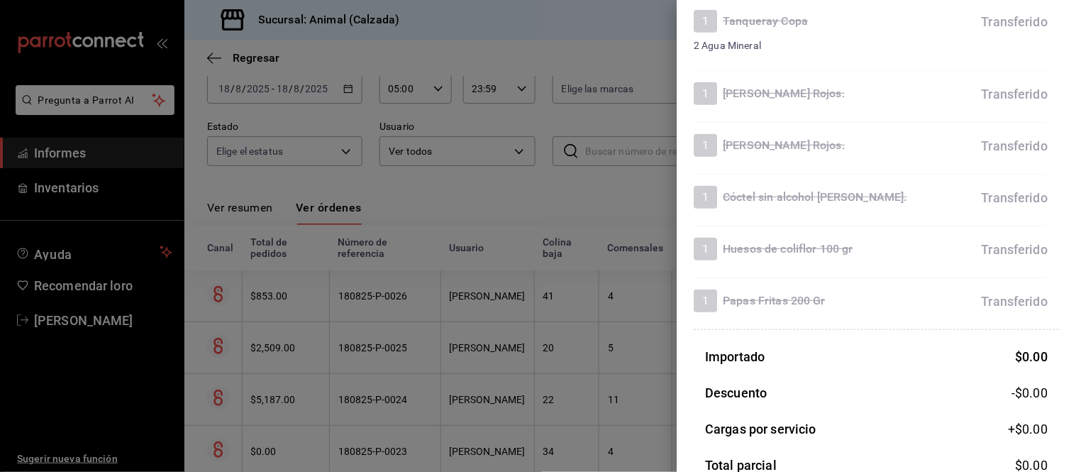
click at [615, 391] on div at bounding box center [538, 236] width 1076 height 472
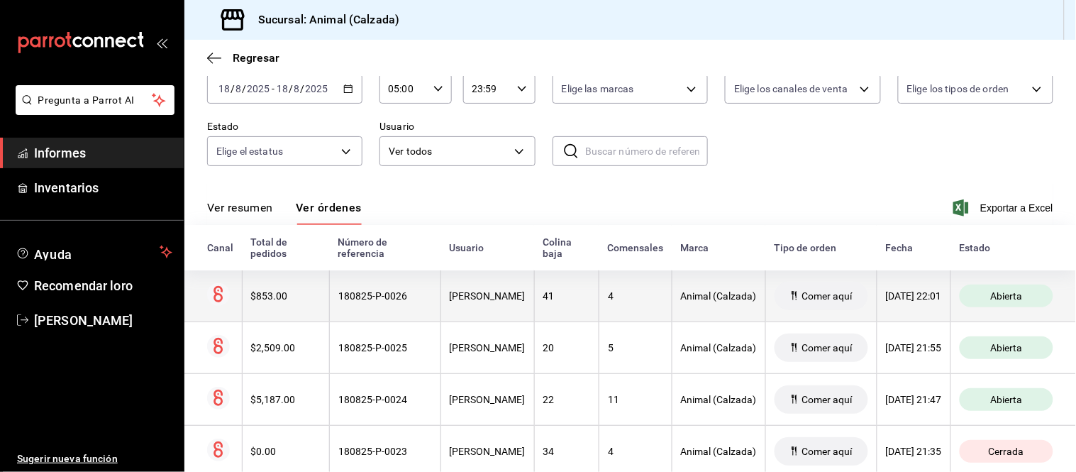
click at [559, 306] on th "41" at bounding box center [566, 296] width 65 height 52
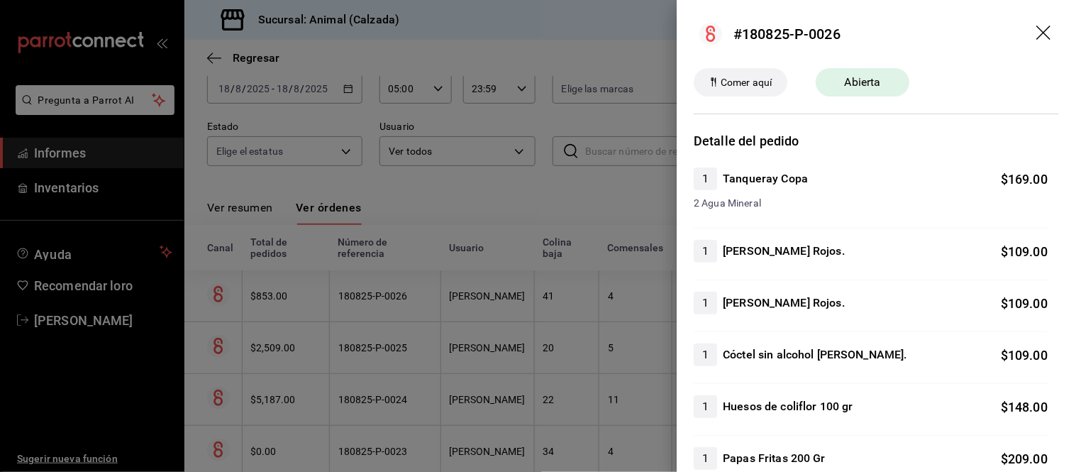
scroll to position [157, 0]
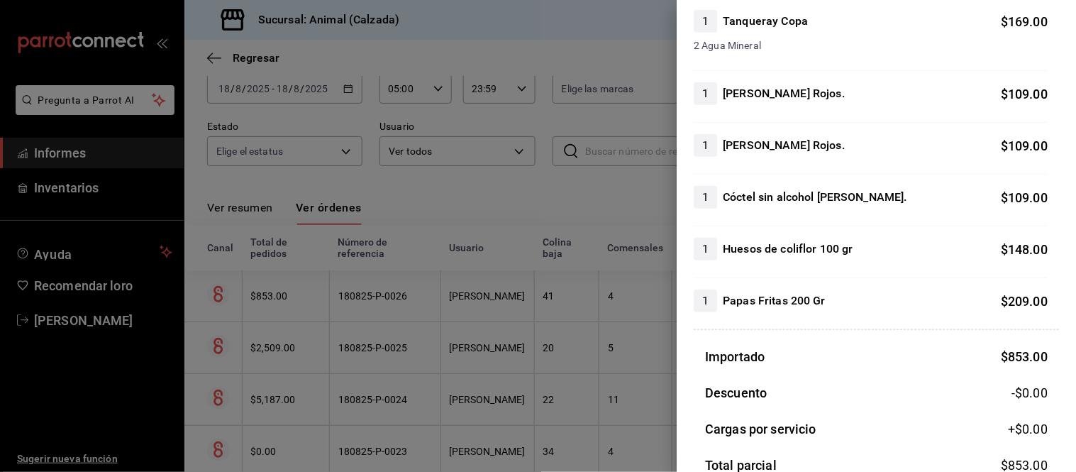
click at [394, 369] on div at bounding box center [538, 236] width 1076 height 472
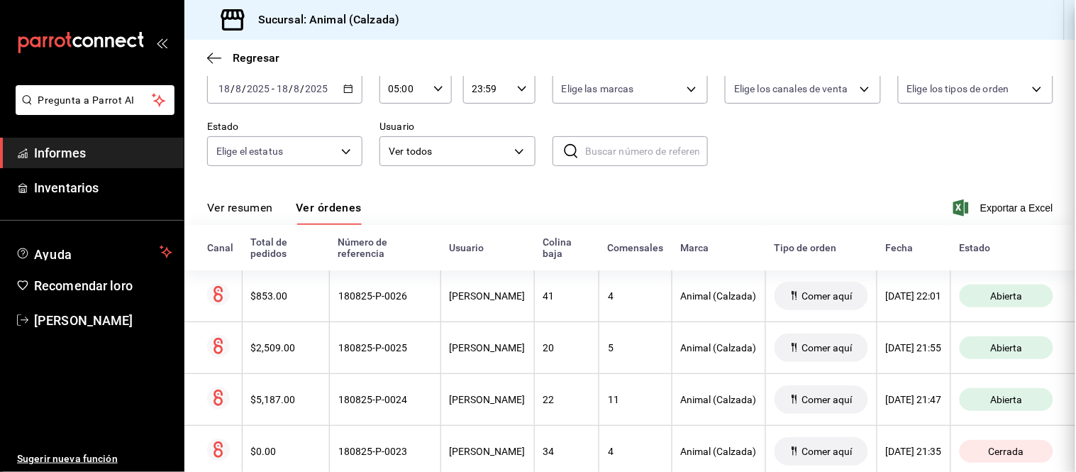
scroll to position [0, 0]
click at [259, 211] on font "Ver resumen" at bounding box center [240, 207] width 66 height 13
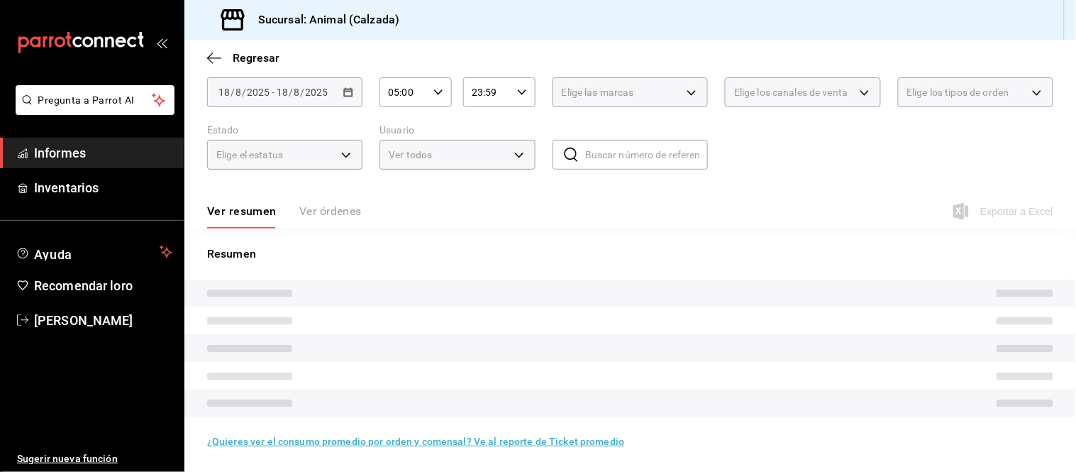
scroll to position [79, 0]
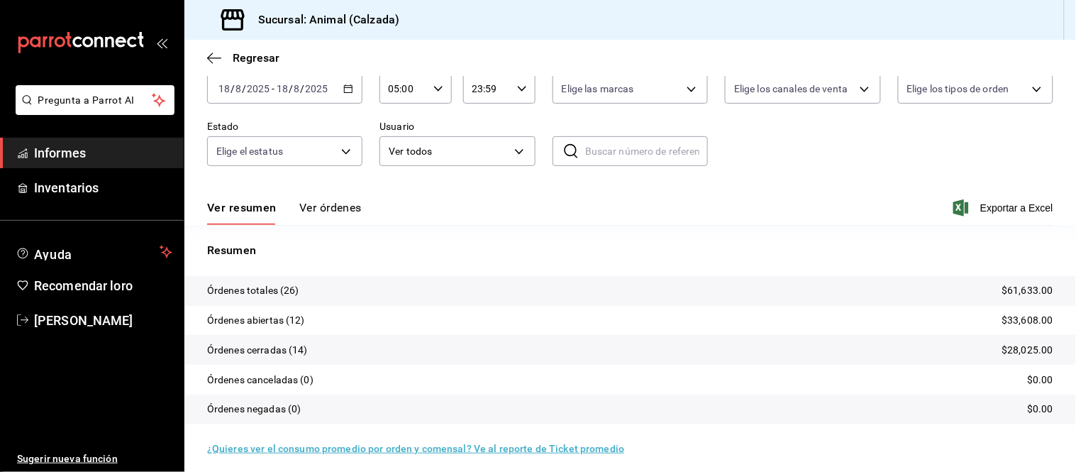
click at [299, 209] on font "Ver órdenes" at bounding box center [330, 207] width 62 height 13
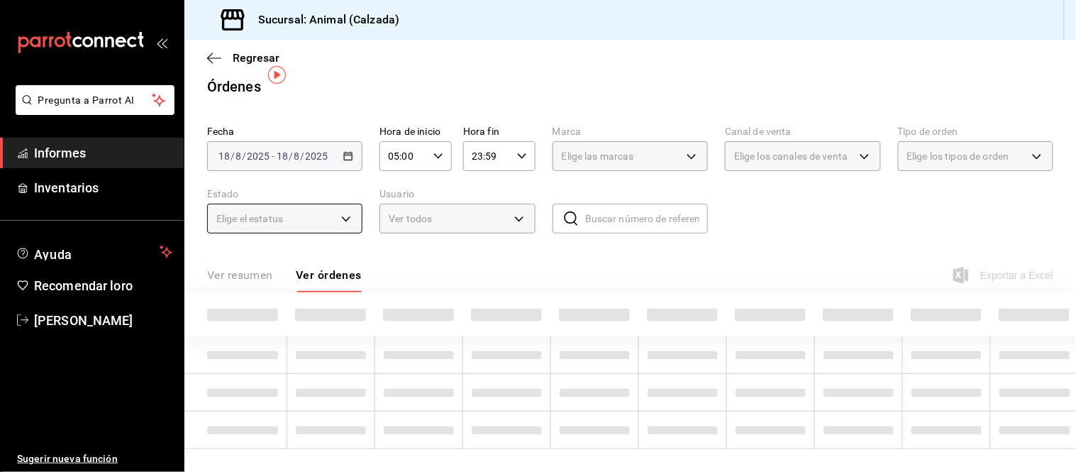
scroll to position [79, 0]
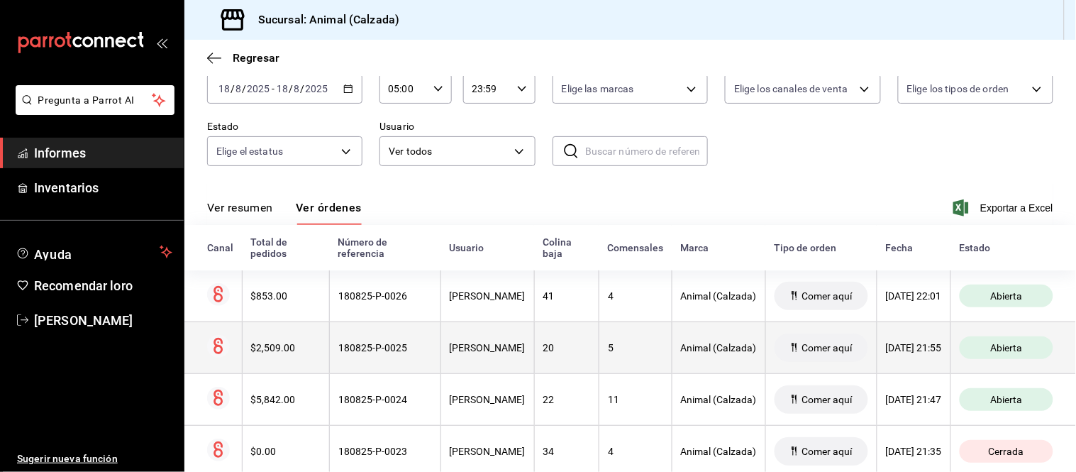
click at [511, 346] on th "[PERSON_NAME]" at bounding box center [488, 347] width 94 height 52
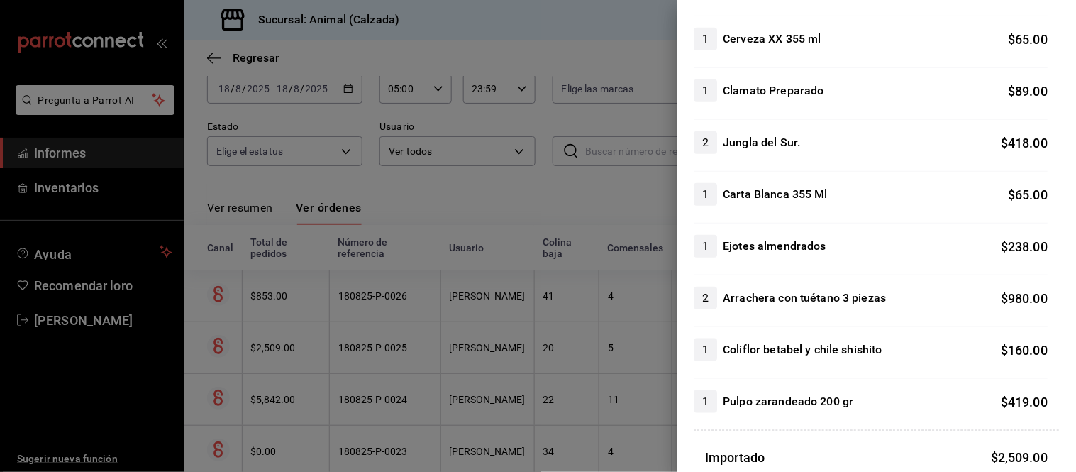
scroll to position [315, 0]
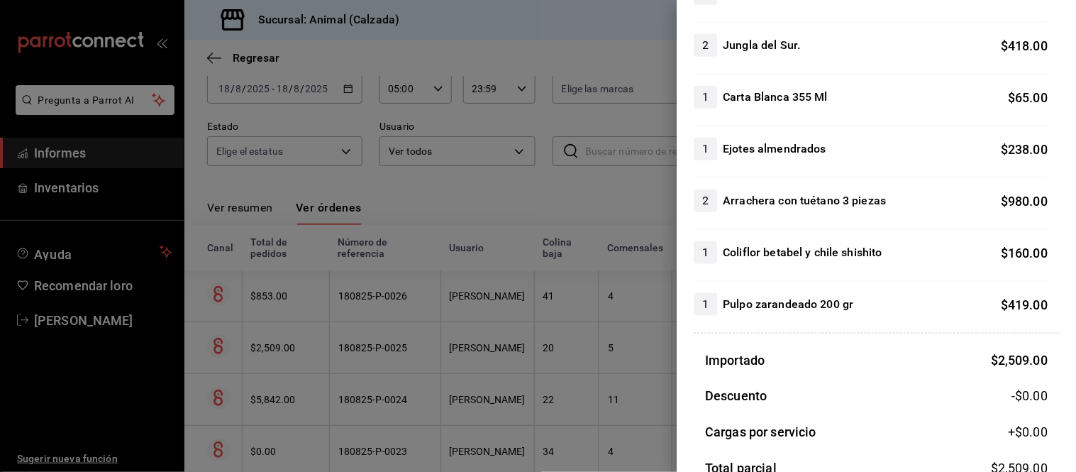
click at [315, 289] on div at bounding box center [538, 236] width 1076 height 472
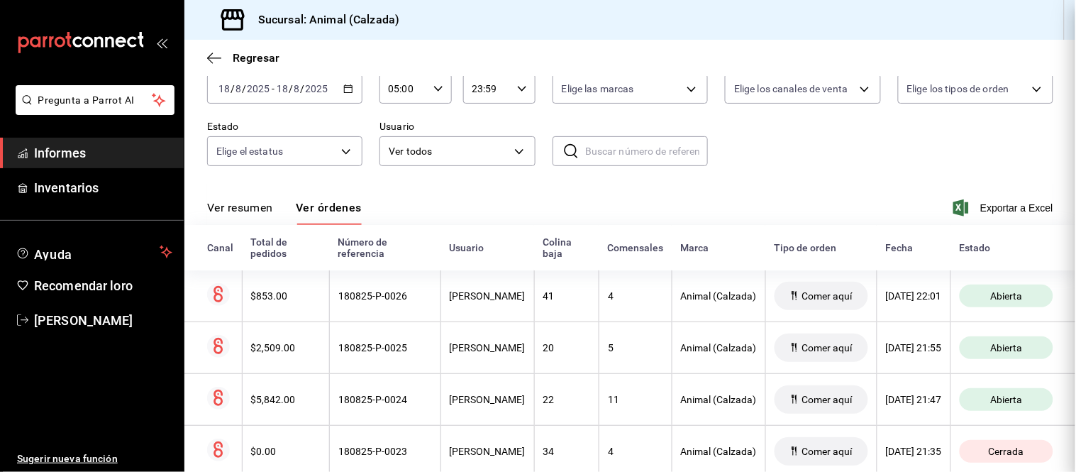
scroll to position [0, 0]
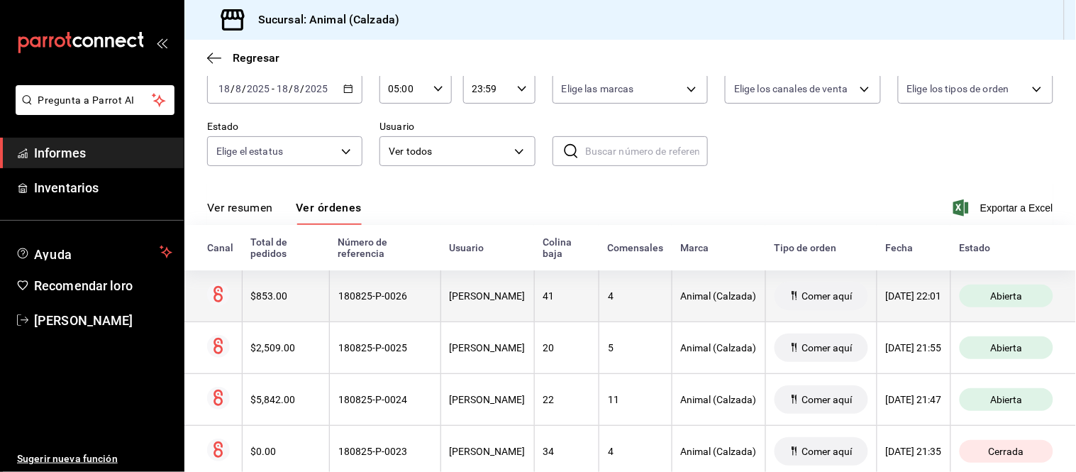
click at [371, 299] on font "180825-P-0026" at bounding box center [372, 295] width 69 height 11
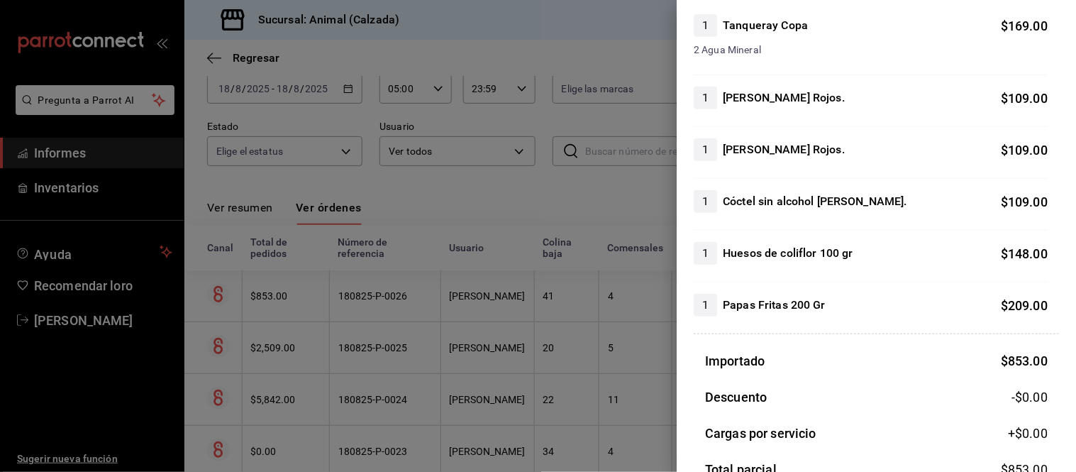
scroll to position [157, 0]
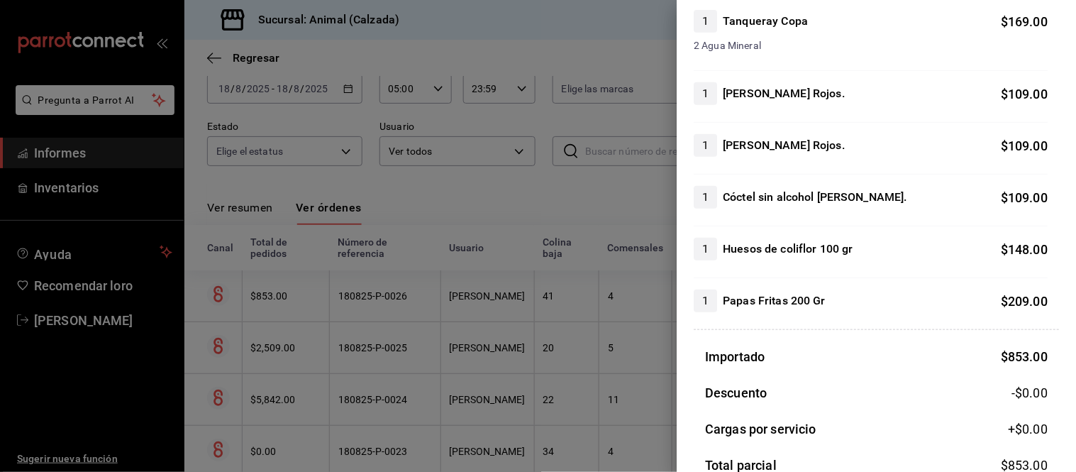
click at [565, 348] on div at bounding box center [538, 236] width 1076 height 472
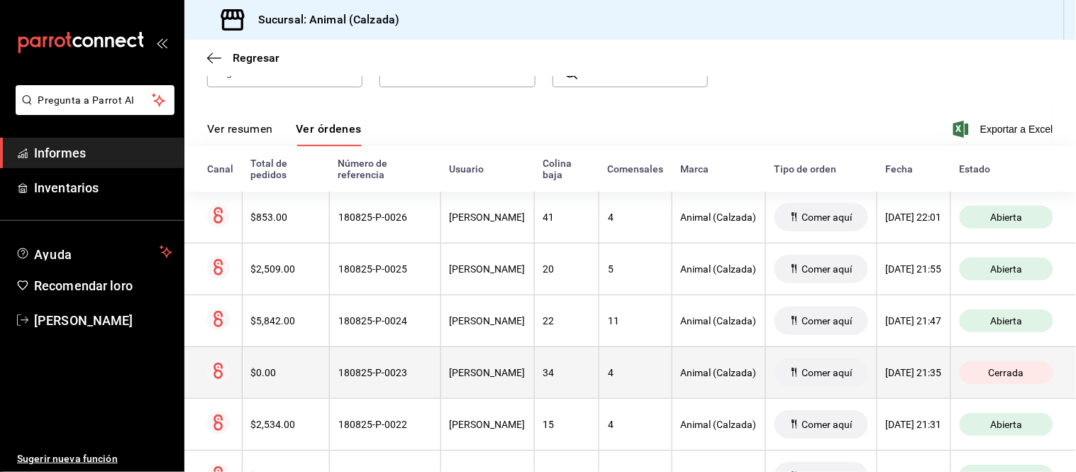
click at [555, 378] on div "34" at bounding box center [566, 372] width 47 height 11
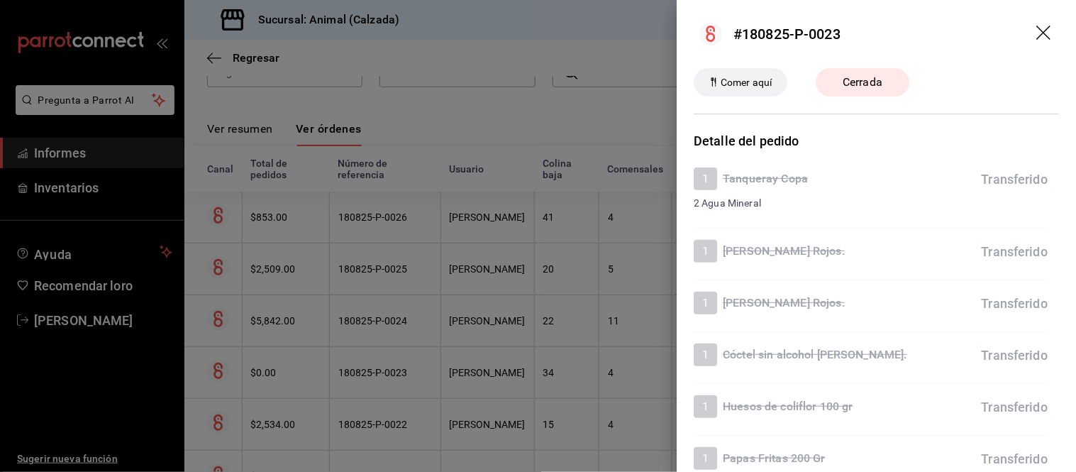
click at [550, 236] on div at bounding box center [538, 236] width 1076 height 472
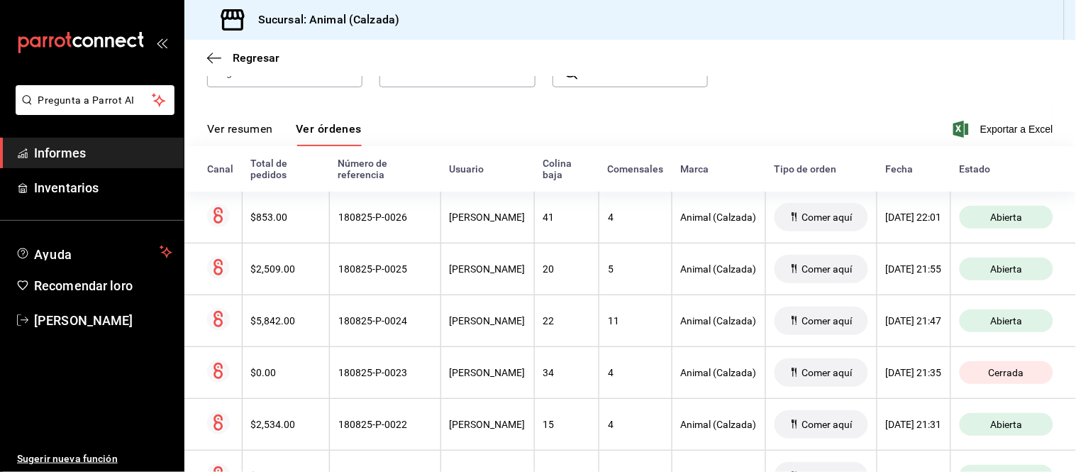
click at [550, 236] on th "41" at bounding box center [566, 218] width 65 height 52
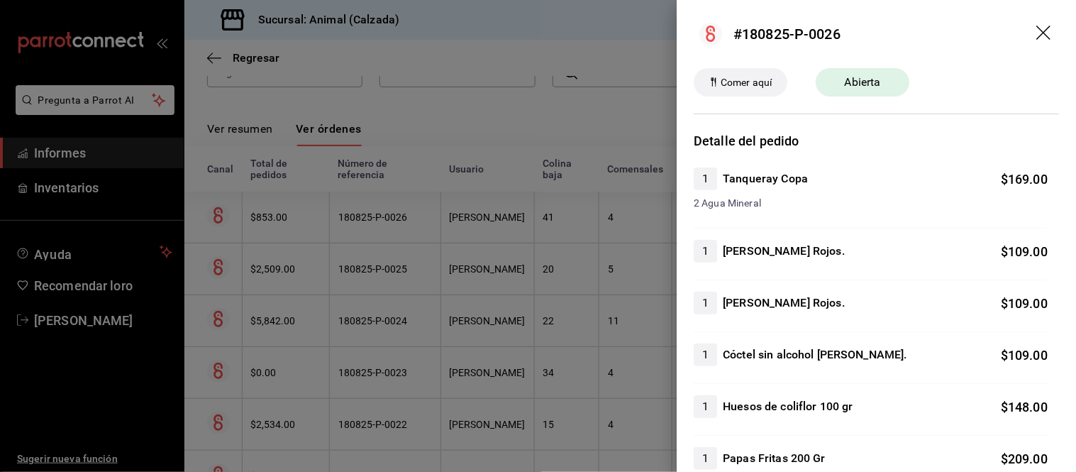
click at [552, 357] on div at bounding box center [538, 236] width 1076 height 472
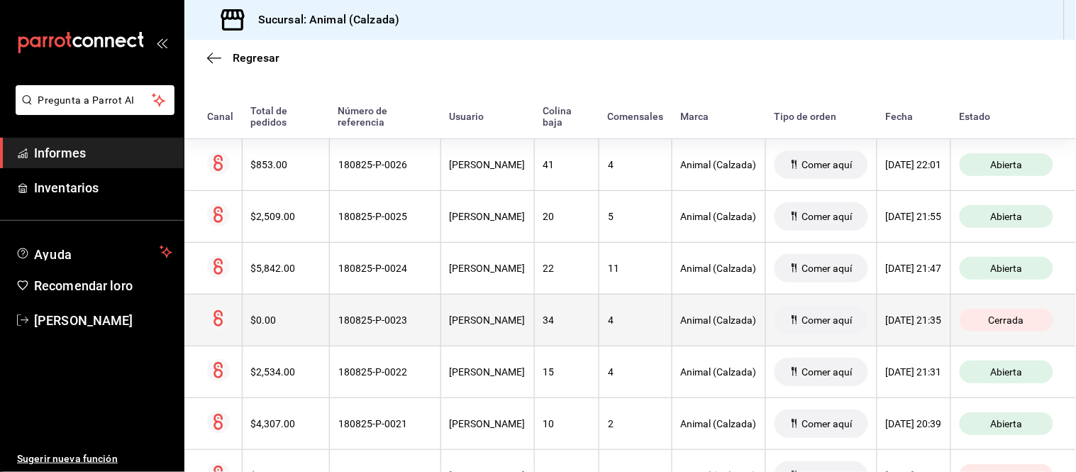
scroll to position [315, 0]
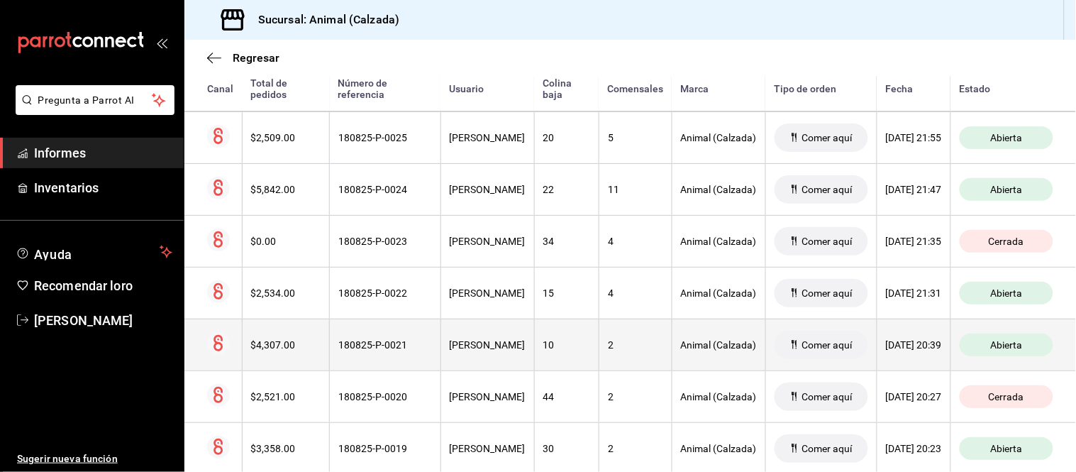
click at [608, 343] on font "2" at bounding box center [611, 344] width 6 height 11
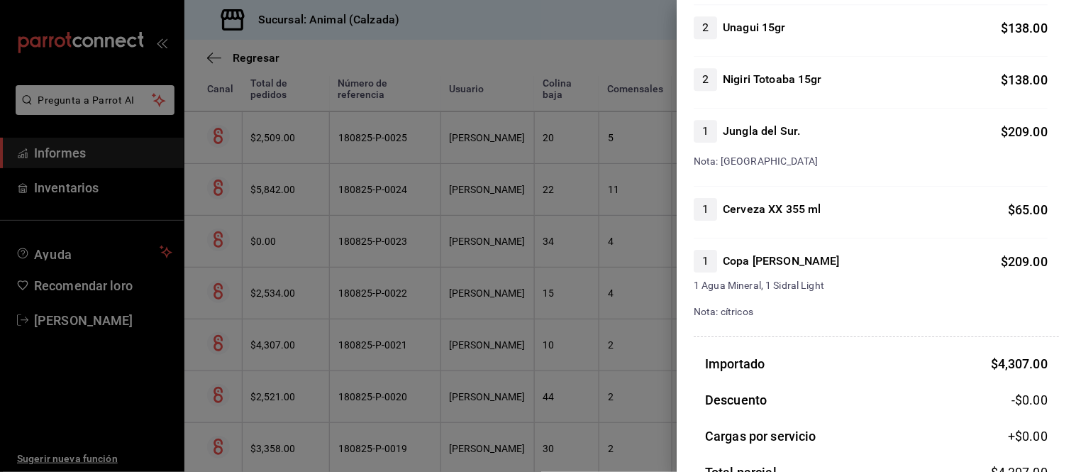
scroll to position [1103, 0]
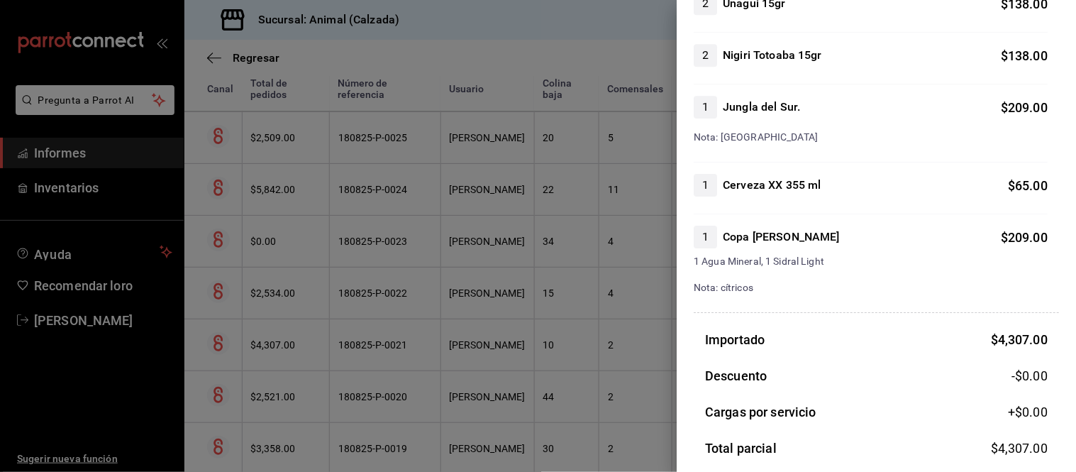
click at [614, 377] on div at bounding box center [538, 236] width 1076 height 472
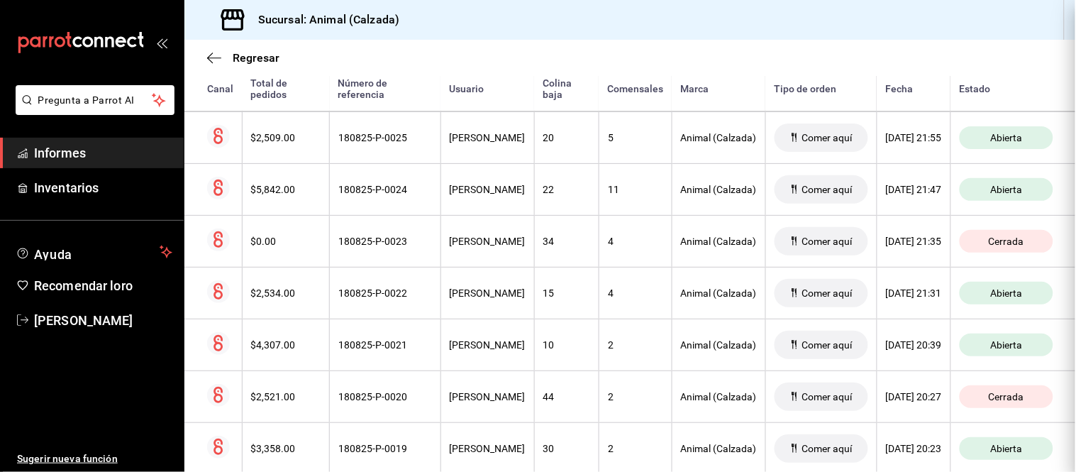
scroll to position [0, 0]
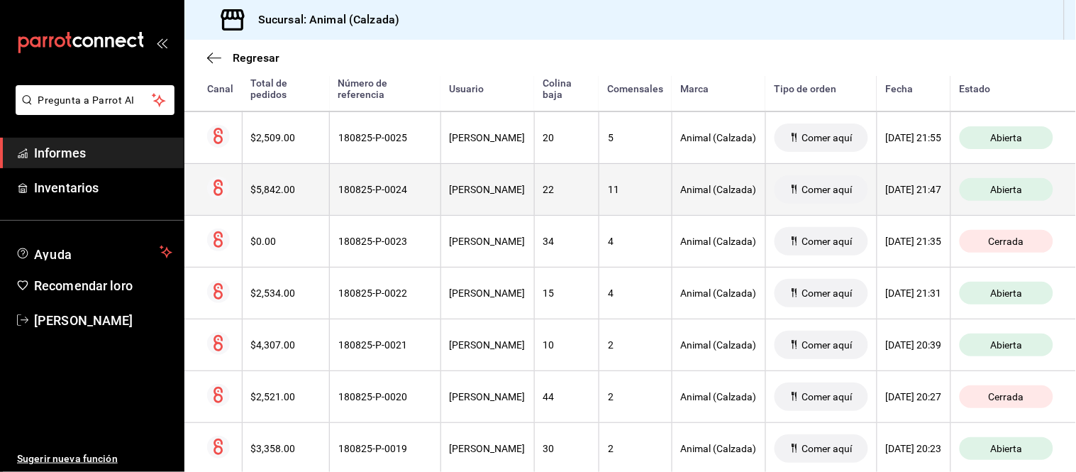
click at [683, 200] on th "Animal (Calzada)" at bounding box center [719, 189] width 94 height 52
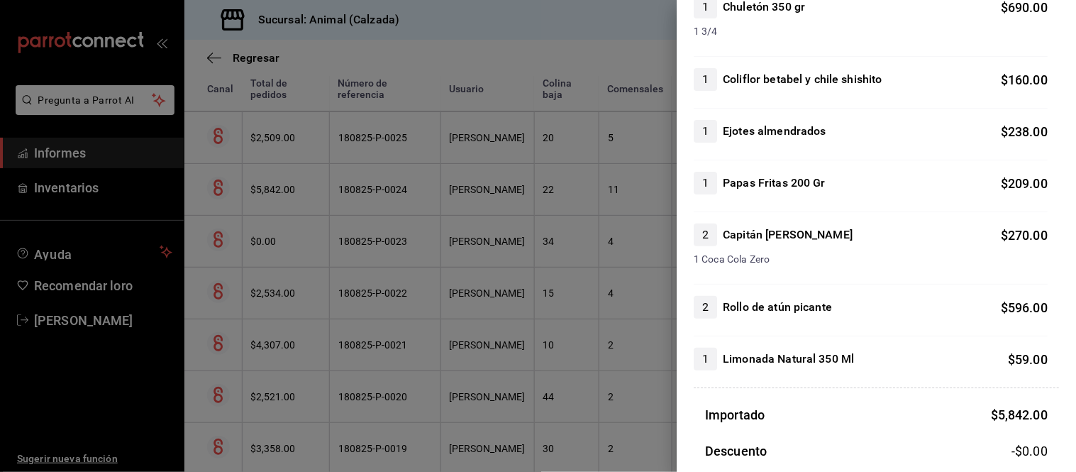
scroll to position [1419, 0]
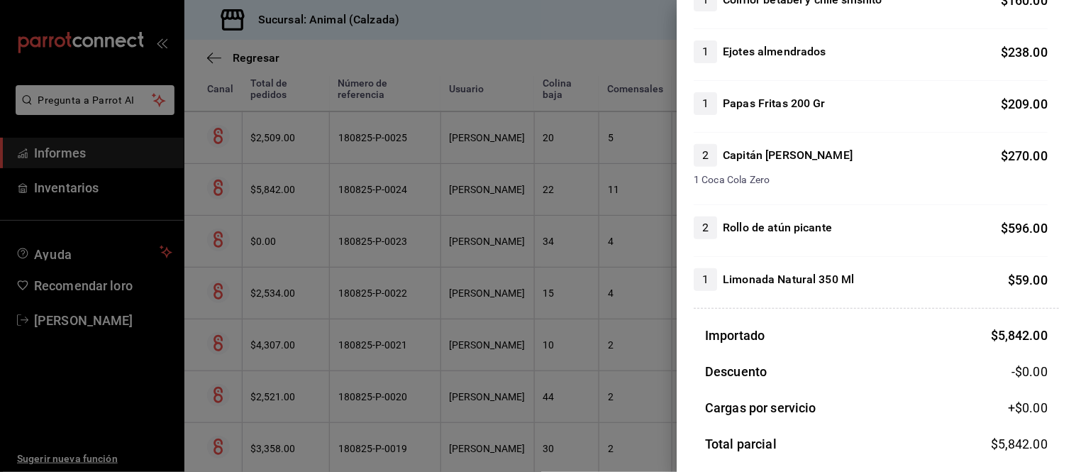
click at [491, 257] on div at bounding box center [538, 236] width 1076 height 472
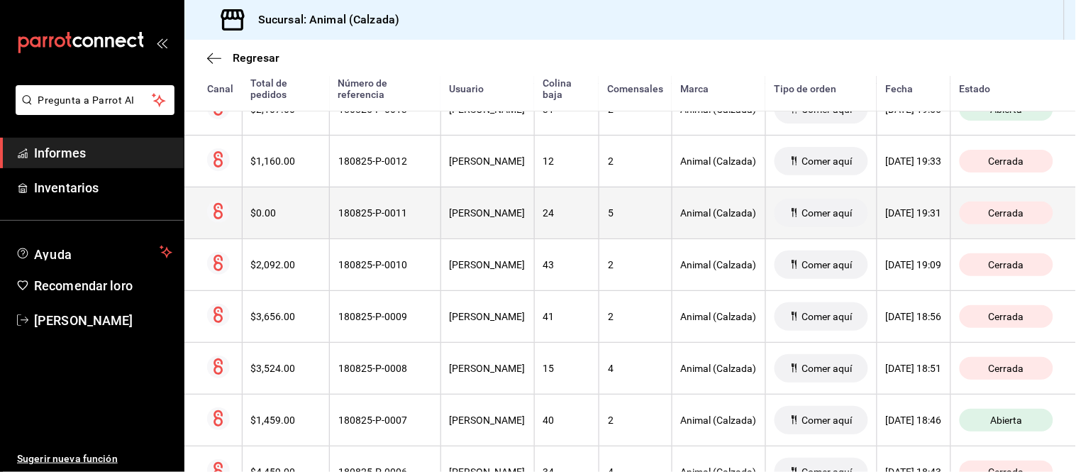
scroll to position [966, 0]
click at [516, 431] on th "[PERSON_NAME]" at bounding box center [488, 418] width 94 height 52
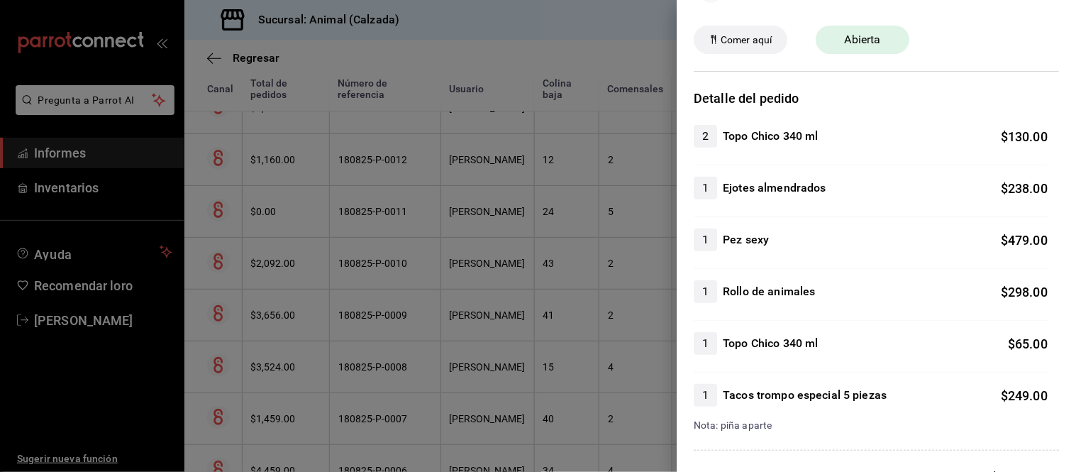
scroll to position [79, 0]
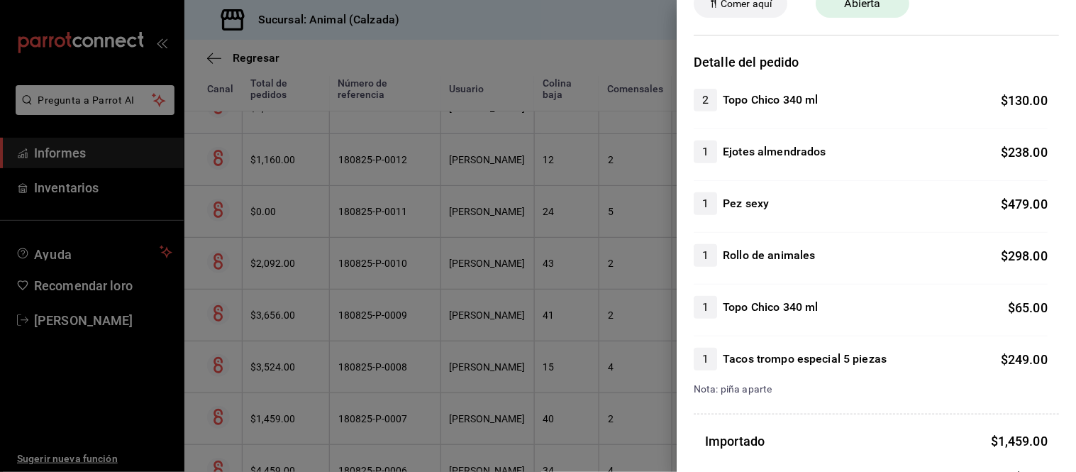
click at [472, 366] on div at bounding box center [538, 236] width 1076 height 472
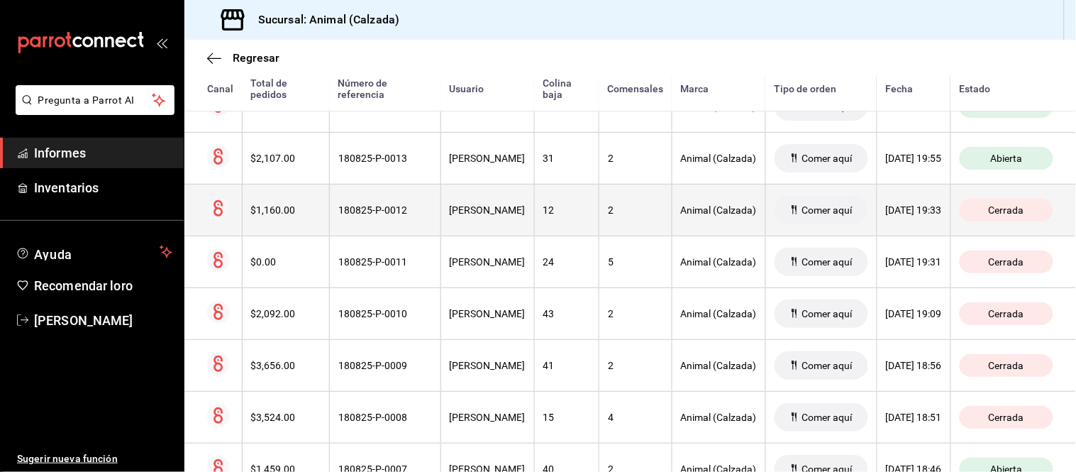
scroll to position [887, 0]
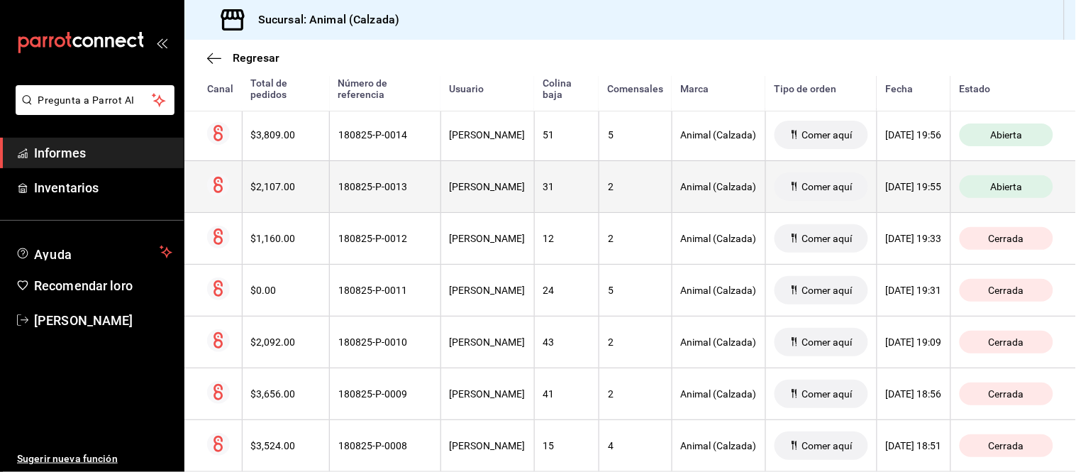
click at [560, 207] on th "31" at bounding box center [566, 186] width 65 height 52
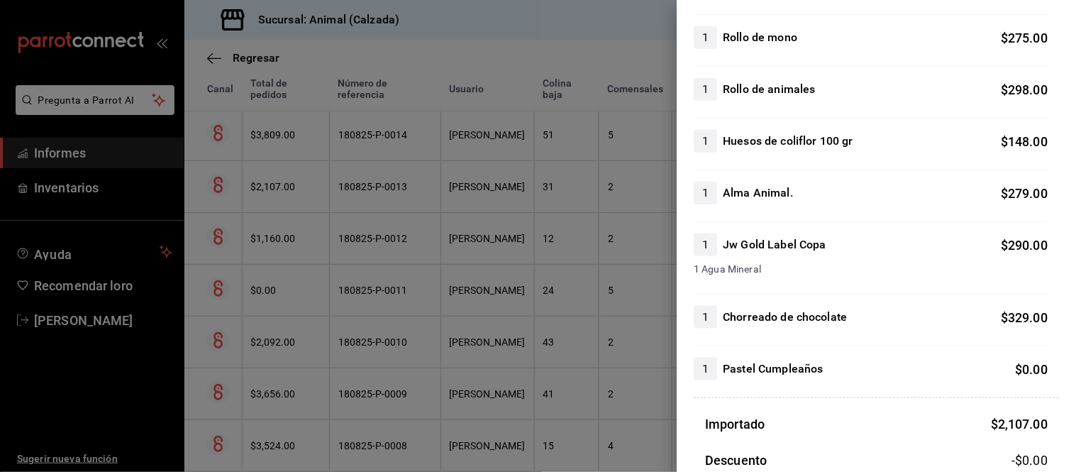
scroll to position [315, 0]
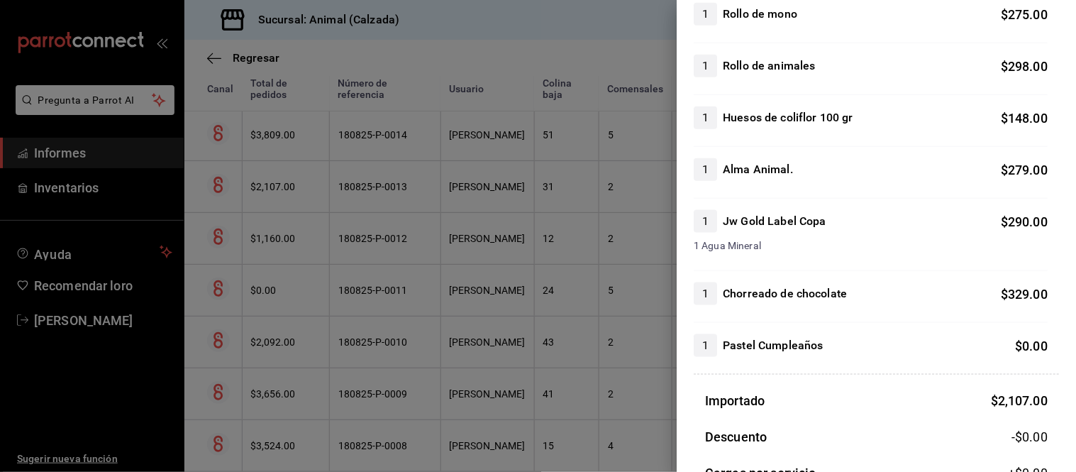
click at [516, 296] on div at bounding box center [538, 236] width 1076 height 472
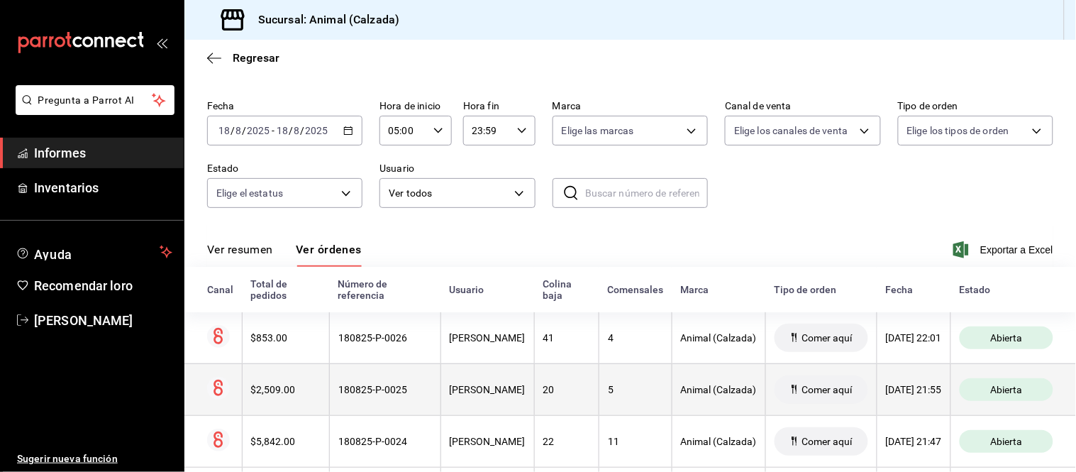
scroll to position [20, 0]
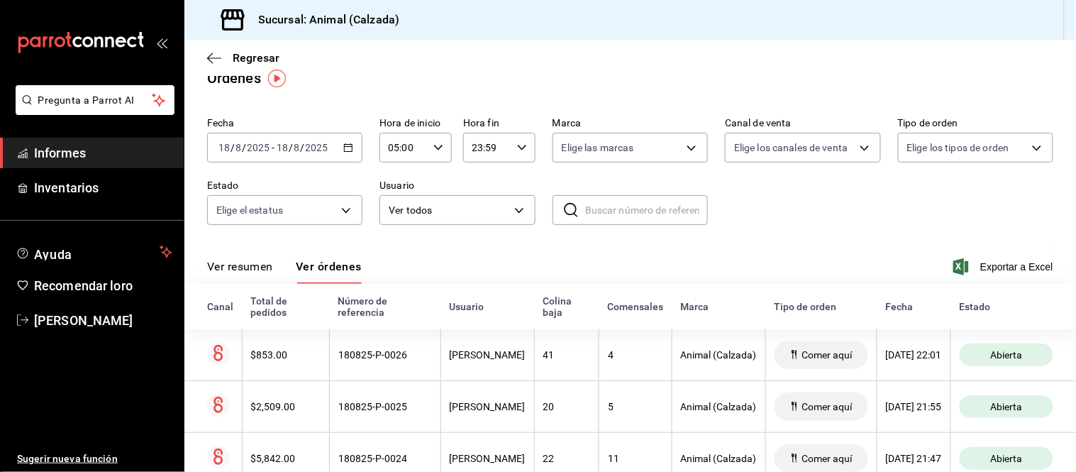
click at [258, 275] on button "Ver resumen" at bounding box center [240, 271] width 66 height 25
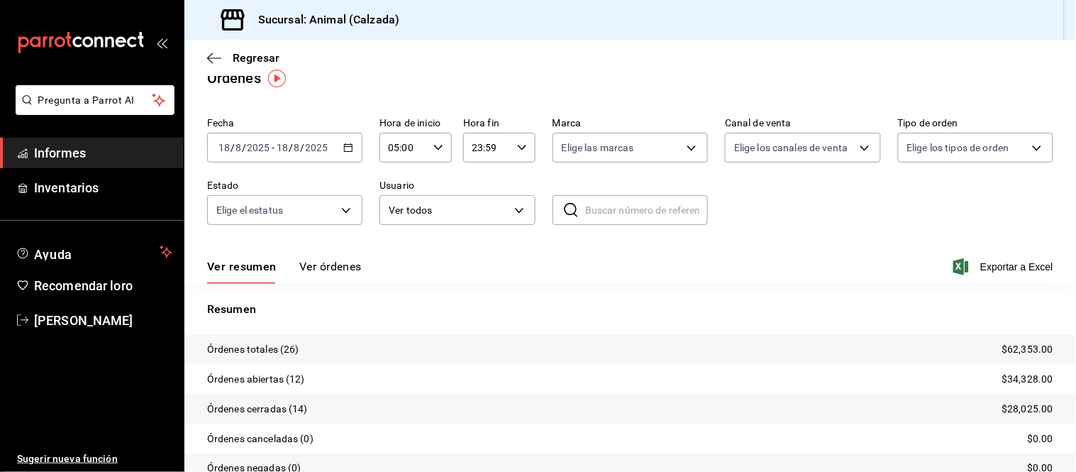
click at [322, 270] on font "Ver órdenes" at bounding box center [330, 266] width 62 height 13
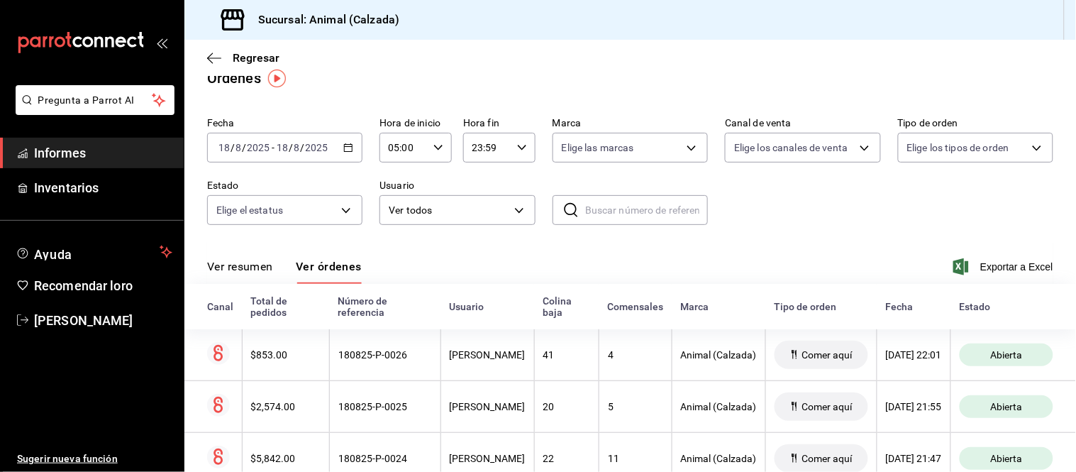
click at [246, 267] on font "Ver resumen" at bounding box center [240, 266] width 66 height 13
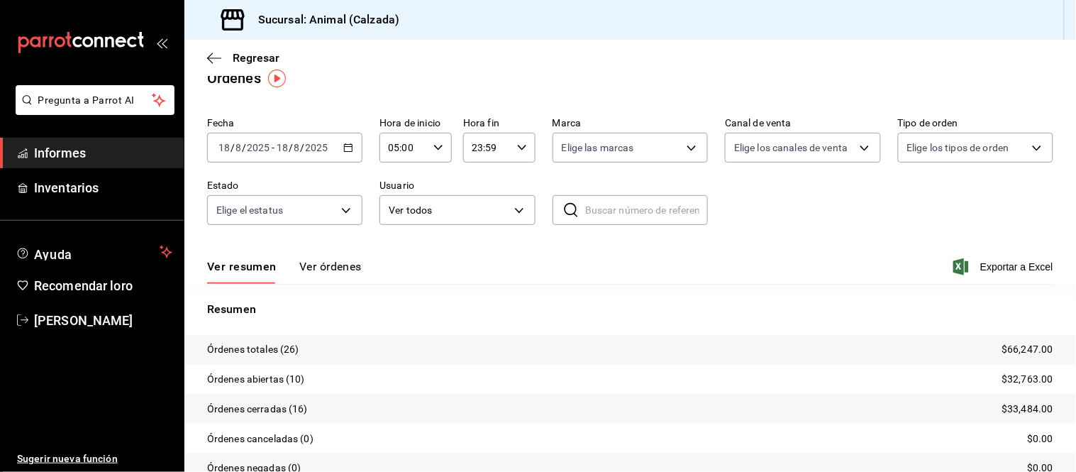
click at [313, 268] on font "Ver órdenes" at bounding box center [330, 266] width 62 height 13
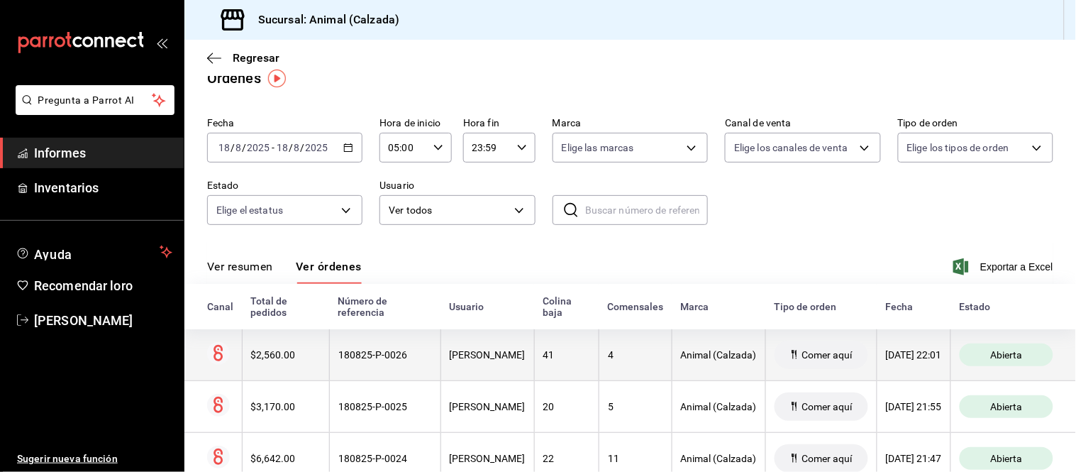
click at [441, 370] on th "[PERSON_NAME]" at bounding box center [488, 355] width 94 height 52
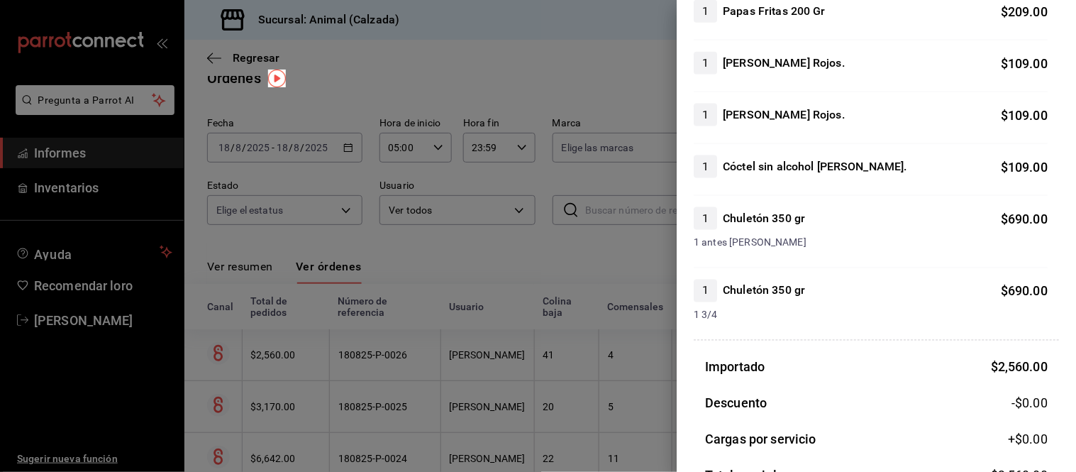
scroll to position [472, 0]
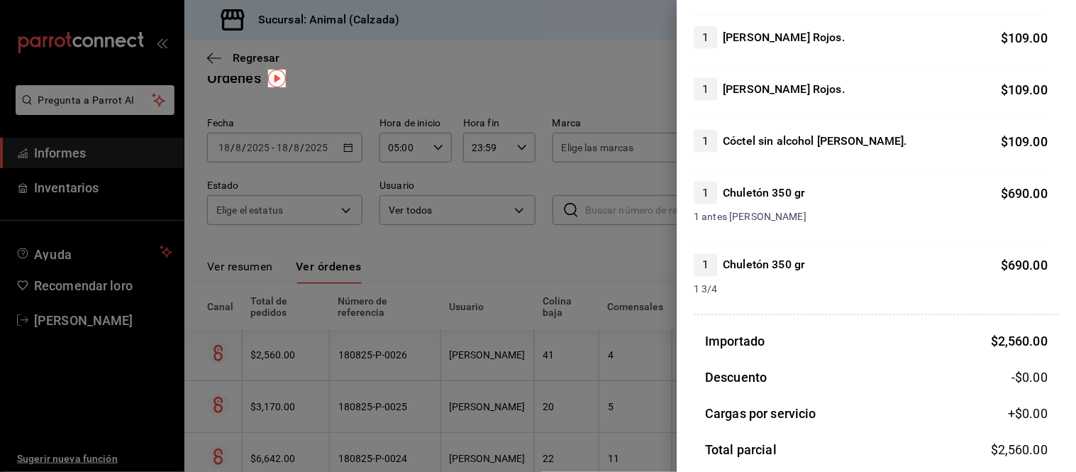
click at [460, 403] on div at bounding box center [538, 236] width 1076 height 472
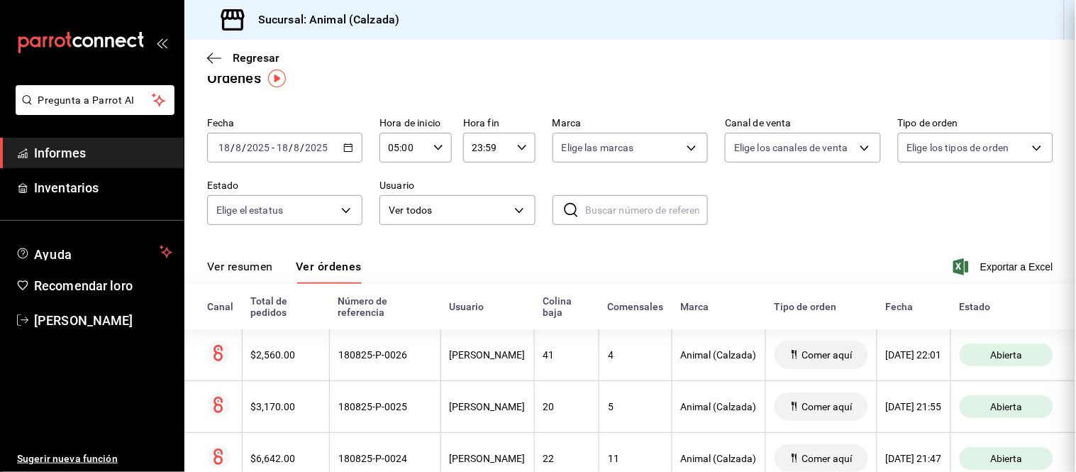
scroll to position [0, 0]
click at [460, 403] on font "[PERSON_NAME]" at bounding box center [488, 406] width 76 height 11
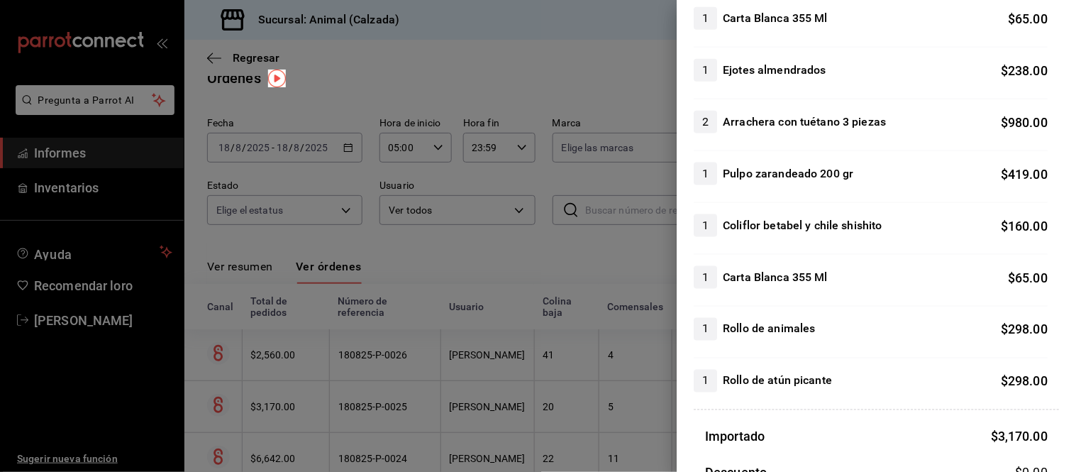
scroll to position [472, 0]
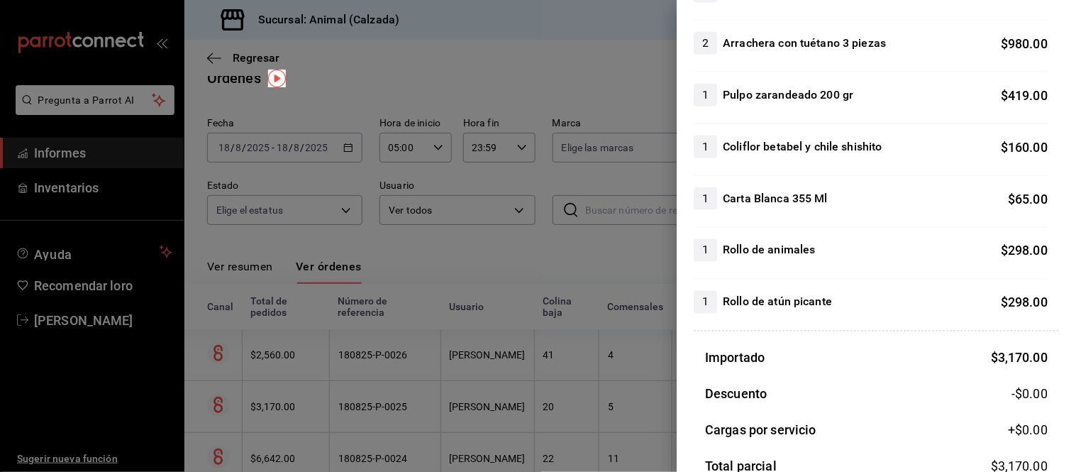
click at [542, 419] on div at bounding box center [538, 236] width 1076 height 472
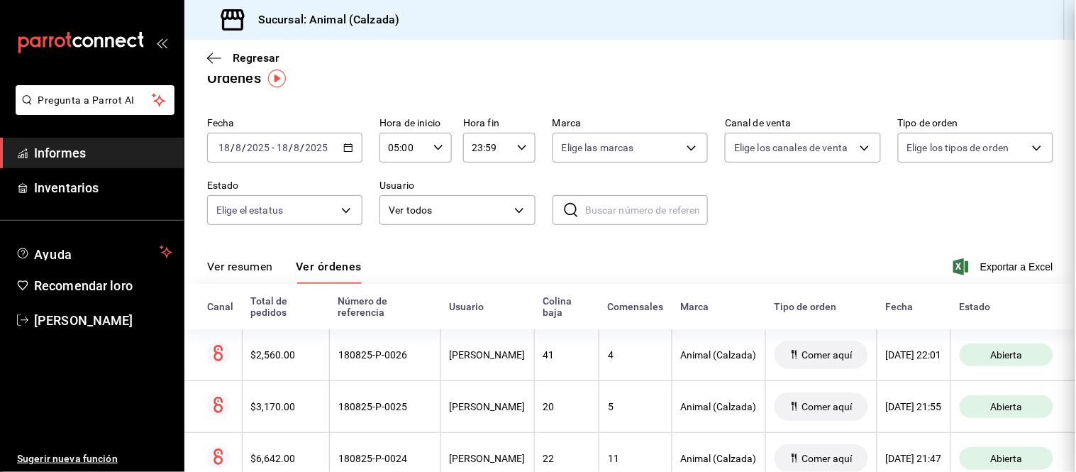
scroll to position [0, 0]
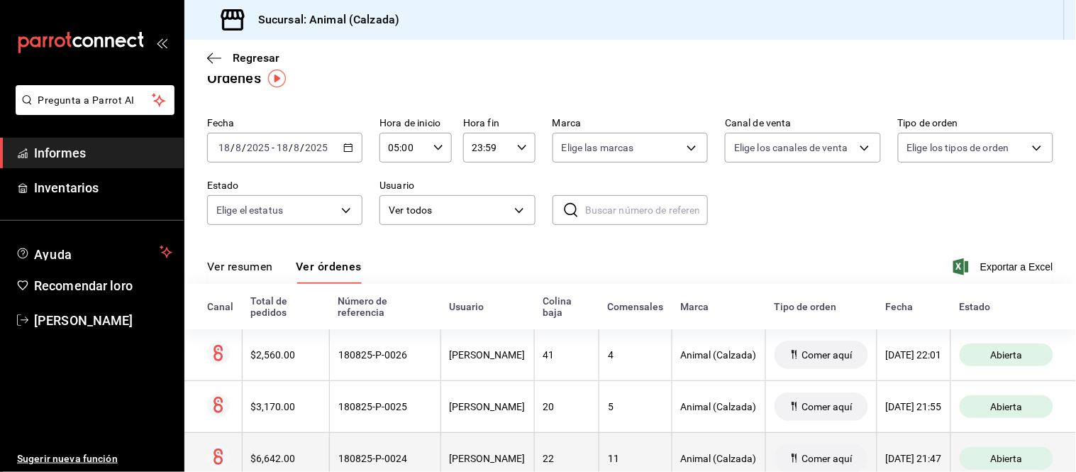
click at [534, 449] on th "22" at bounding box center [566, 458] width 65 height 52
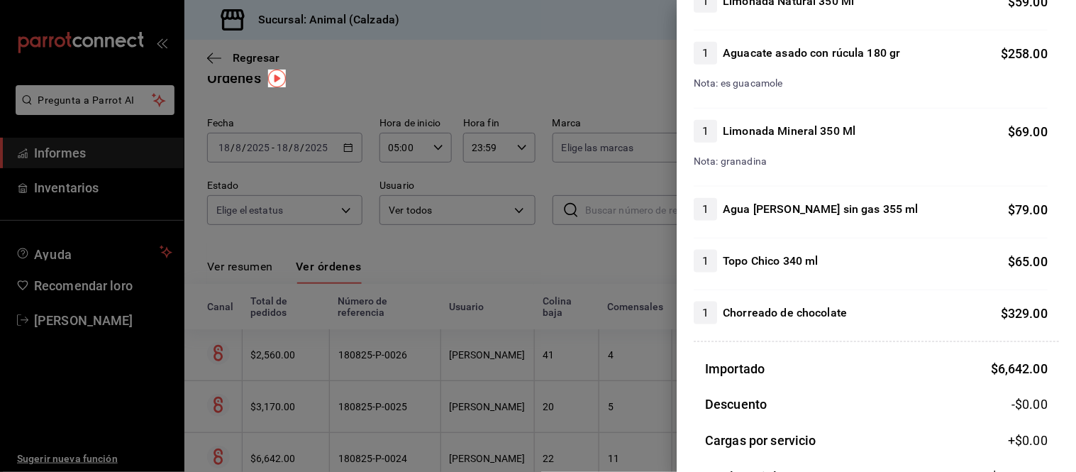
scroll to position [1734, 0]
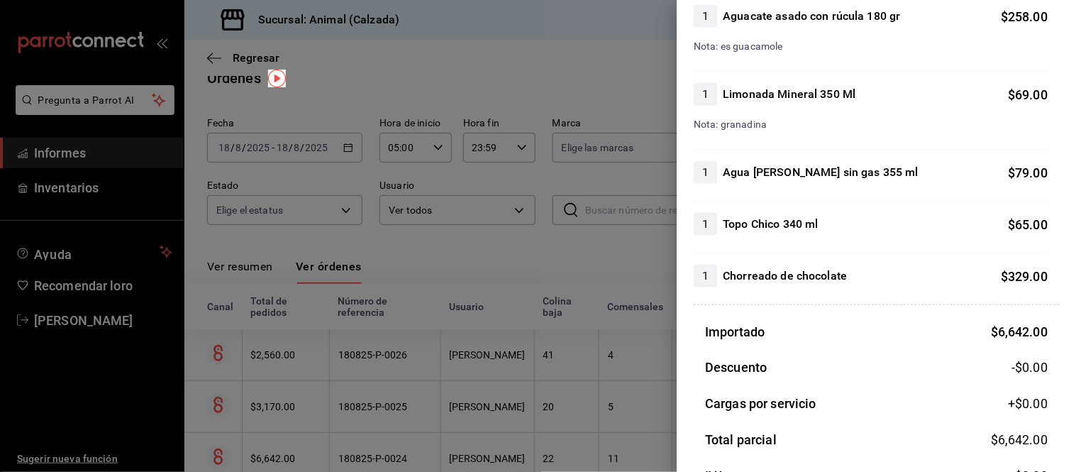
drag, startPoint x: 604, startPoint y: 405, endPoint x: 619, endPoint y: 380, distance: 29.9
click at [603, 405] on div at bounding box center [538, 236] width 1076 height 472
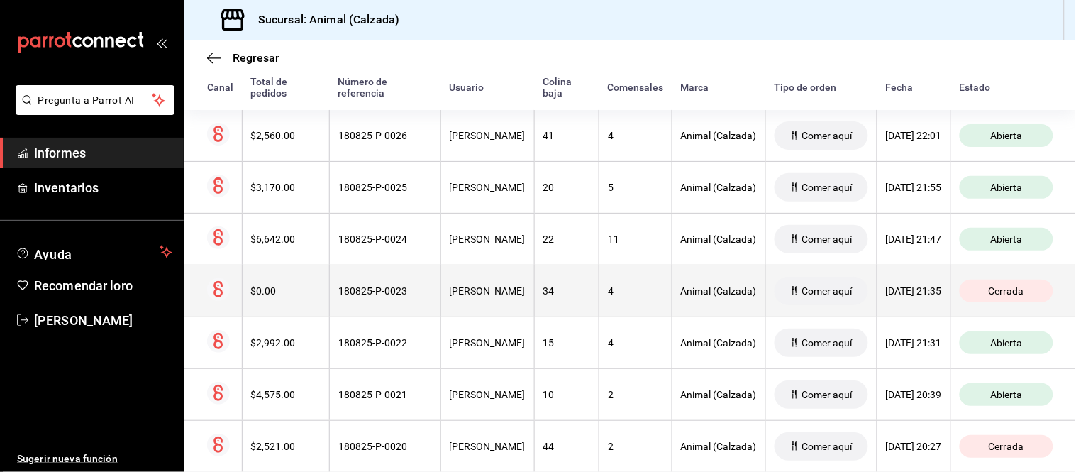
scroll to position [257, 0]
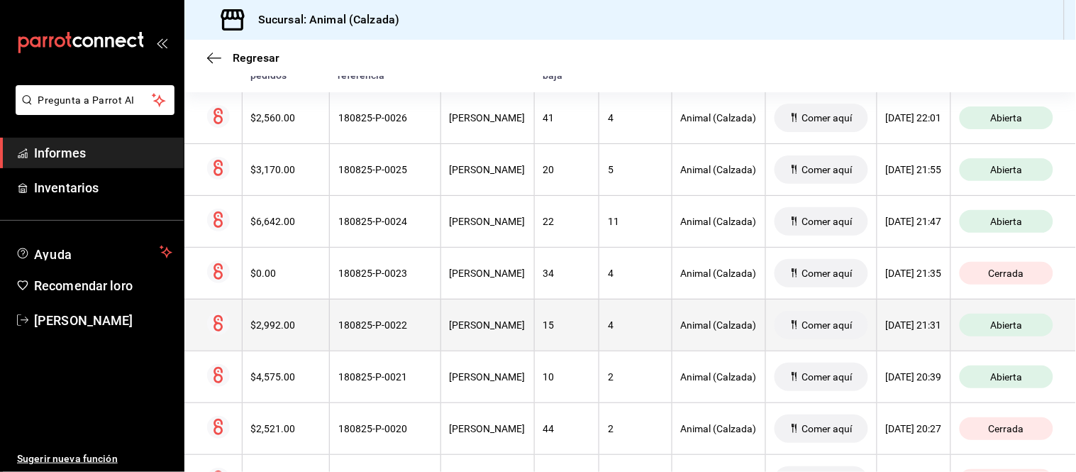
click at [599, 315] on th "4" at bounding box center [635, 325] width 73 height 52
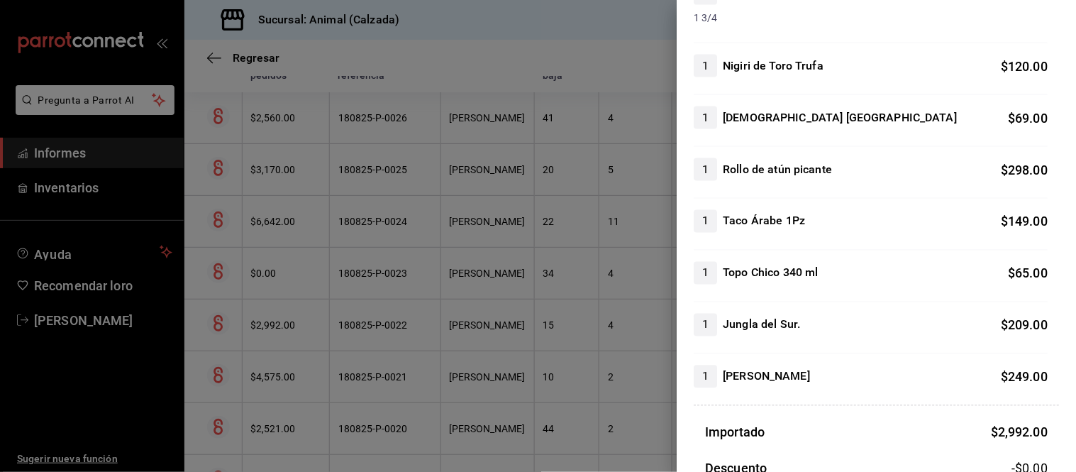
scroll to position [551, 0]
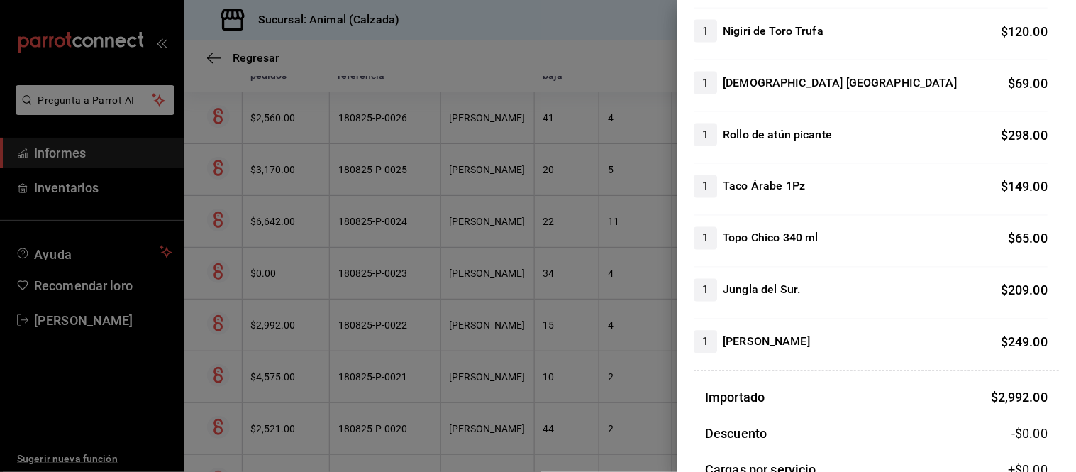
click at [486, 414] on div at bounding box center [538, 236] width 1076 height 472
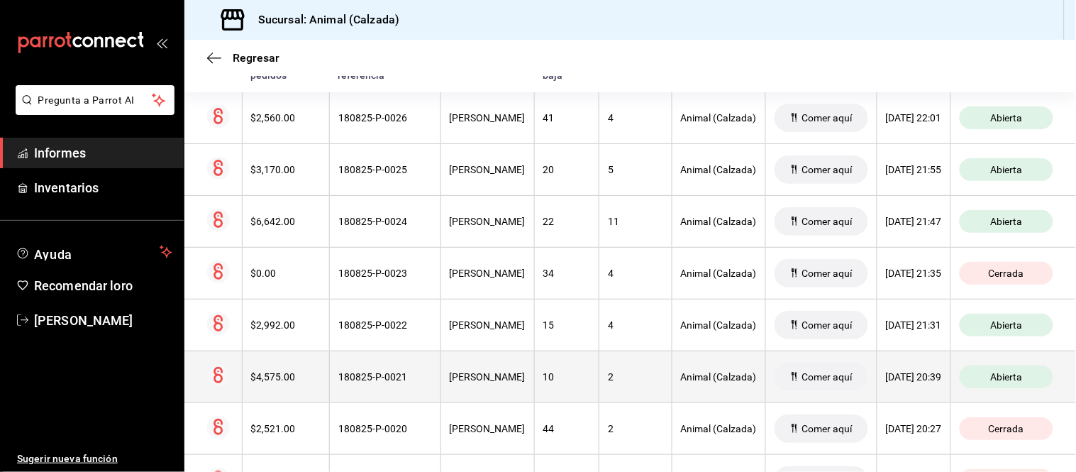
click at [511, 380] on th "[PERSON_NAME]" at bounding box center [488, 376] width 94 height 52
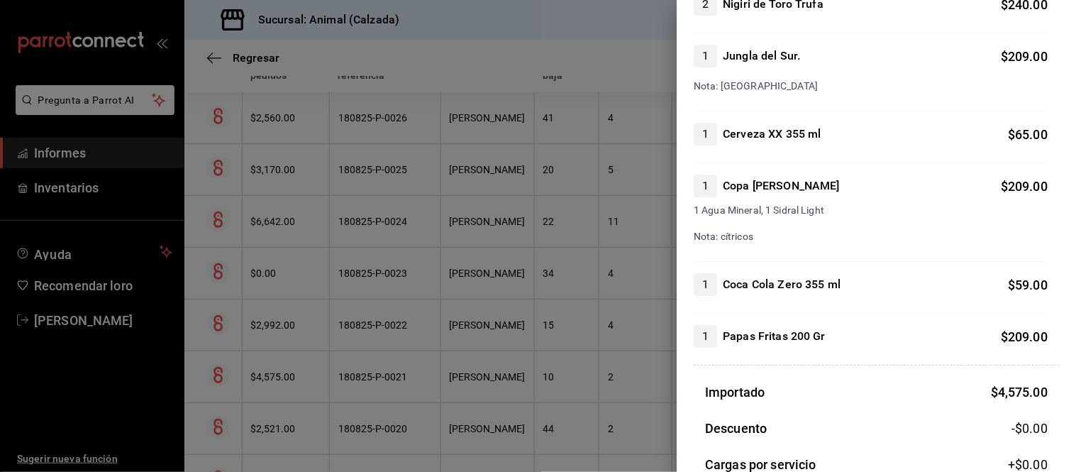
scroll to position [1182, 0]
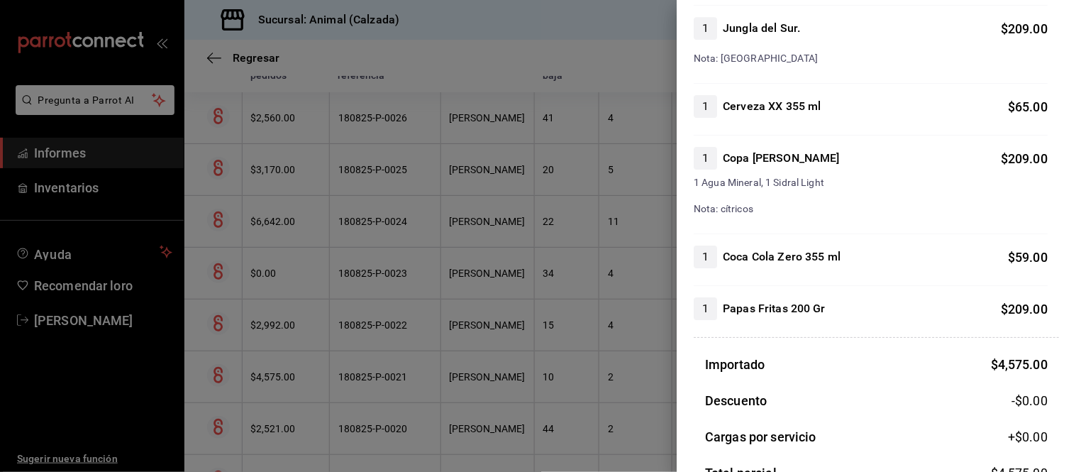
click at [576, 367] on div at bounding box center [538, 236] width 1076 height 472
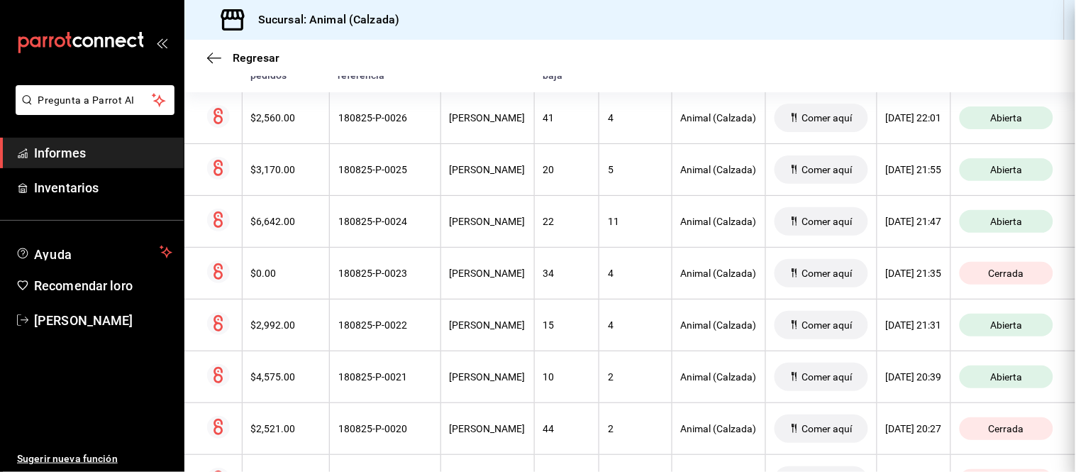
scroll to position [0, 0]
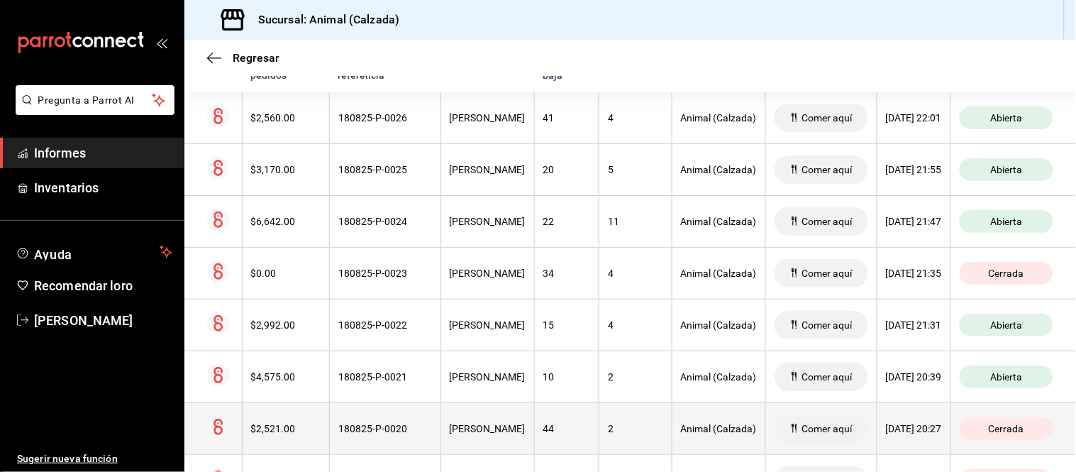
click at [599, 421] on th "2" at bounding box center [635, 428] width 73 height 52
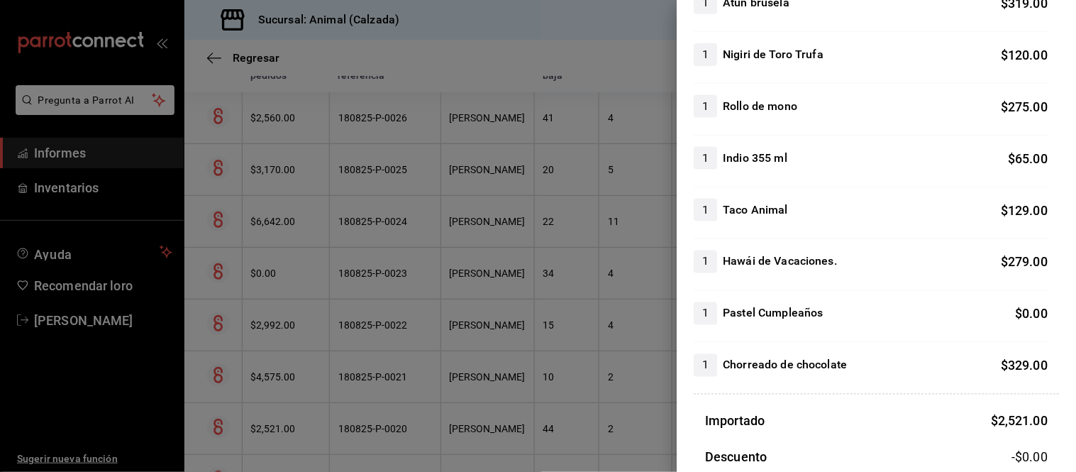
scroll to position [472, 0]
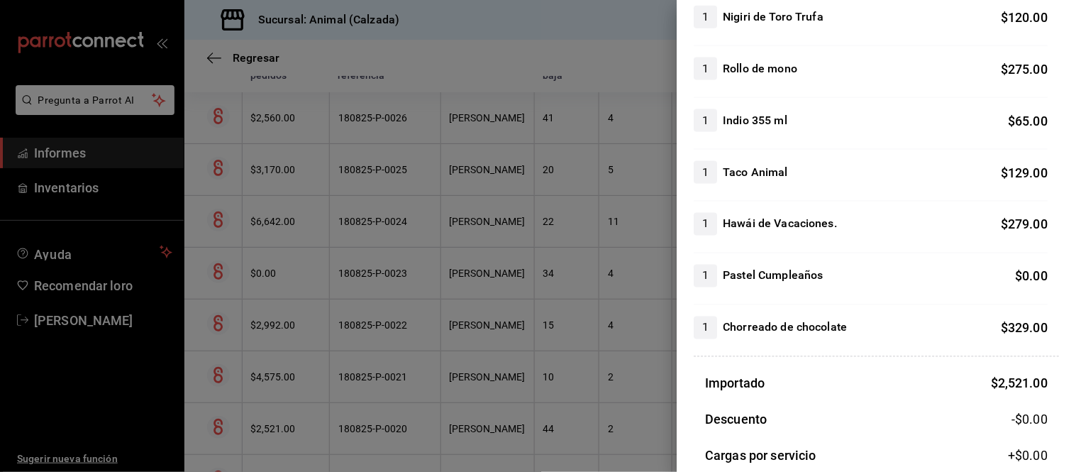
click at [621, 409] on div at bounding box center [538, 236] width 1076 height 472
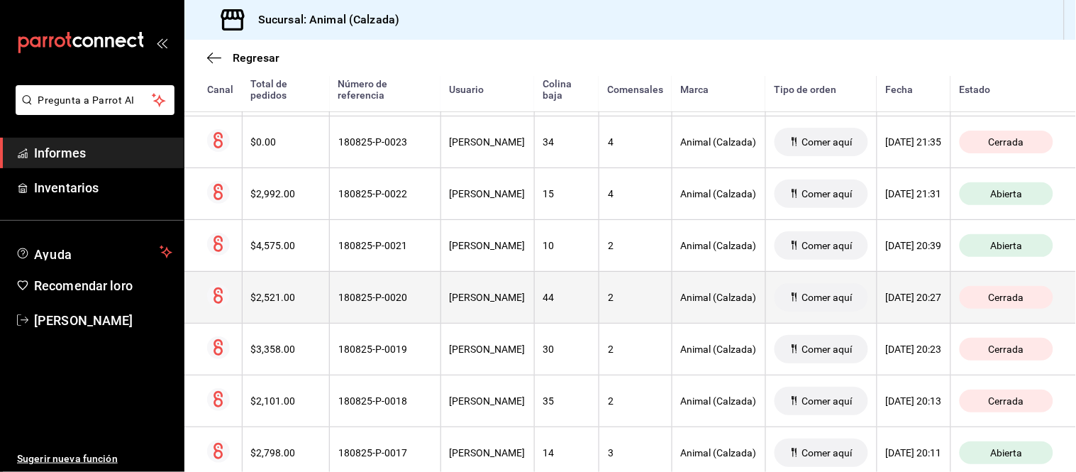
scroll to position [493, 0]
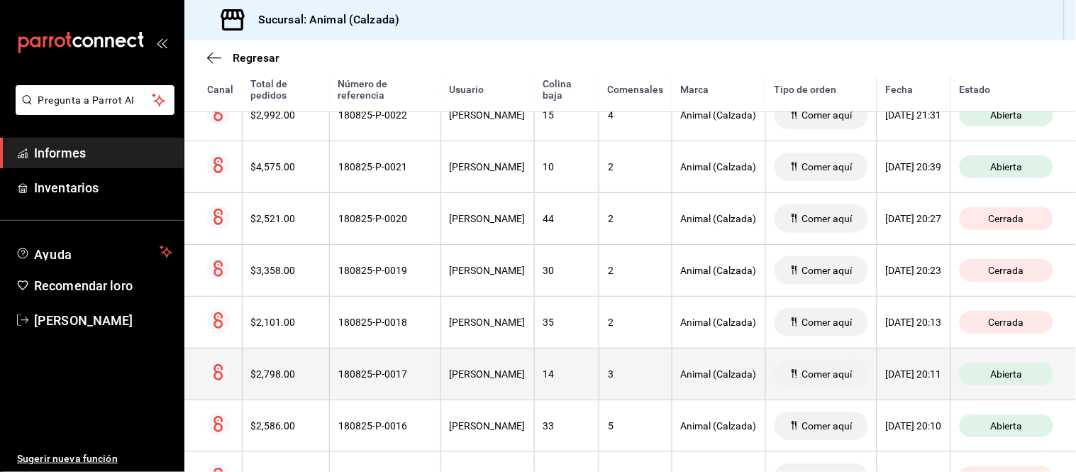
click at [599, 387] on th "3" at bounding box center [635, 374] width 73 height 52
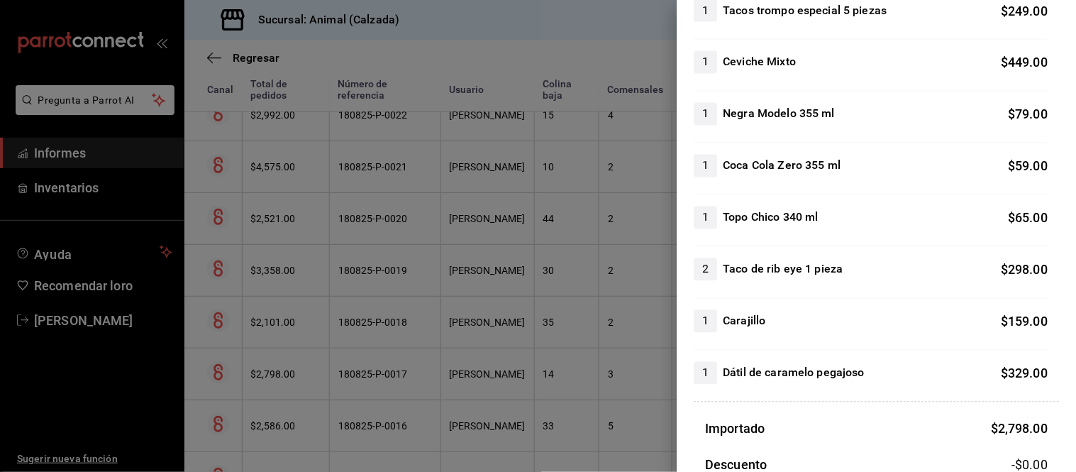
scroll to position [709, 0]
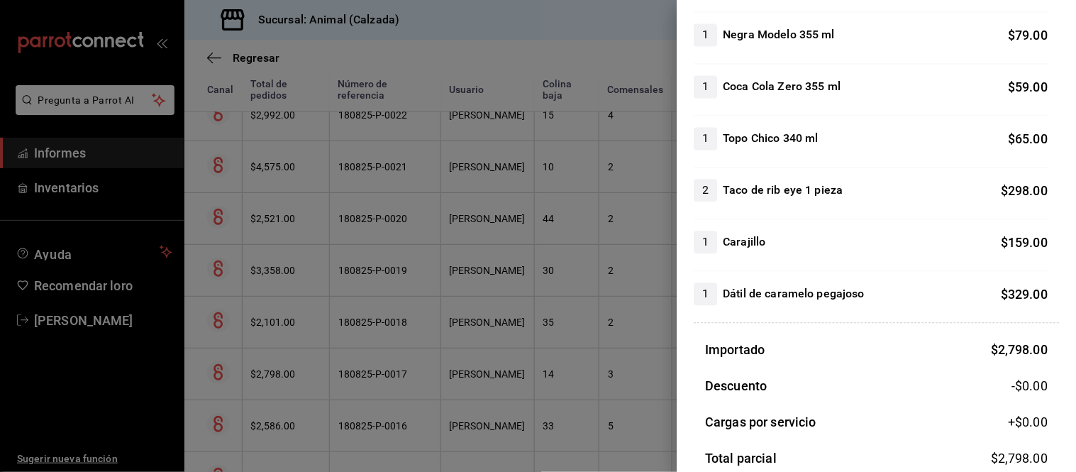
click at [639, 414] on div at bounding box center [538, 236] width 1076 height 472
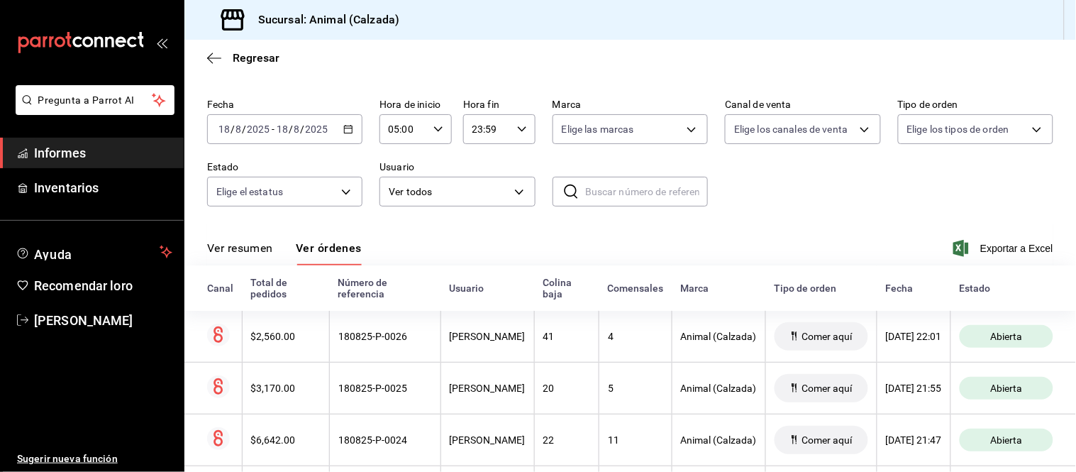
scroll to position [20, 0]
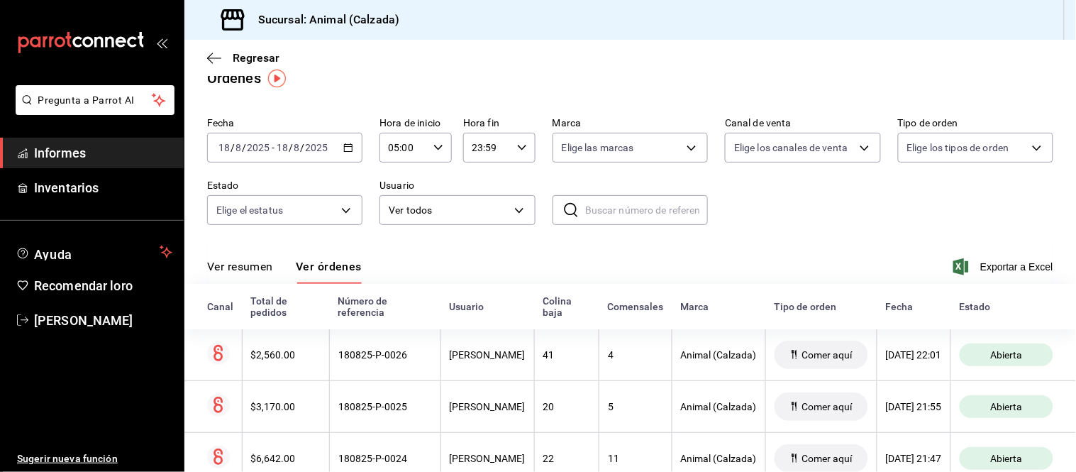
click at [249, 267] on font "Ver resumen" at bounding box center [240, 266] width 66 height 13
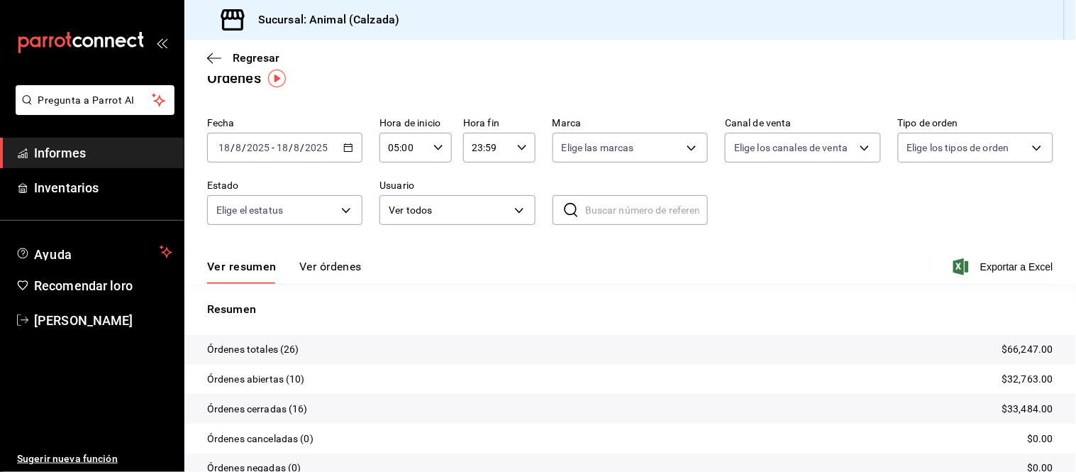
click at [330, 270] on font "Ver órdenes" at bounding box center [330, 266] width 62 height 13
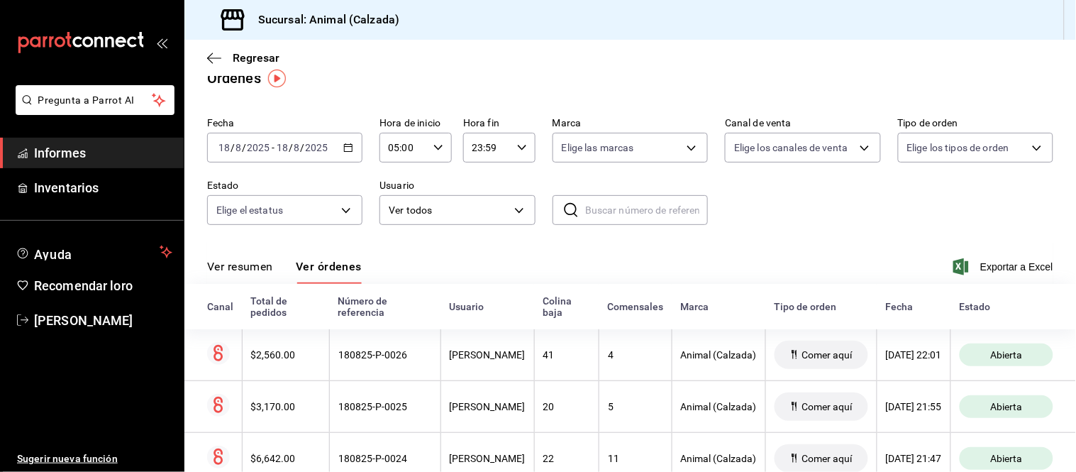
click at [406, 282] on div "Ver resumen Ver órdenes Exportar a Excel" at bounding box center [630, 263] width 846 height 42
click at [266, 265] on font "Ver resumen" at bounding box center [240, 266] width 66 height 13
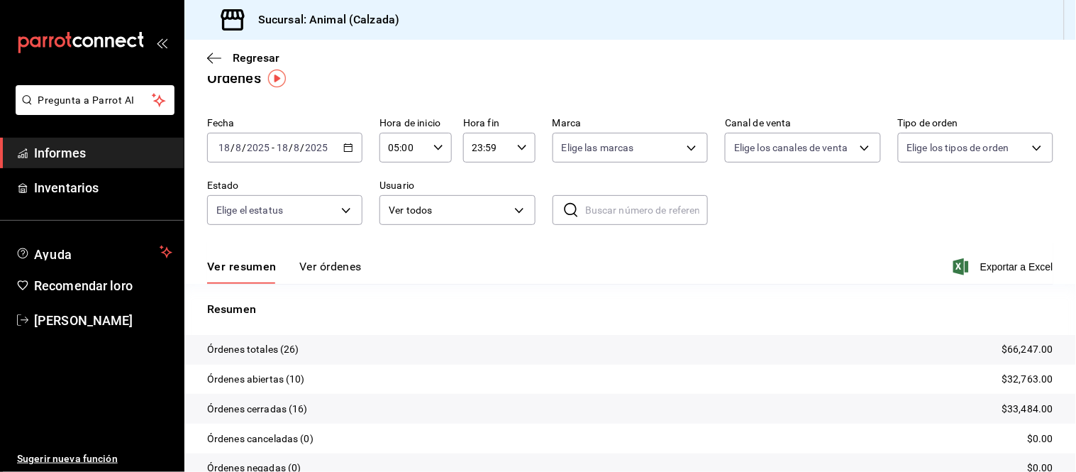
click at [314, 267] on font "Ver órdenes" at bounding box center [330, 266] width 62 height 13
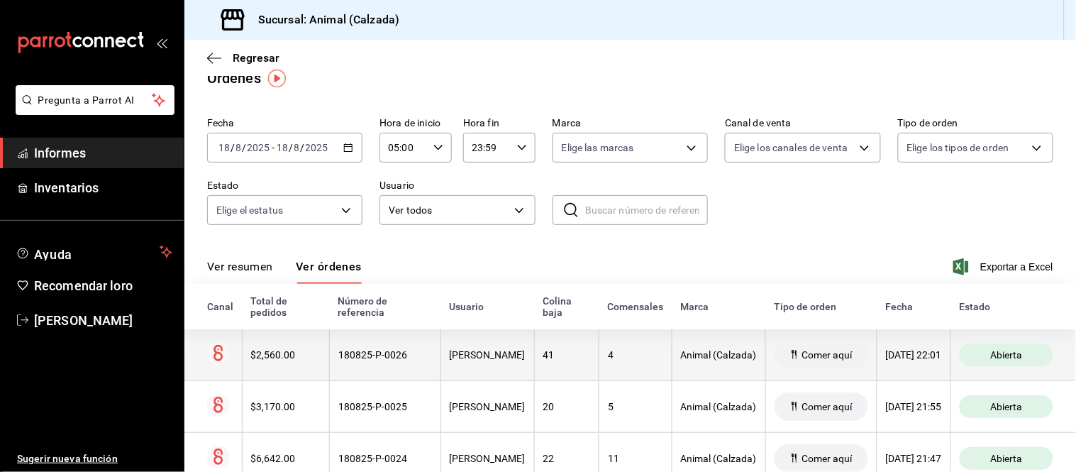
click at [508, 372] on th "[PERSON_NAME]" at bounding box center [488, 355] width 94 height 52
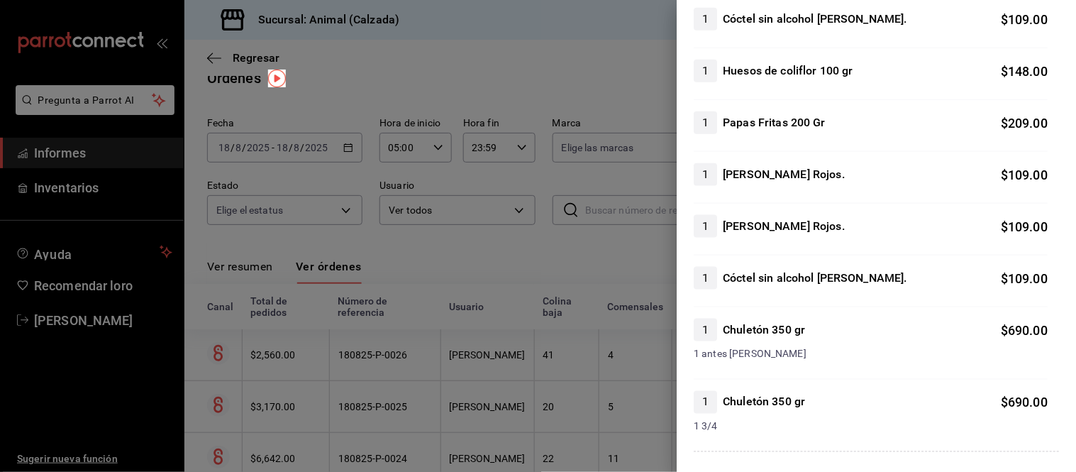
scroll to position [472, 0]
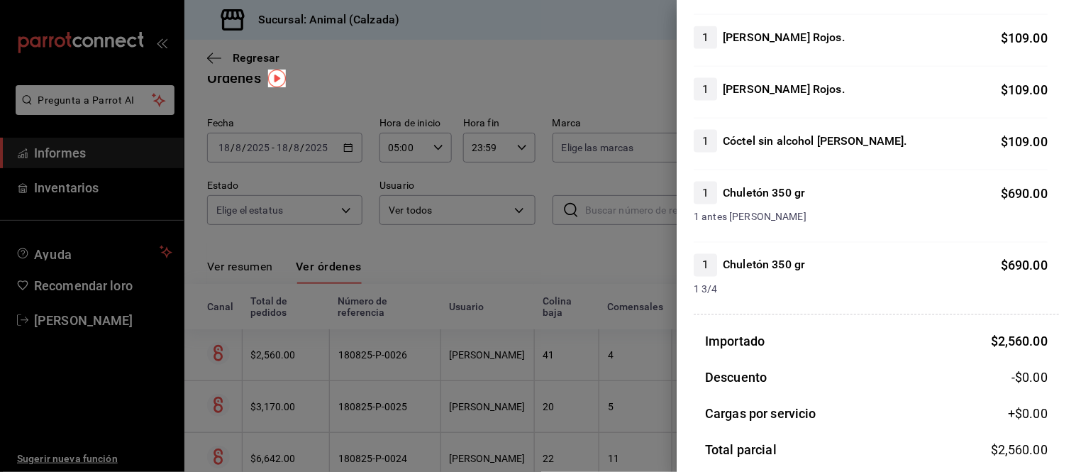
click at [494, 358] on div at bounding box center [538, 236] width 1076 height 472
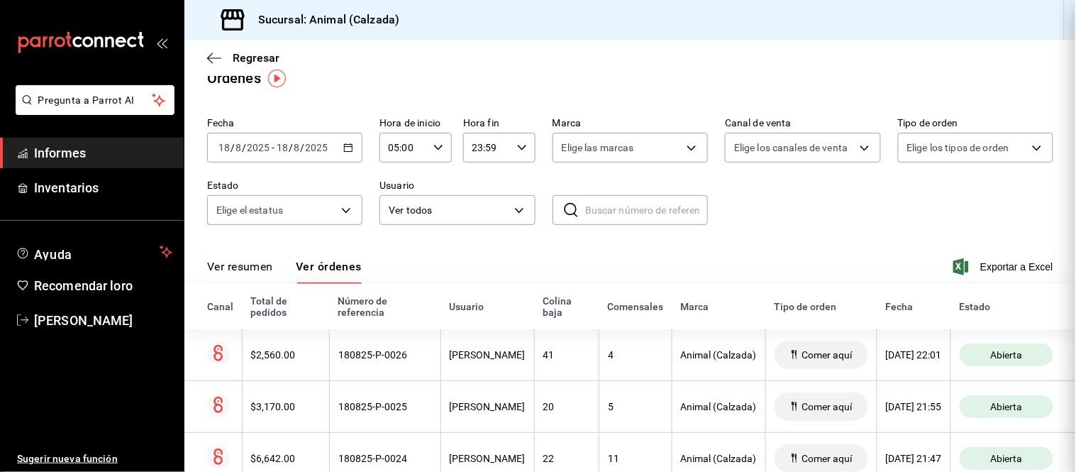
scroll to position [0, 0]
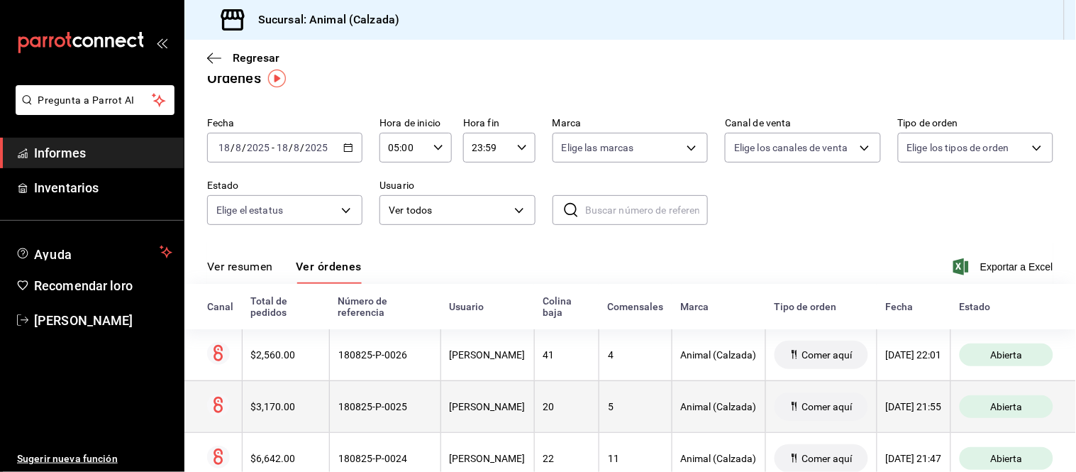
click at [483, 399] on th "[PERSON_NAME]" at bounding box center [488, 406] width 94 height 52
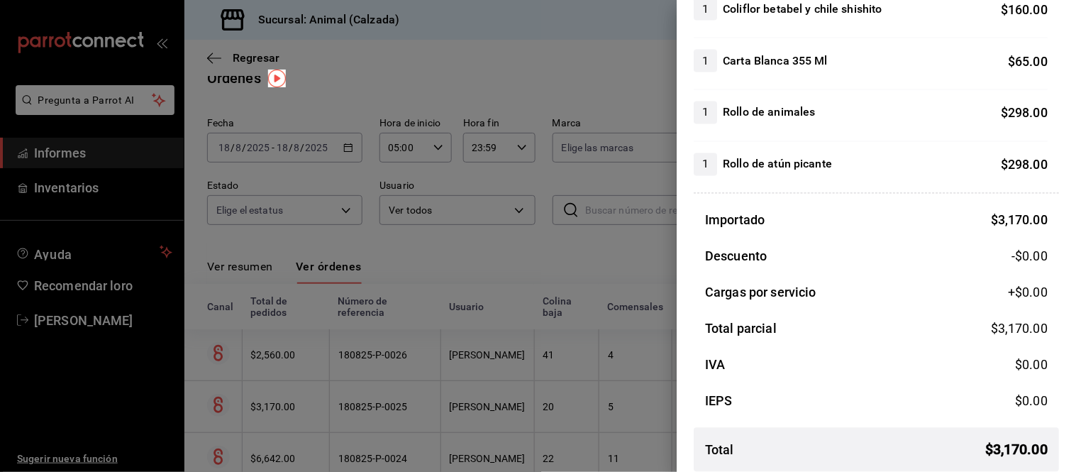
scroll to position [621, 0]
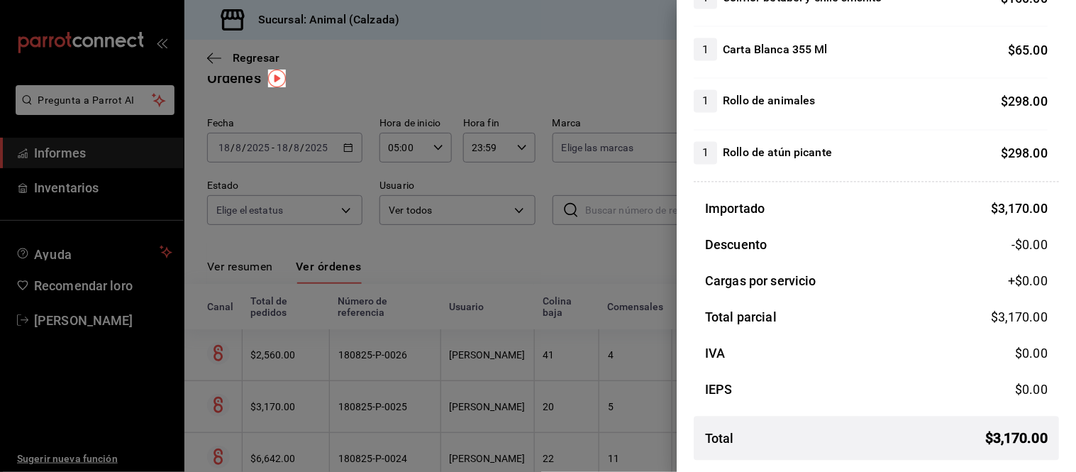
drag, startPoint x: 565, startPoint y: 330, endPoint x: 558, endPoint y: 323, distance: 10.0
click at [565, 330] on div at bounding box center [538, 236] width 1076 height 472
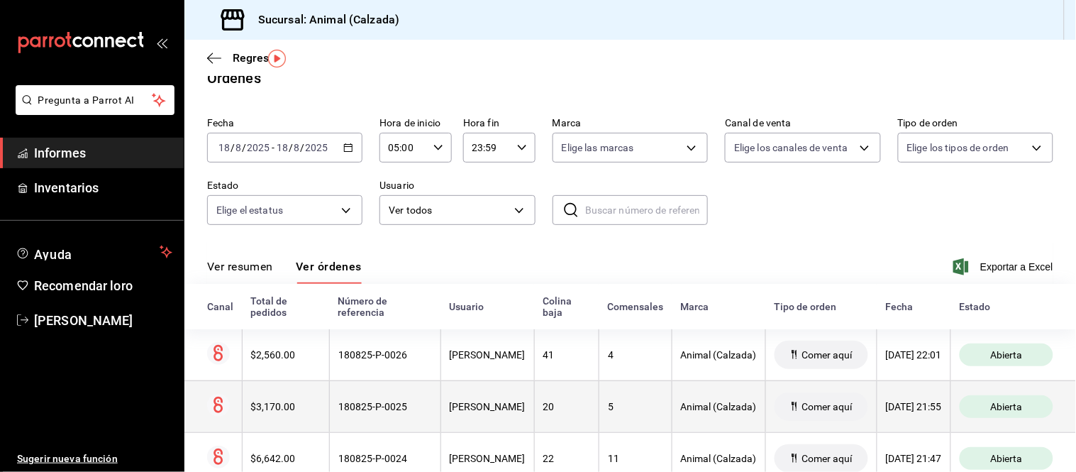
scroll to position [99, 0]
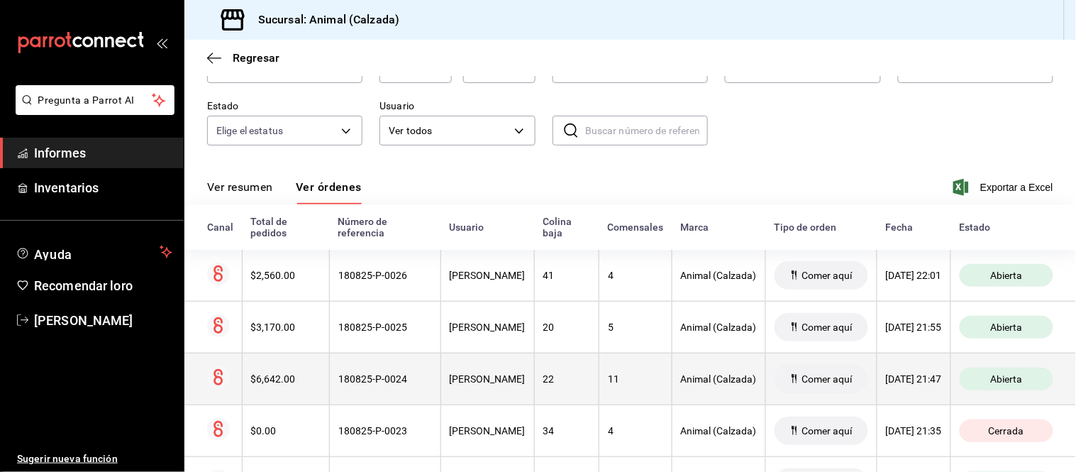
click at [599, 388] on th "11" at bounding box center [635, 379] width 73 height 52
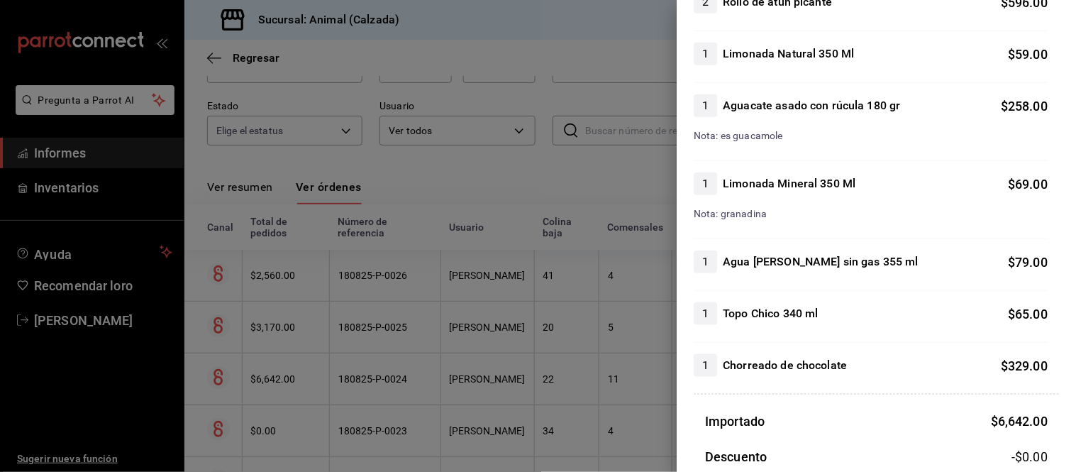
scroll to position [1655, 0]
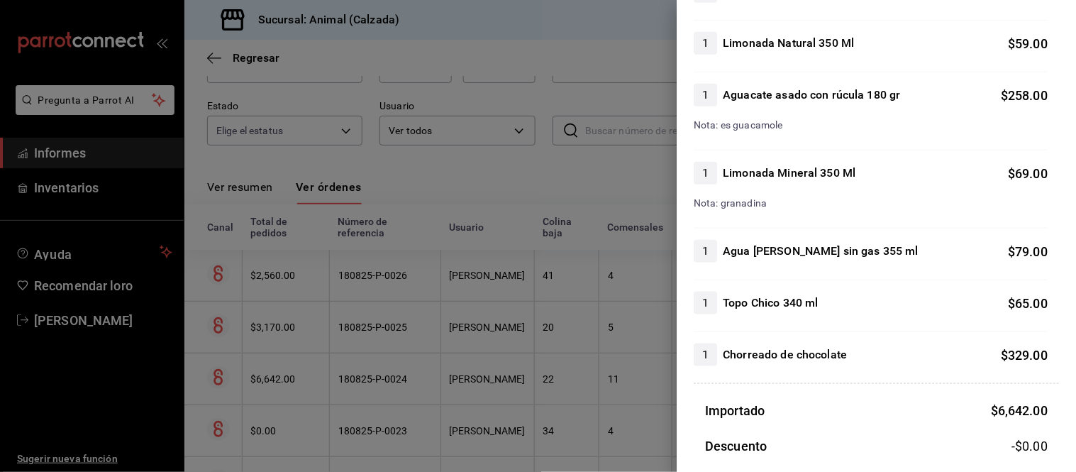
click at [621, 365] on div at bounding box center [538, 236] width 1076 height 472
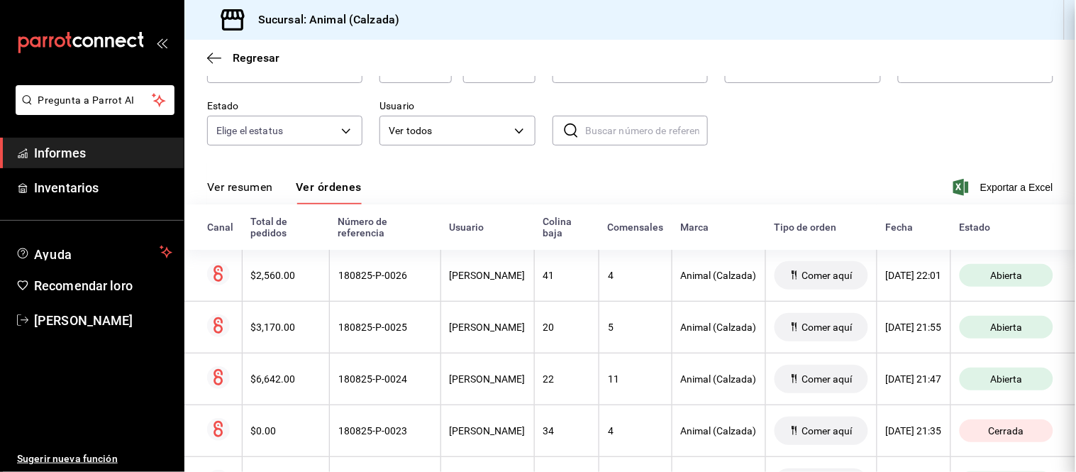
scroll to position [0, 0]
click at [258, 184] on font "Ver resumen" at bounding box center [240, 186] width 66 height 13
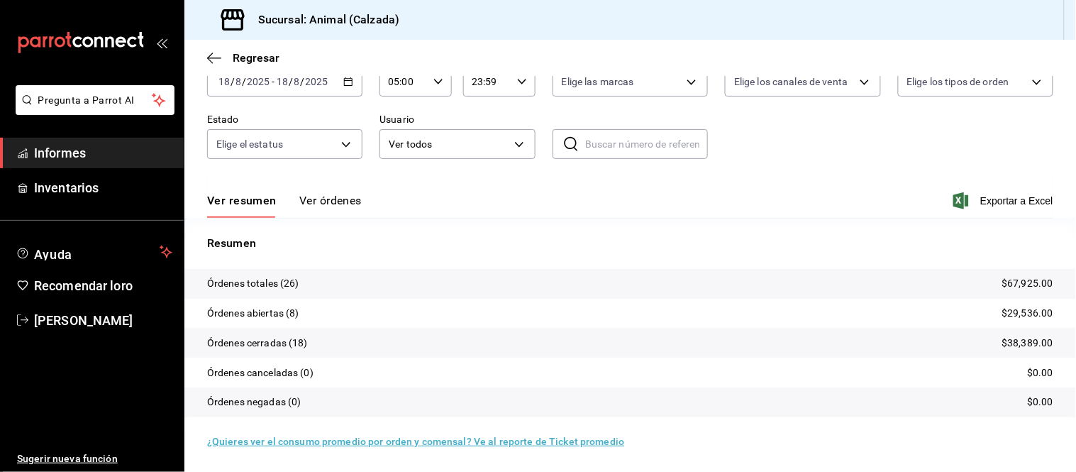
click at [332, 199] on font "Ver órdenes" at bounding box center [330, 200] width 62 height 13
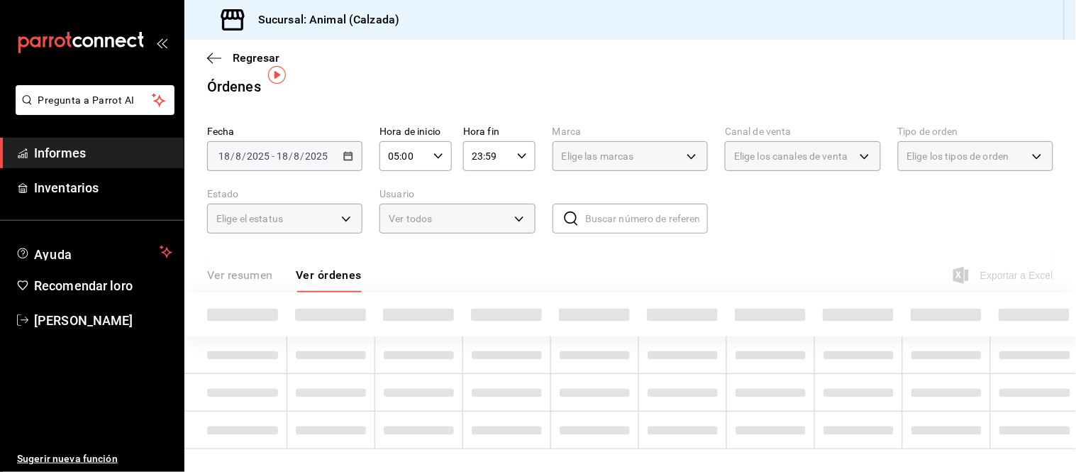
scroll to position [86, 0]
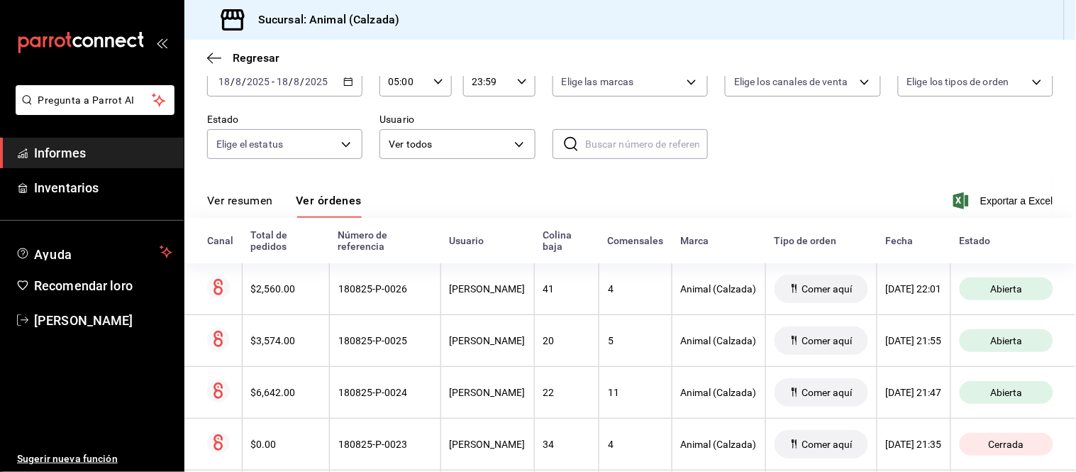
click at [255, 201] on font "Ver resumen" at bounding box center [240, 200] width 66 height 13
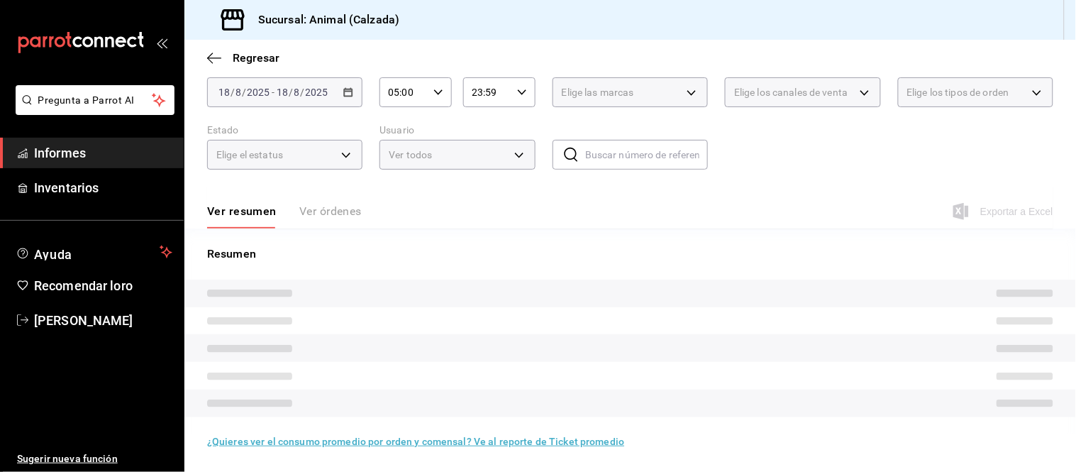
scroll to position [86, 0]
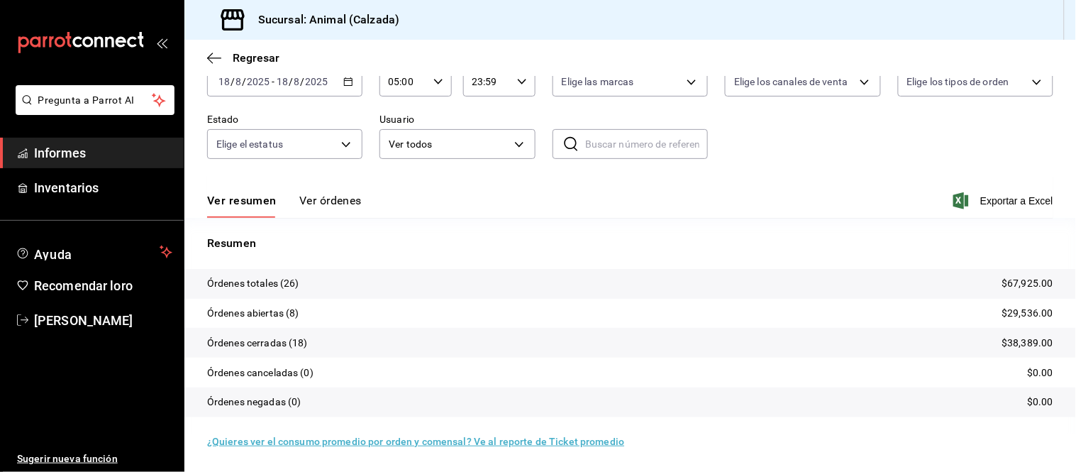
click at [321, 209] on button "Ver órdenes" at bounding box center [330, 205] width 62 height 25
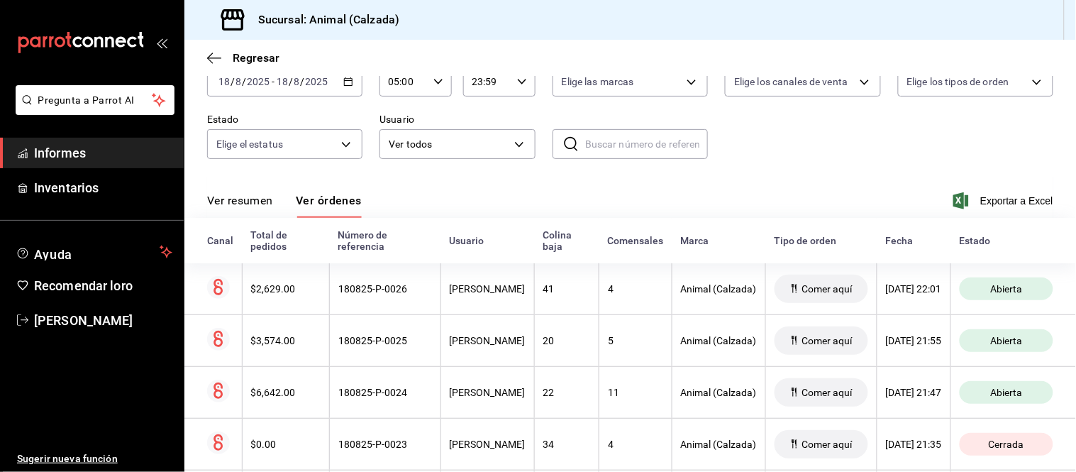
click at [258, 195] on font "Ver resumen" at bounding box center [240, 200] width 66 height 13
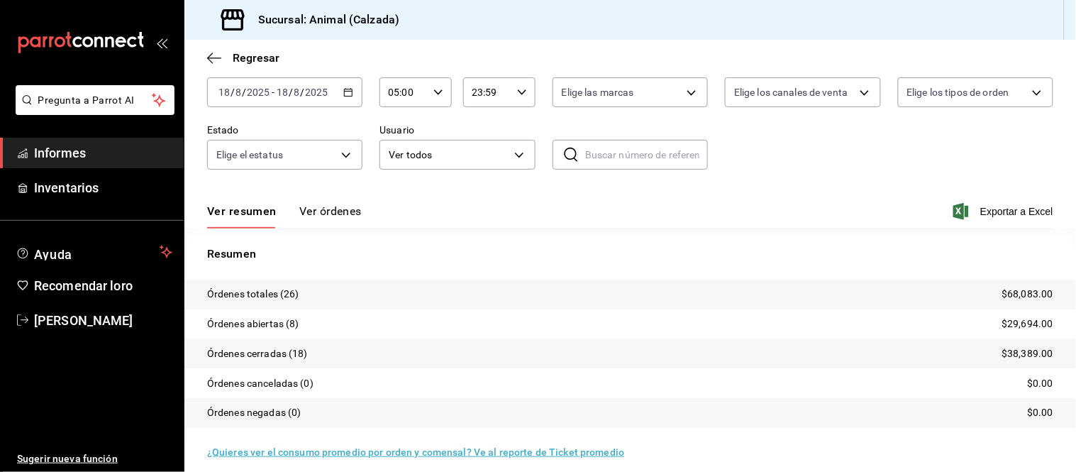
scroll to position [86, 0]
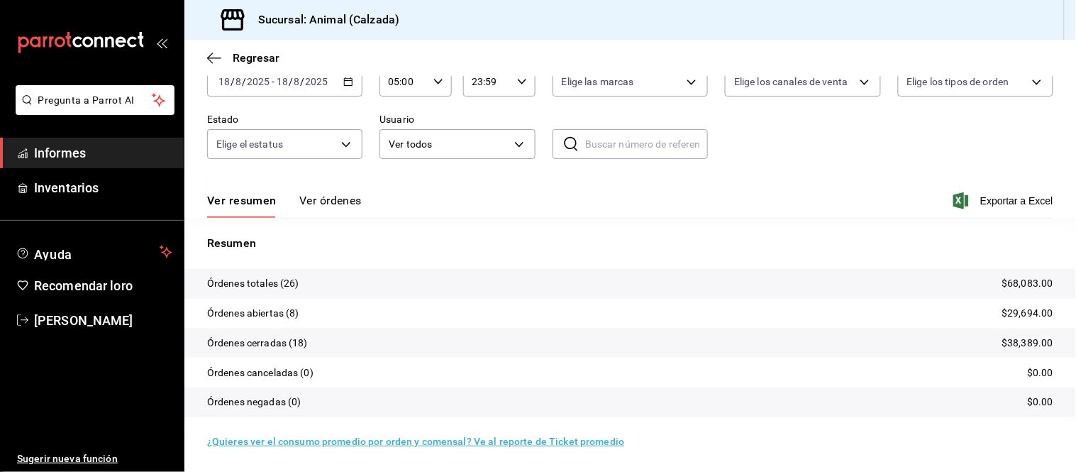
click at [321, 202] on font "Ver órdenes" at bounding box center [330, 200] width 62 height 13
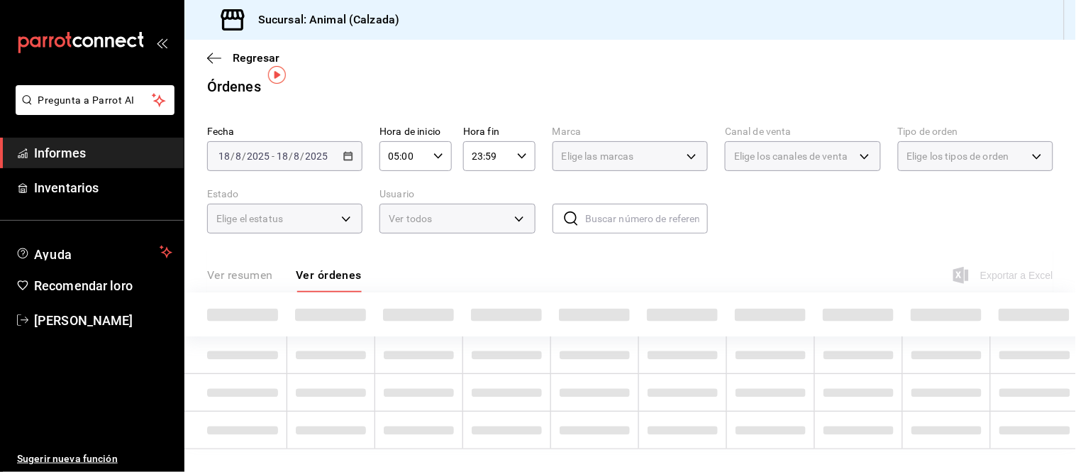
scroll to position [86, 0]
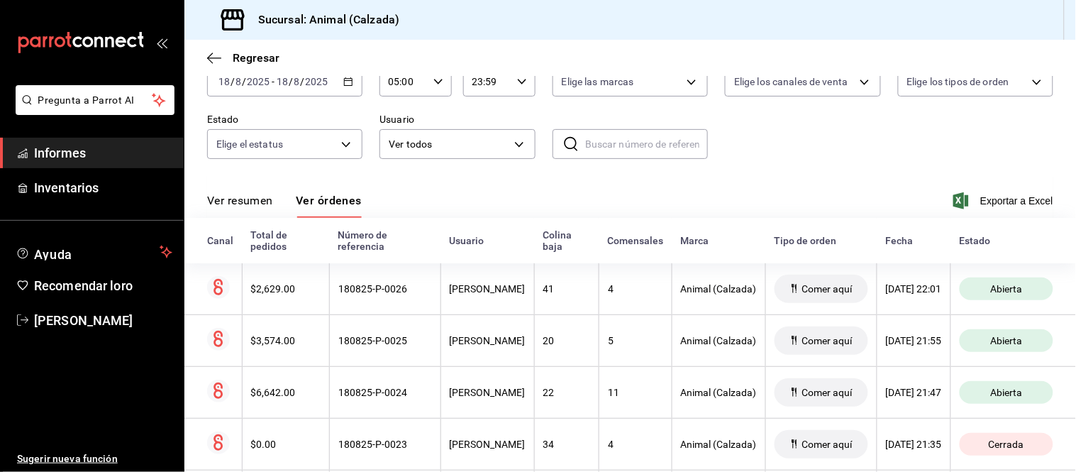
click at [263, 209] on button "Ver resumen" at bounding box center [240, 205] width 66 height 25
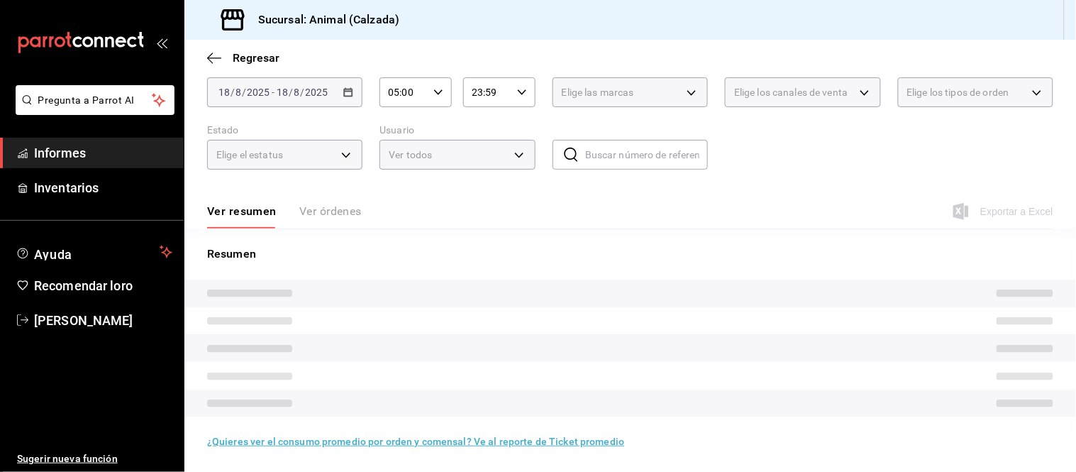
scroll to position [86, 0]
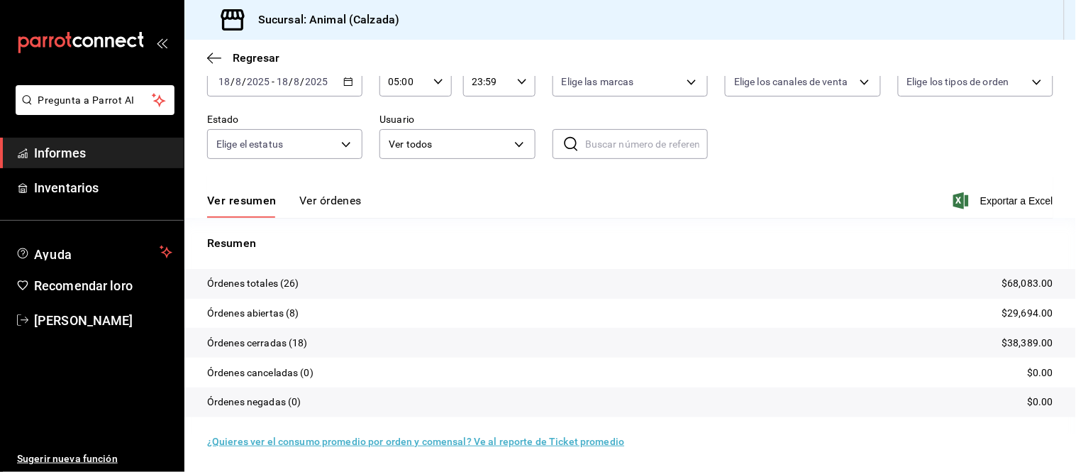
click at [310, 204] on font "Ver órdenes" at bounding box center [330, 200] width 62 height 13
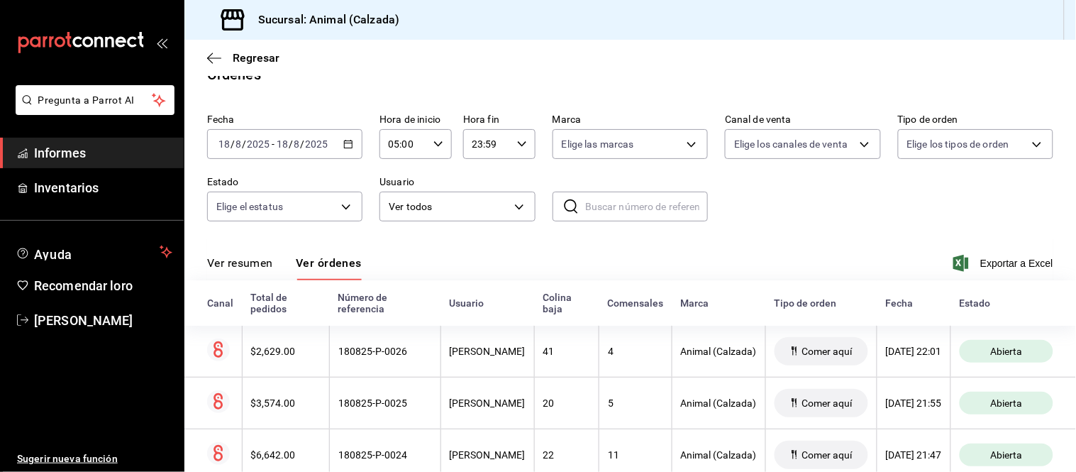
scroll to position [86, 0]
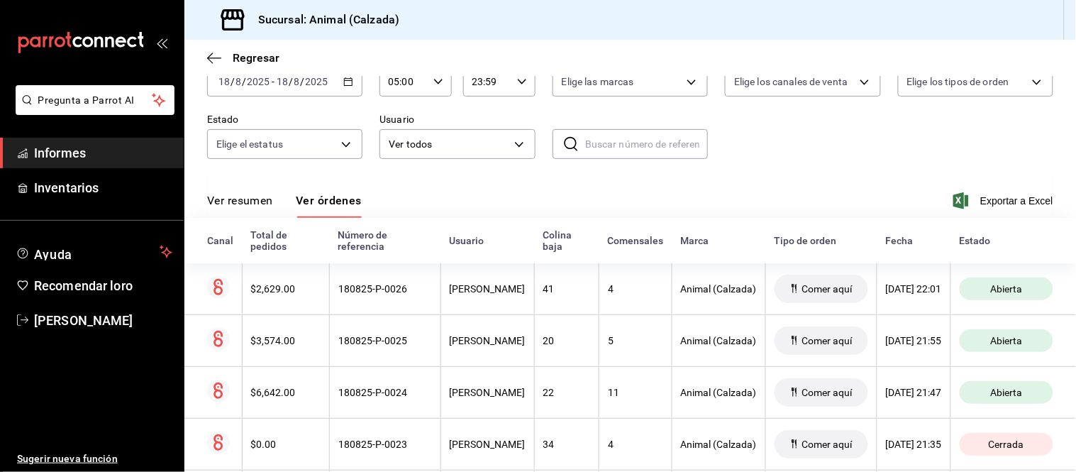
click at [233, 209] on button "Ver resumen" at bounding box center [240, 205] width 66 height 25
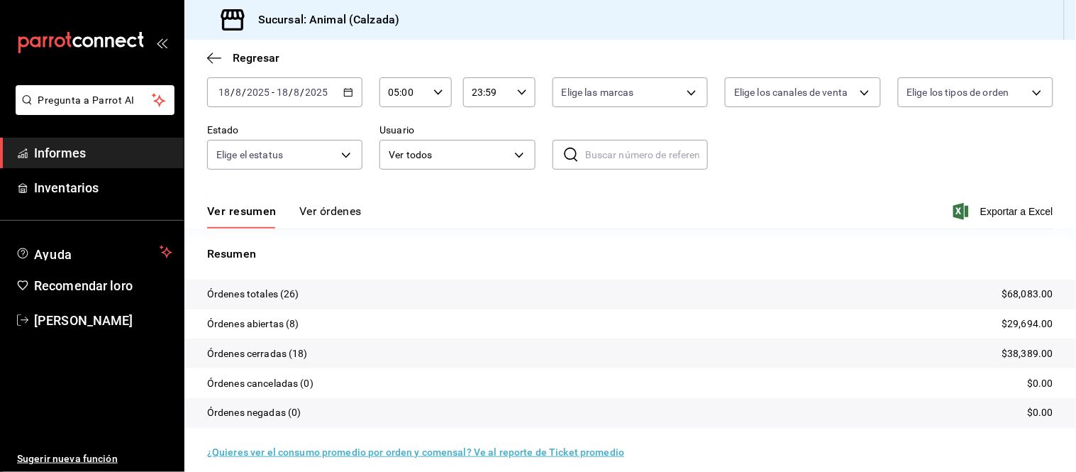
scroll to position [86, 0]
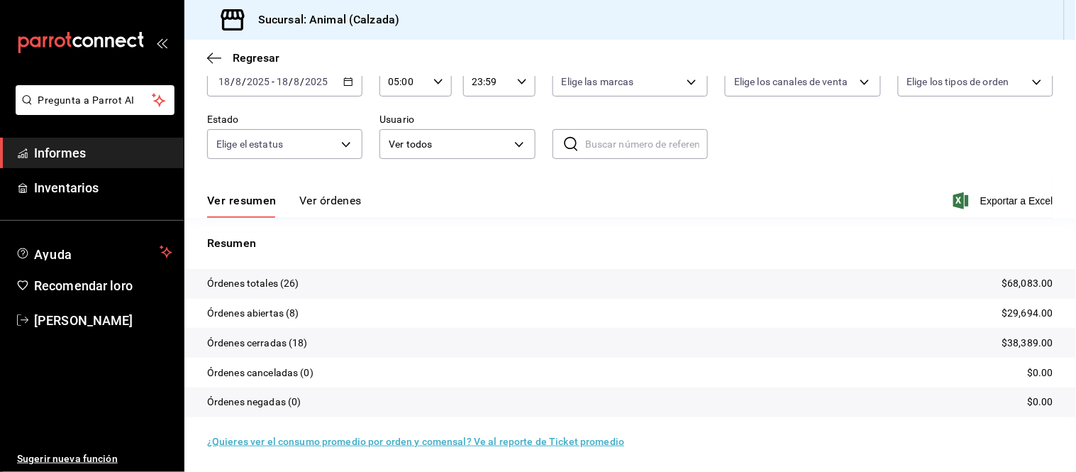
click at [344, 201] on font "Ver órdenes" at bounding box center [330, 200] width 62 height 13
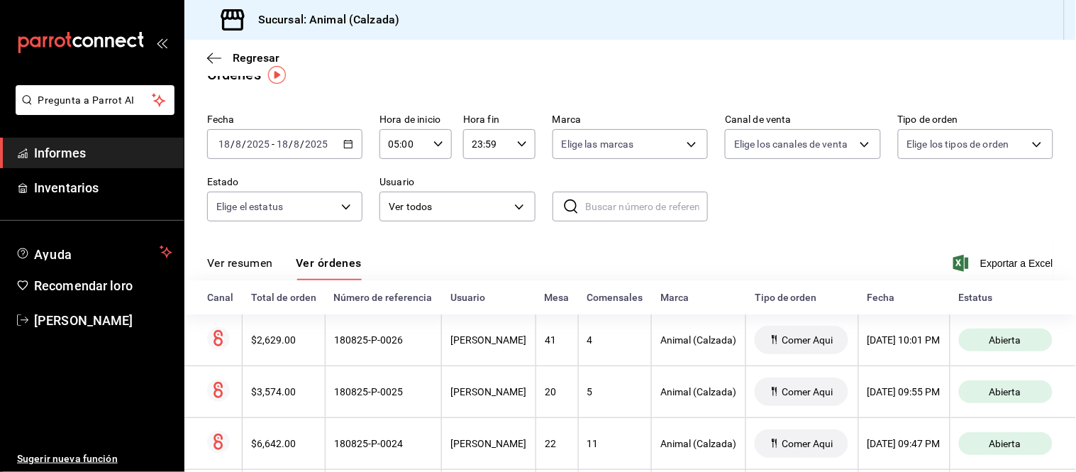
scroll to position [86, 0]
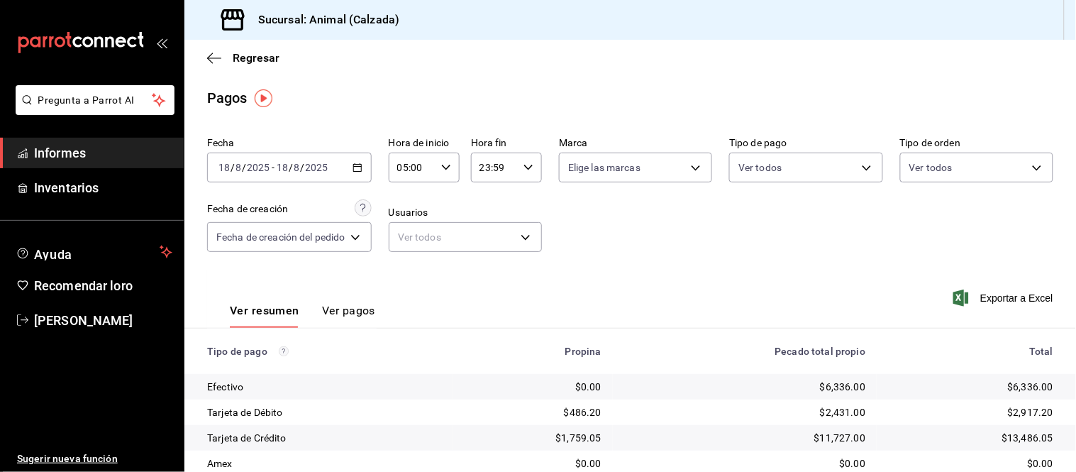
click at [341, 309] on font "Ver pagos" at bounding box center [348, 310] width 53 height 13
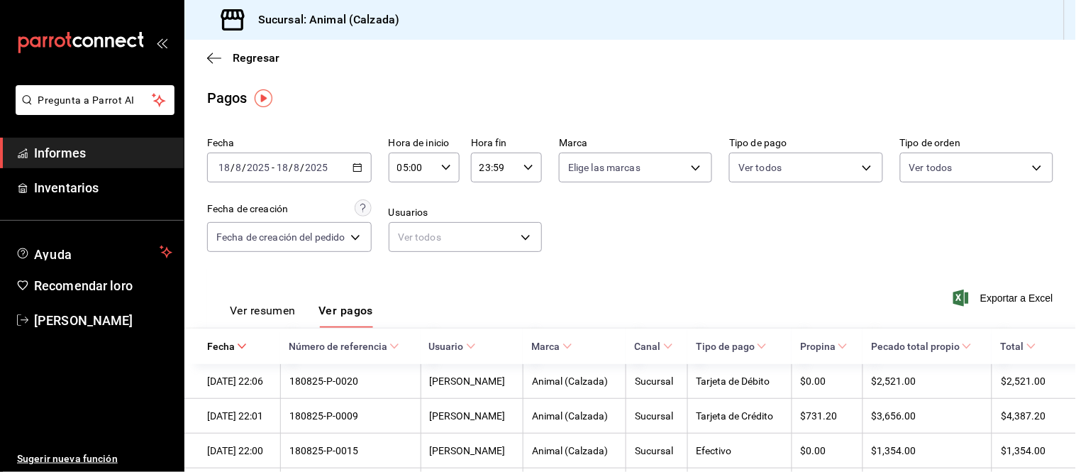
click at [287, 314] on font "Ver resumen" at bounding box center [263, 310] width 66 height 13
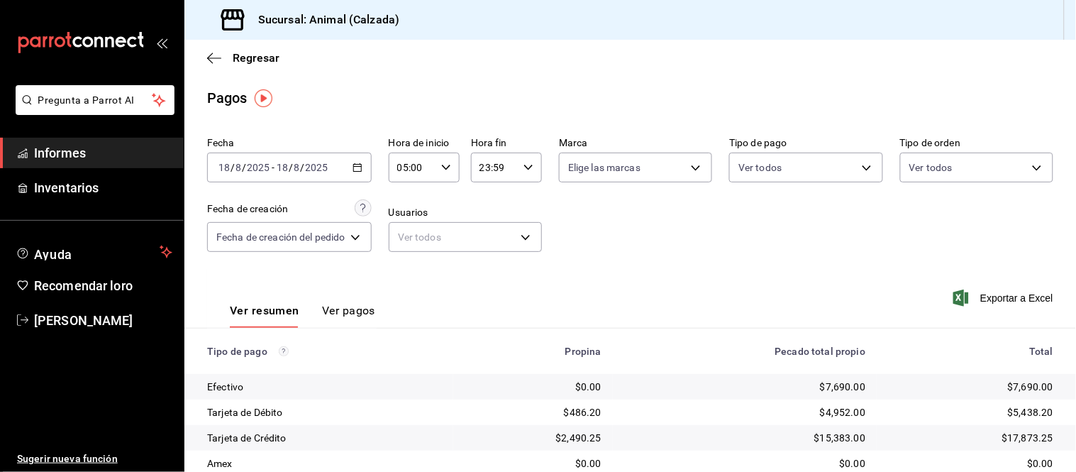
click at [344, 313] on font "Ver pagos" at bounding box center [348, 310] width 53 height 13
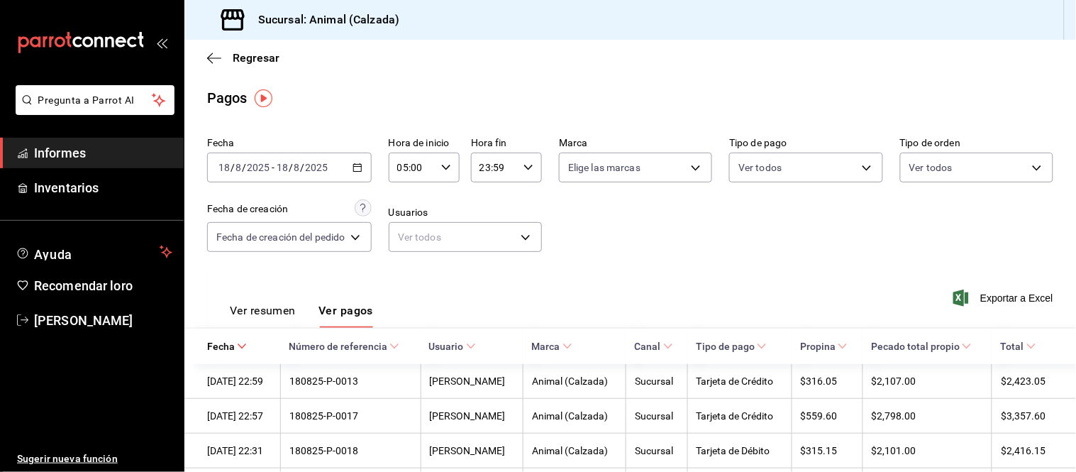
click at [270, 309] on font "Ver resumen" at bounding box center [263, 310] width 66 height 13
